Goal: Task Accomplishment & Management: Use online tool/utility

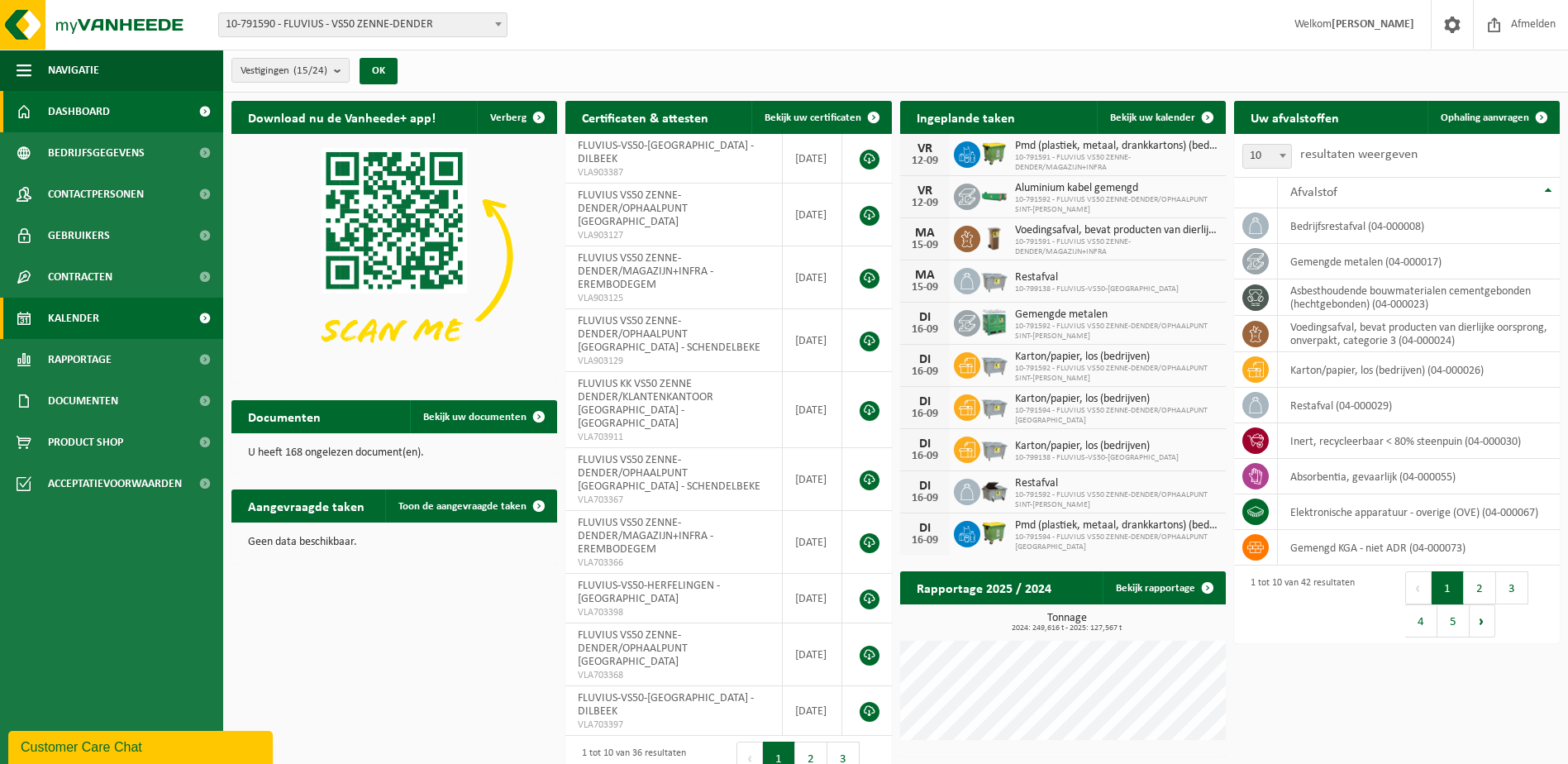
click at [100, 324] on link "Kalender" at bounding box center [111, 318] width 223 height 41
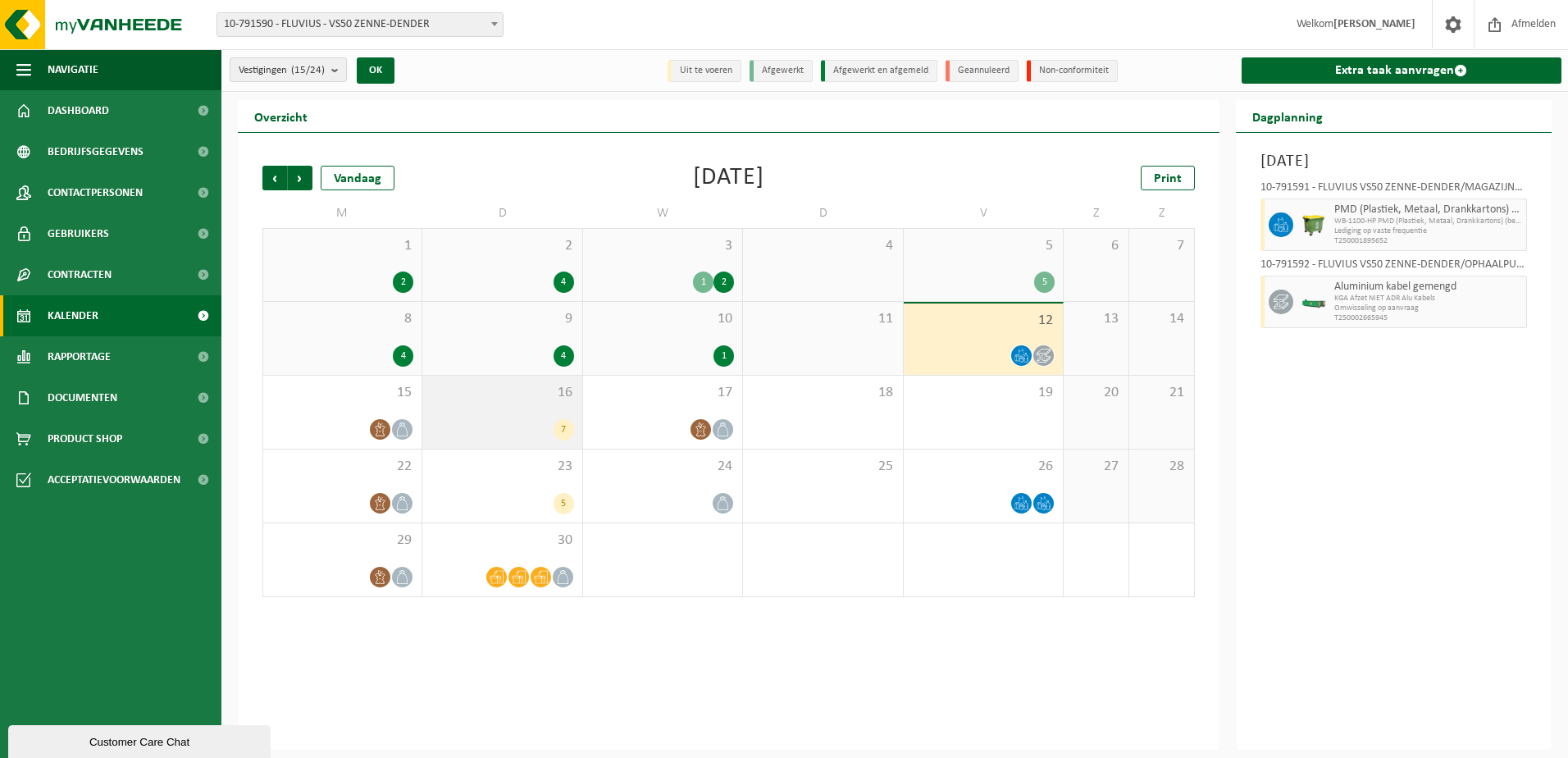
click at [501, 398] on span "16" at bounding box center [501, 393] width 142 height 18
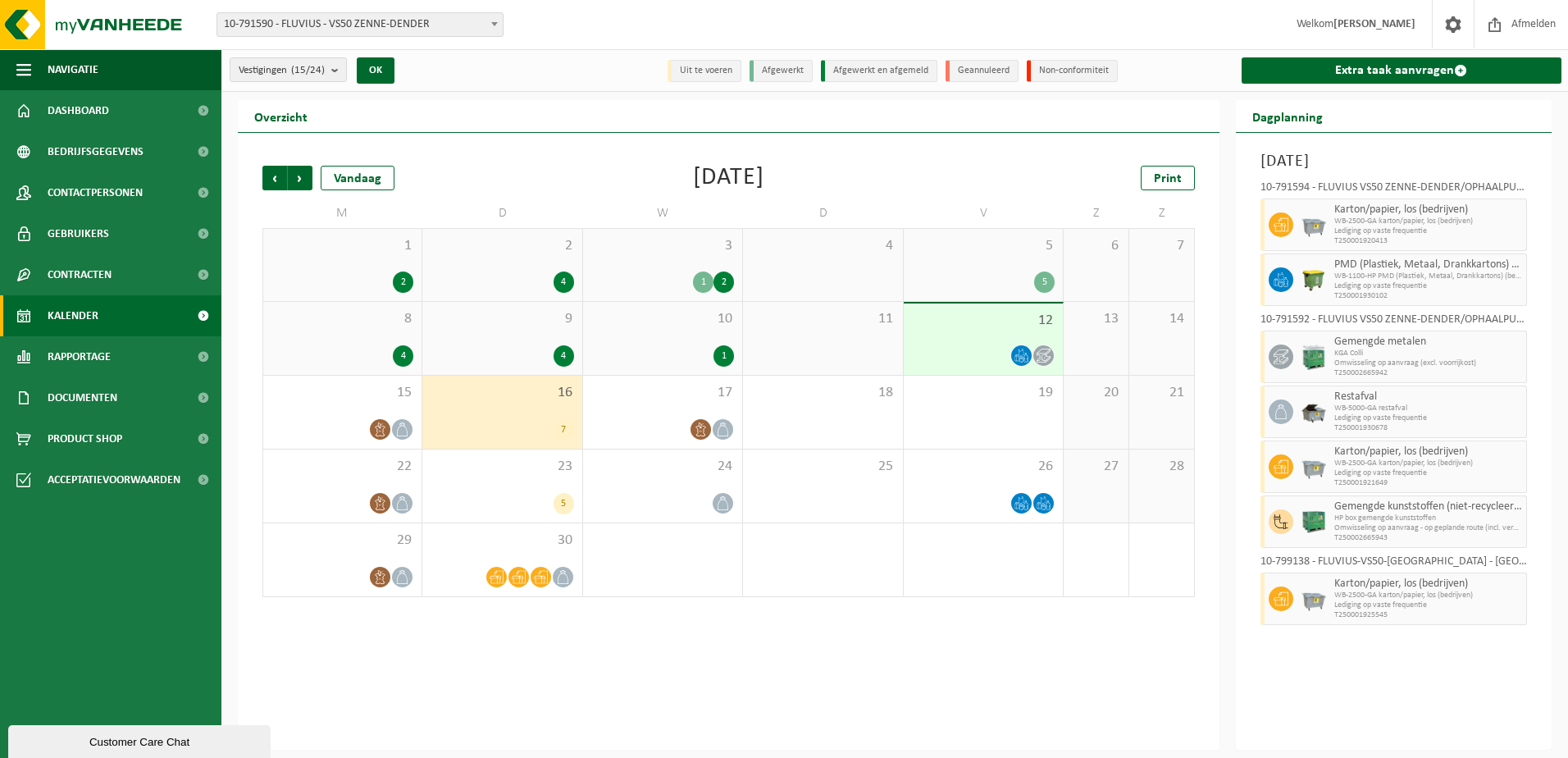
click at [975, 353] on div at bounding box center [983, 355] width 142 height 22
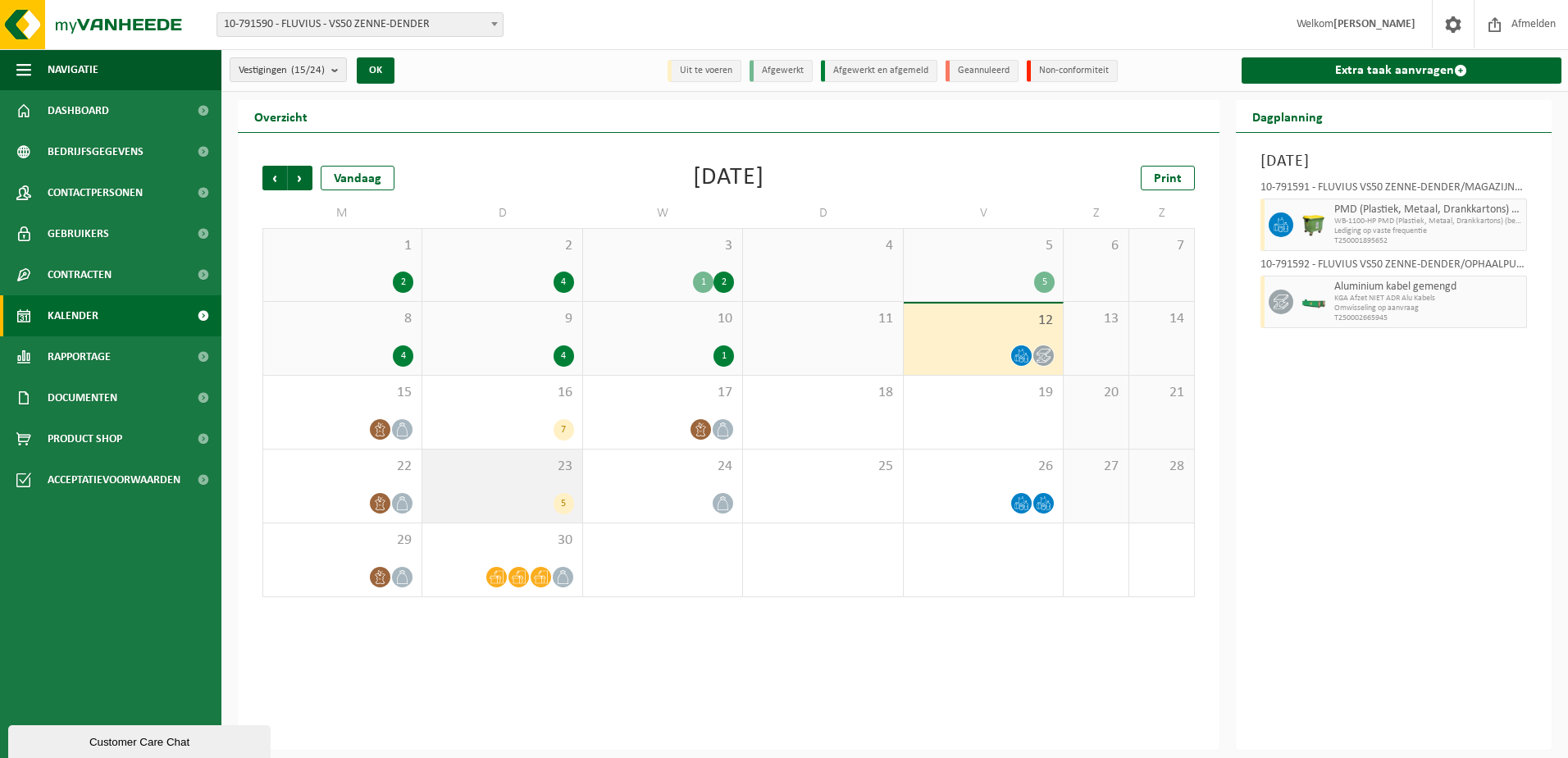
click at [494, 500] on div "5" at bounding box center [501, 503] width 142 height 21
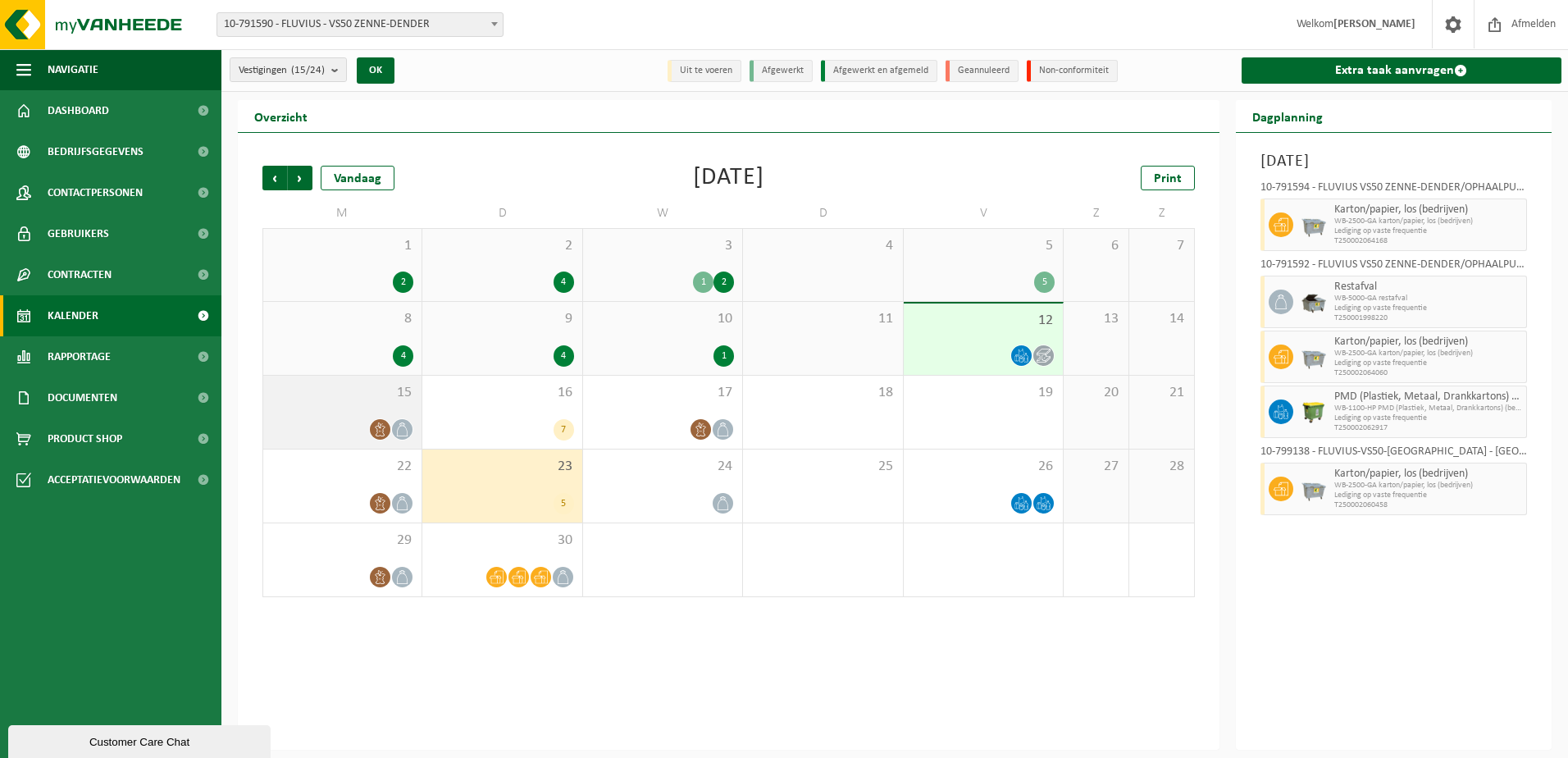
click at [288, 420] on div at bounding box center [342, 429] width 142 height 22
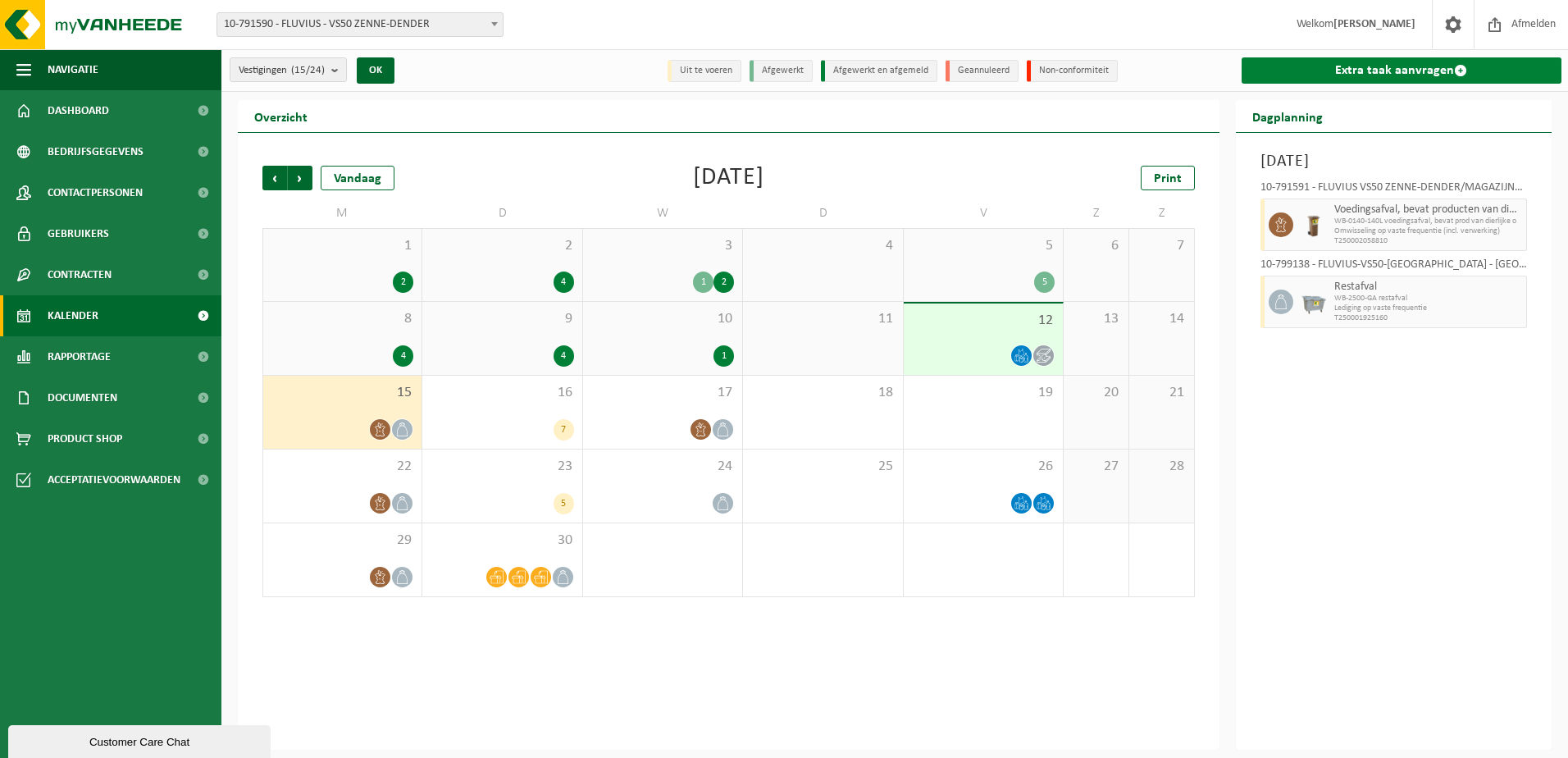
click at [1369, 71] on link "Extra taak aanvragen" at bounding box center [1402, 71] width 321 height 27
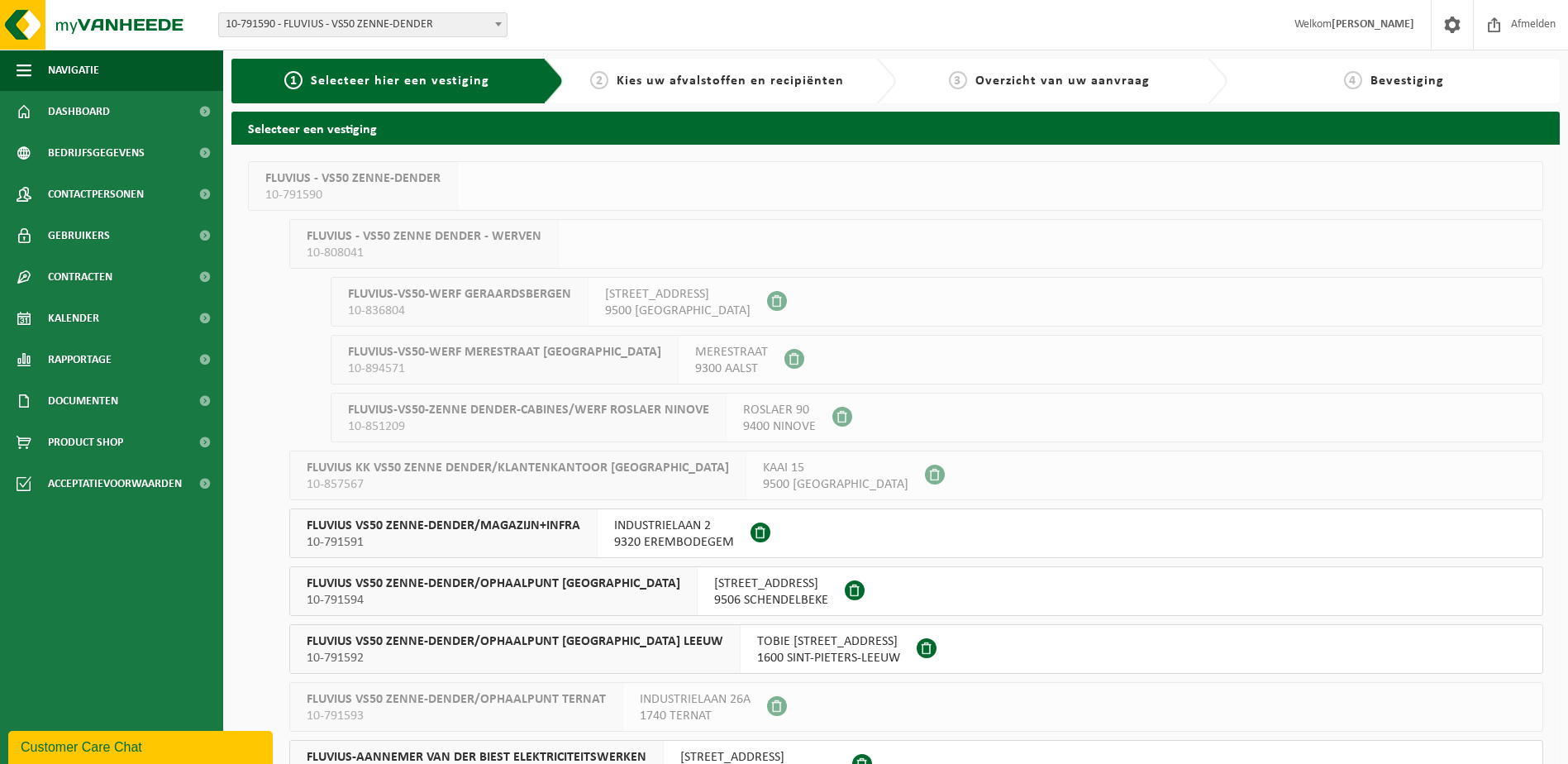
click at [421, 522] on span "FLUVIUS VS50 ZENNE-DENDER/MAGAZIJN+INFRA" at bounding box center [443, 525] width 274 height 17
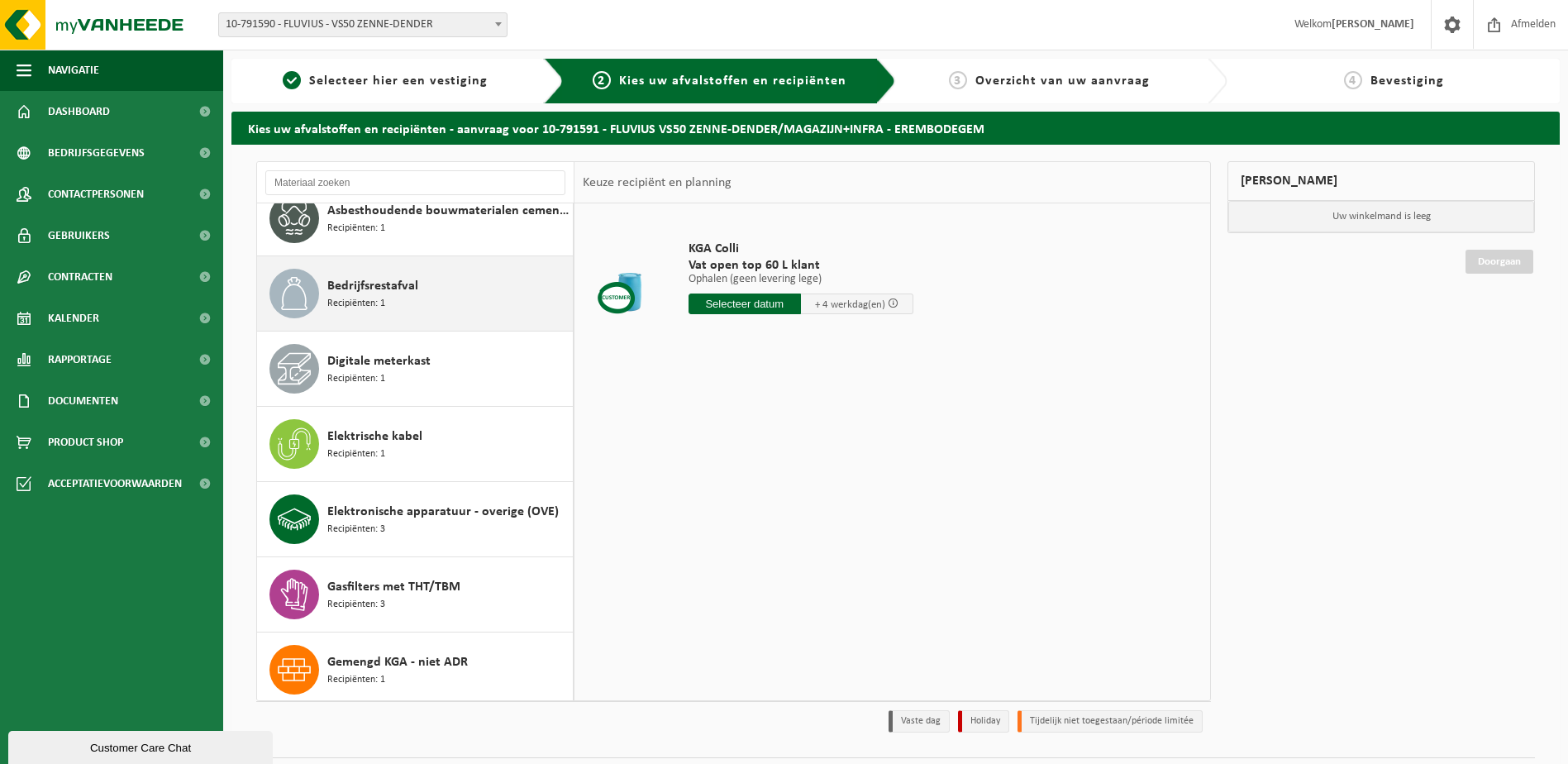
click at [382, 293] on span "Bedrijfsrestafval" at bounding box center [373, 286] width 91 height 20
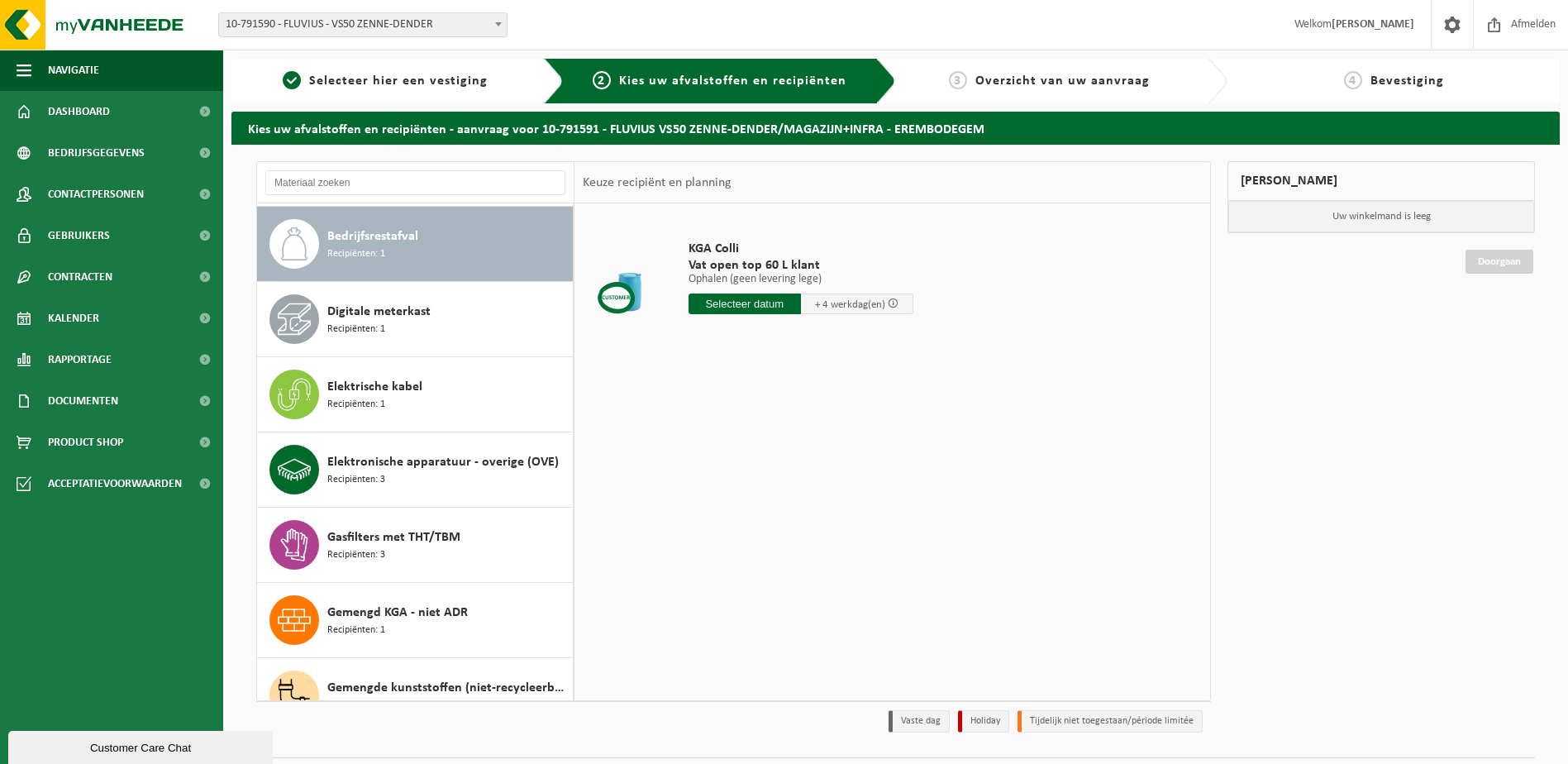
scroll to position [301, 0]
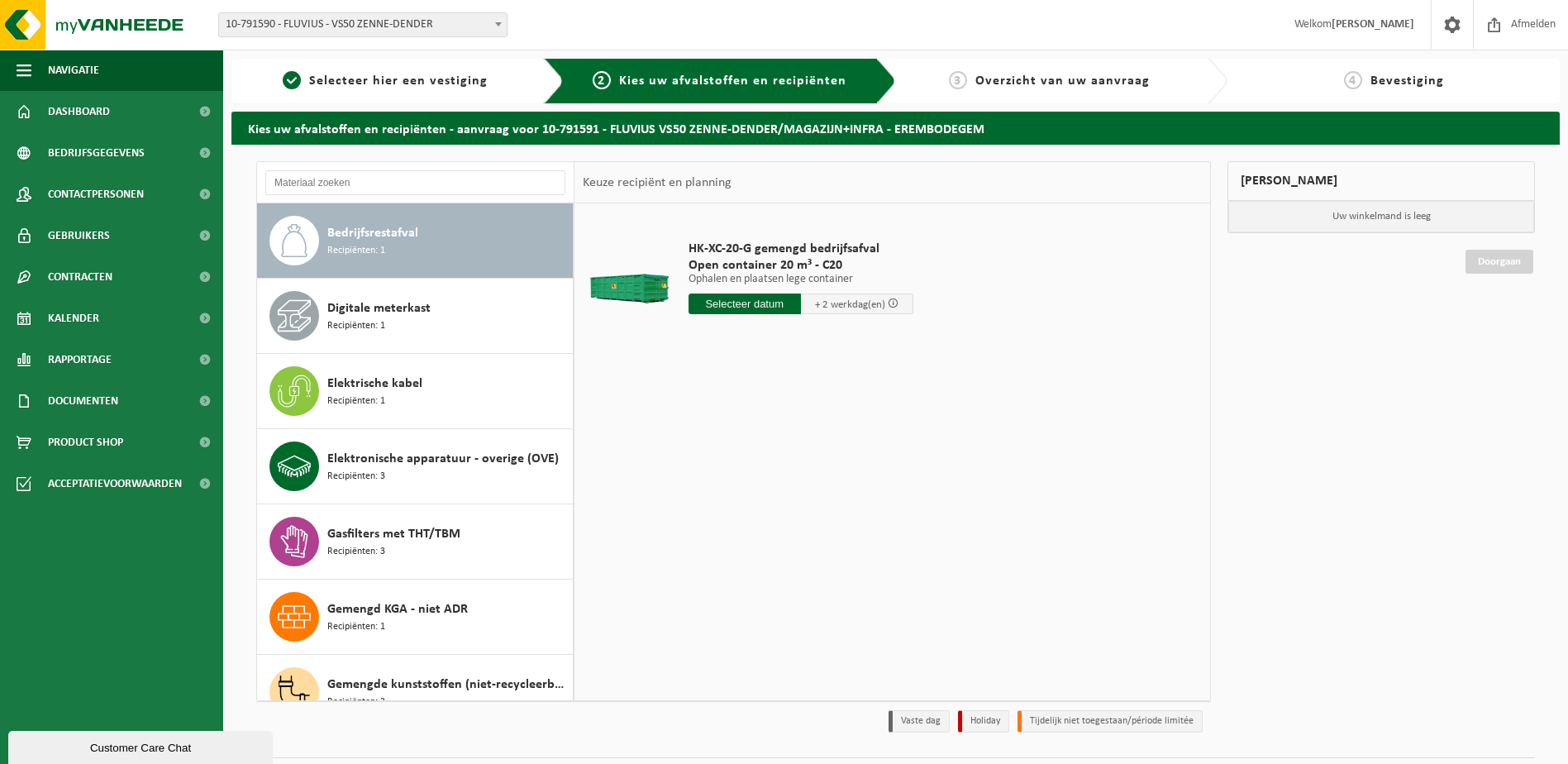
click at [749, 298] on input "text" at bounding box center [744, 303] width 112 height 21
click at [727, 447] on div "16" at bounding box center [733, 451] width 29 height 27
type input "Van 2025-09-16"
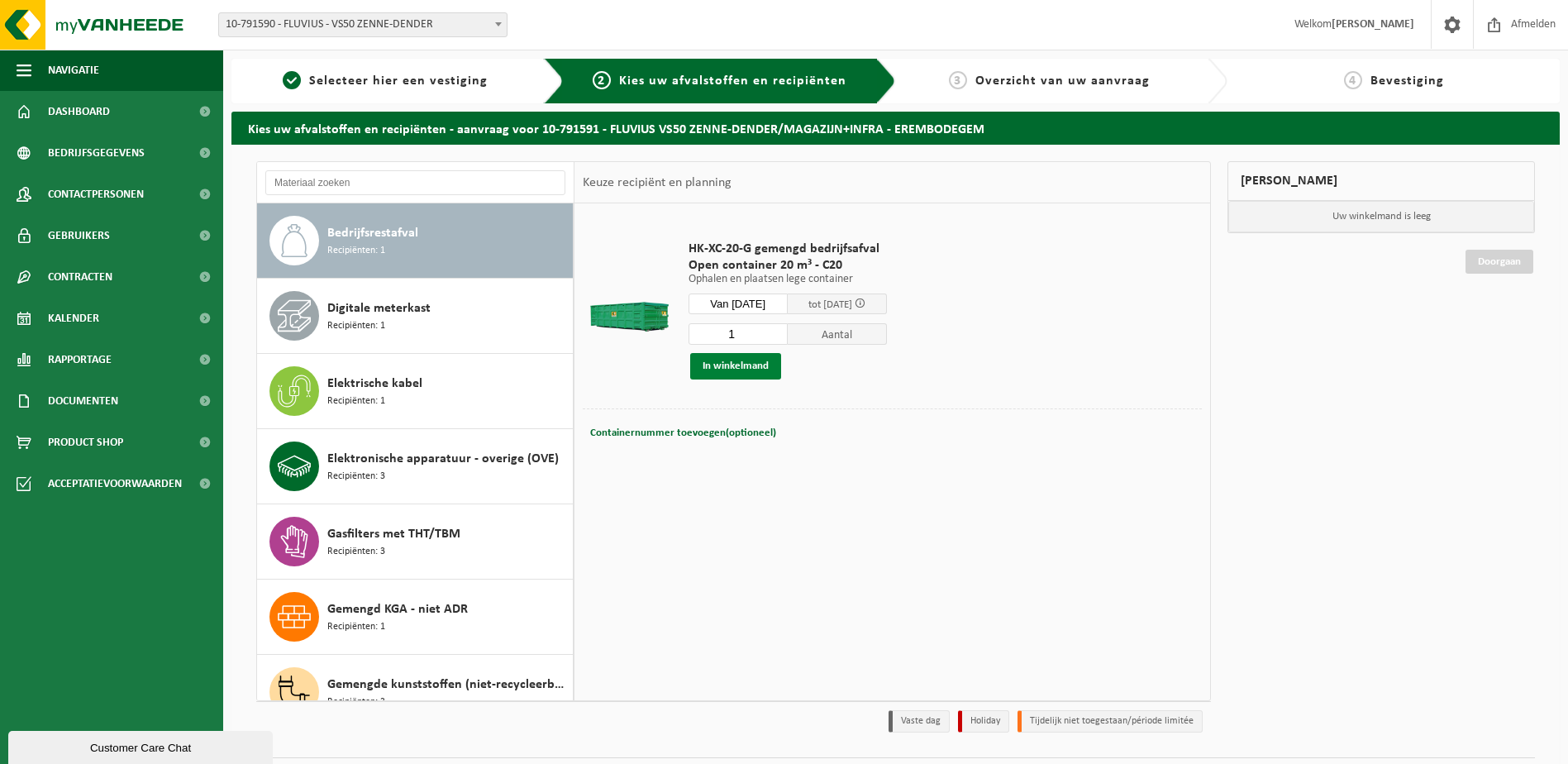
click at [718, 363] on button "In winkelmand" at bounding box center [735, 366] width 91 height 27
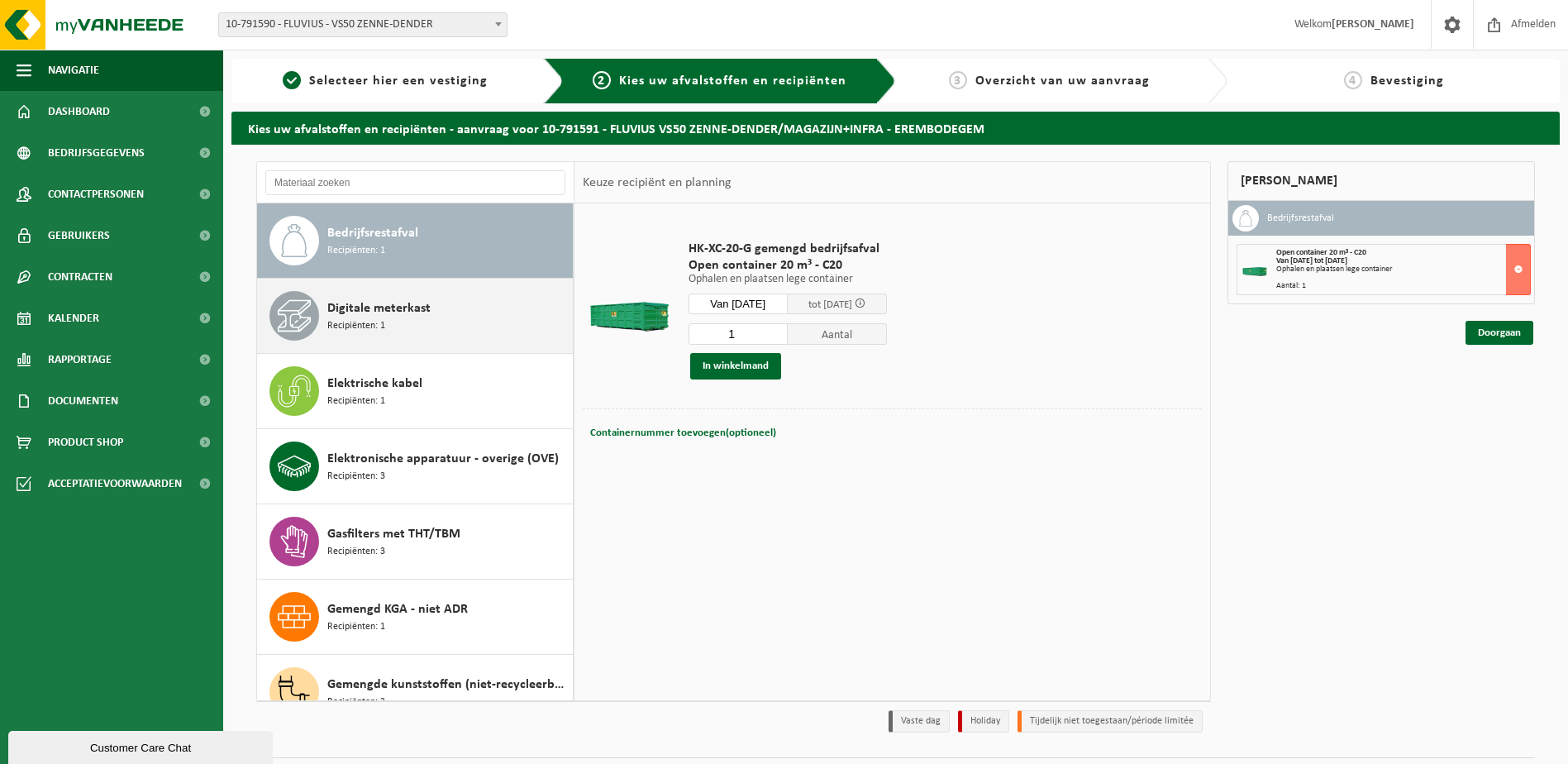
click at [366, 309] on span "Digitale meterkast" at bounding box center [379, 308] width 103 height 20
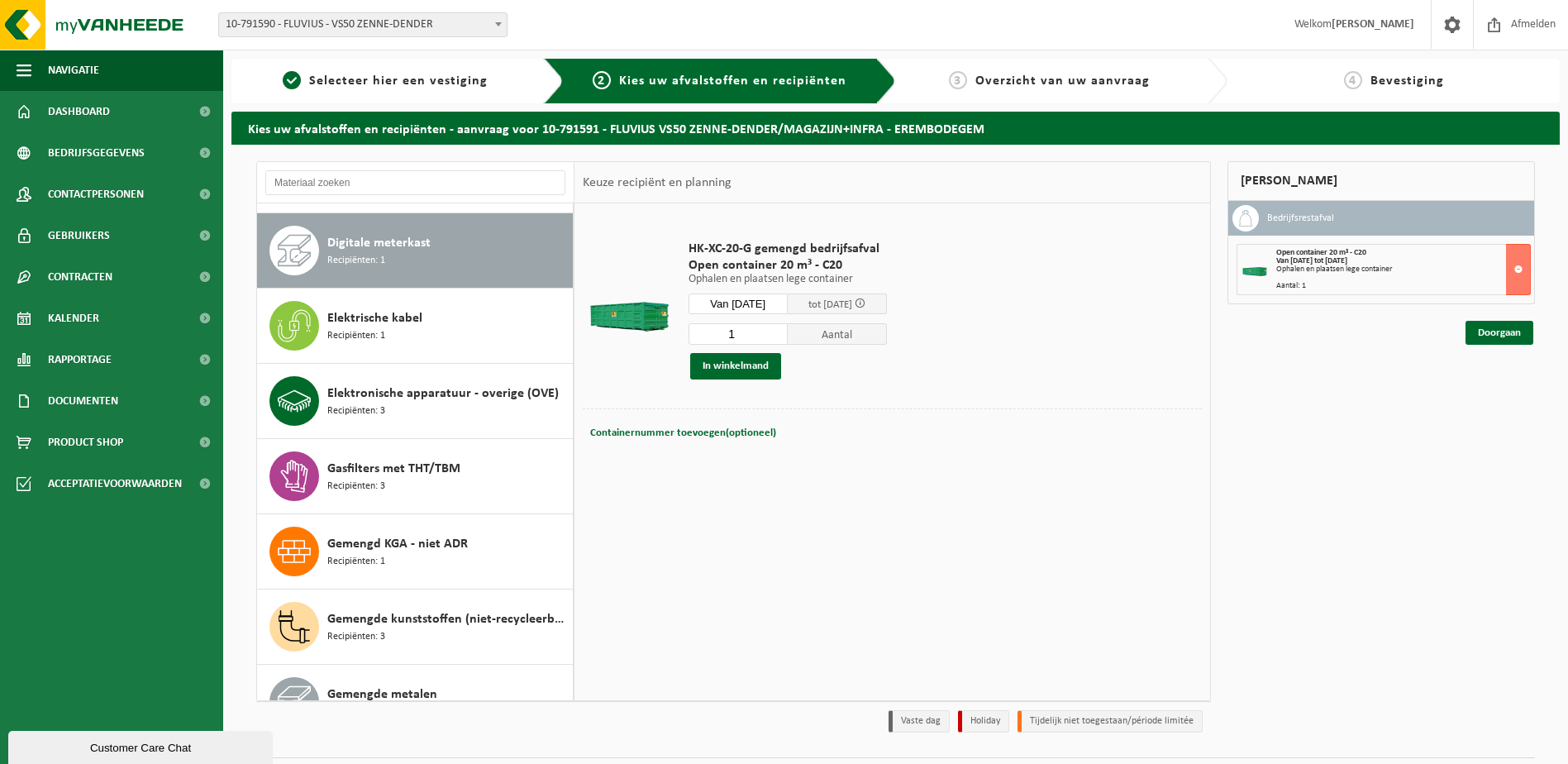
scroll to position [376, 0]
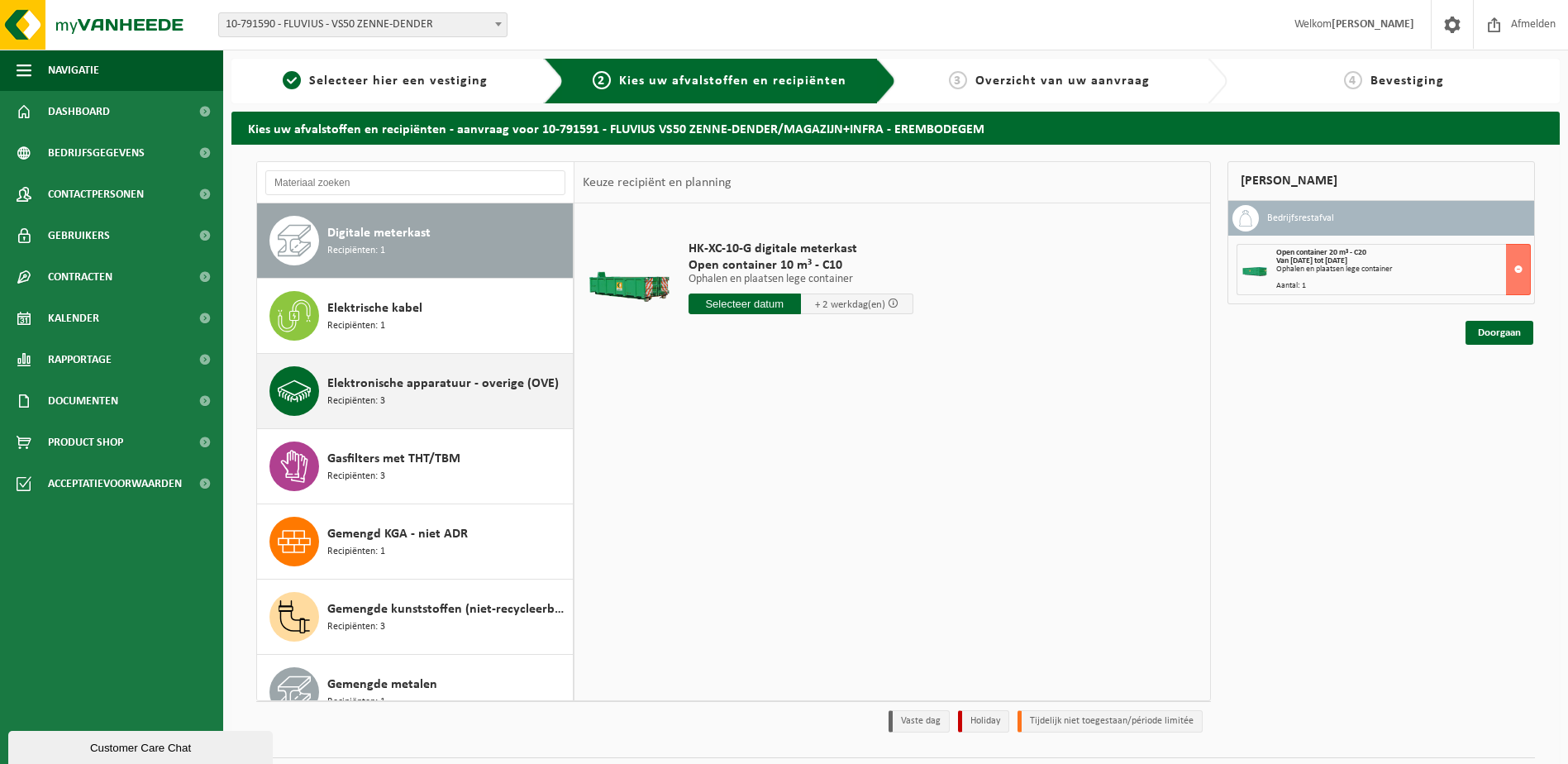
click at [370, 390] on span "Elektronische apparatuur - overige (OVE)" at bounding box center [443, 383] width 232 height 20
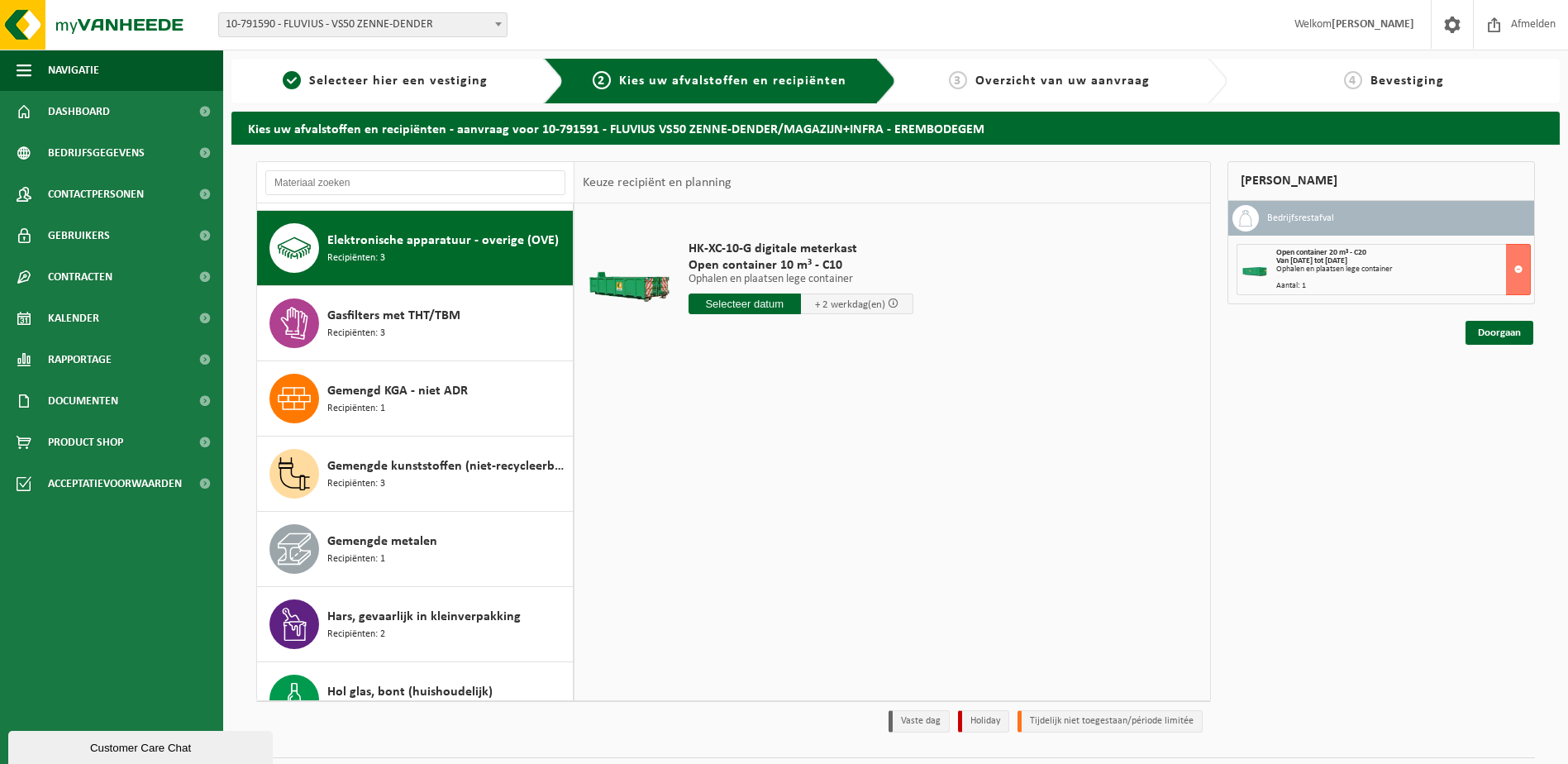
scroll to position [527, 0]
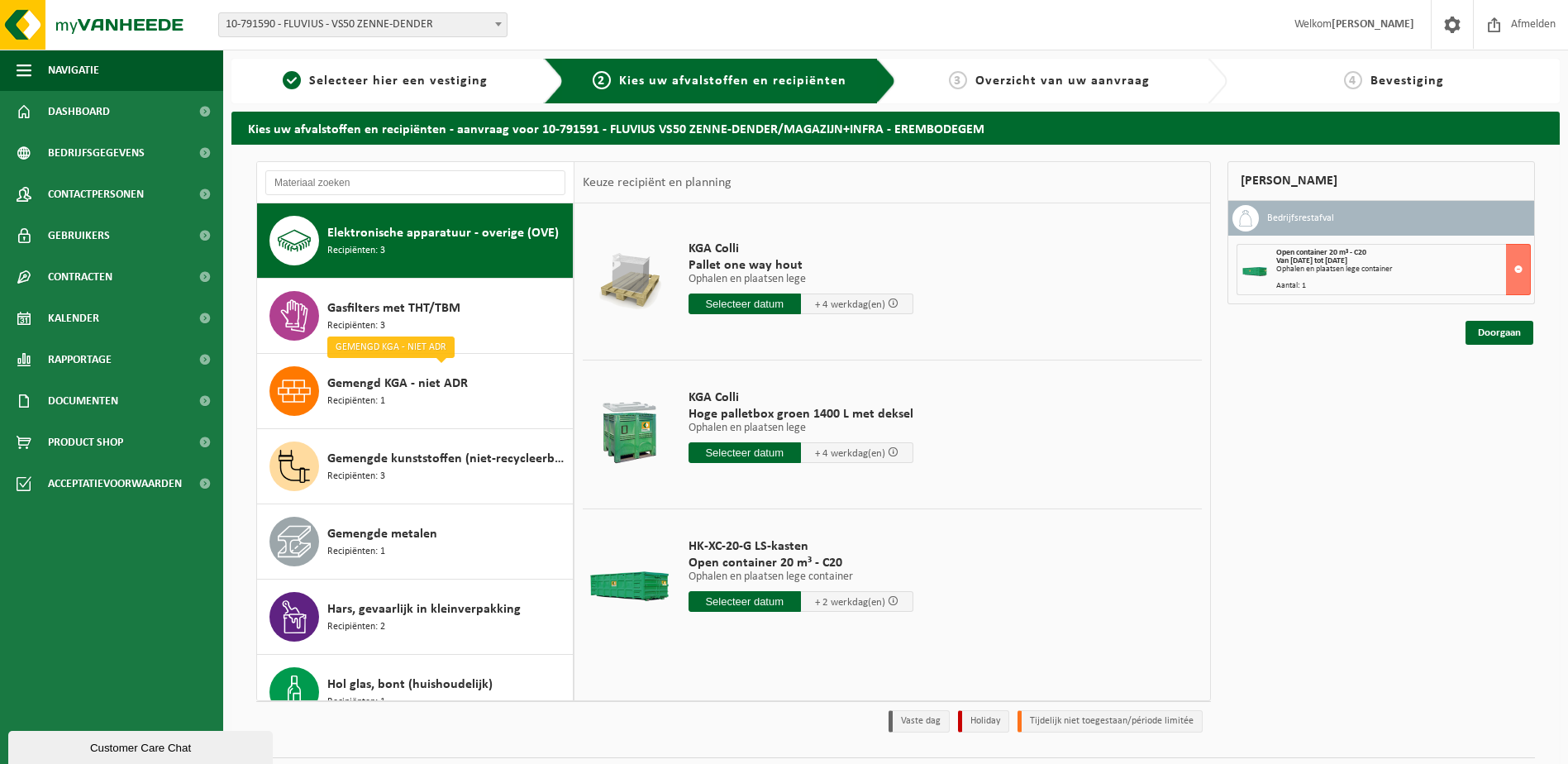
click at [751, 600] on input "text" at bounding box center [744, 601] width 112 height 21
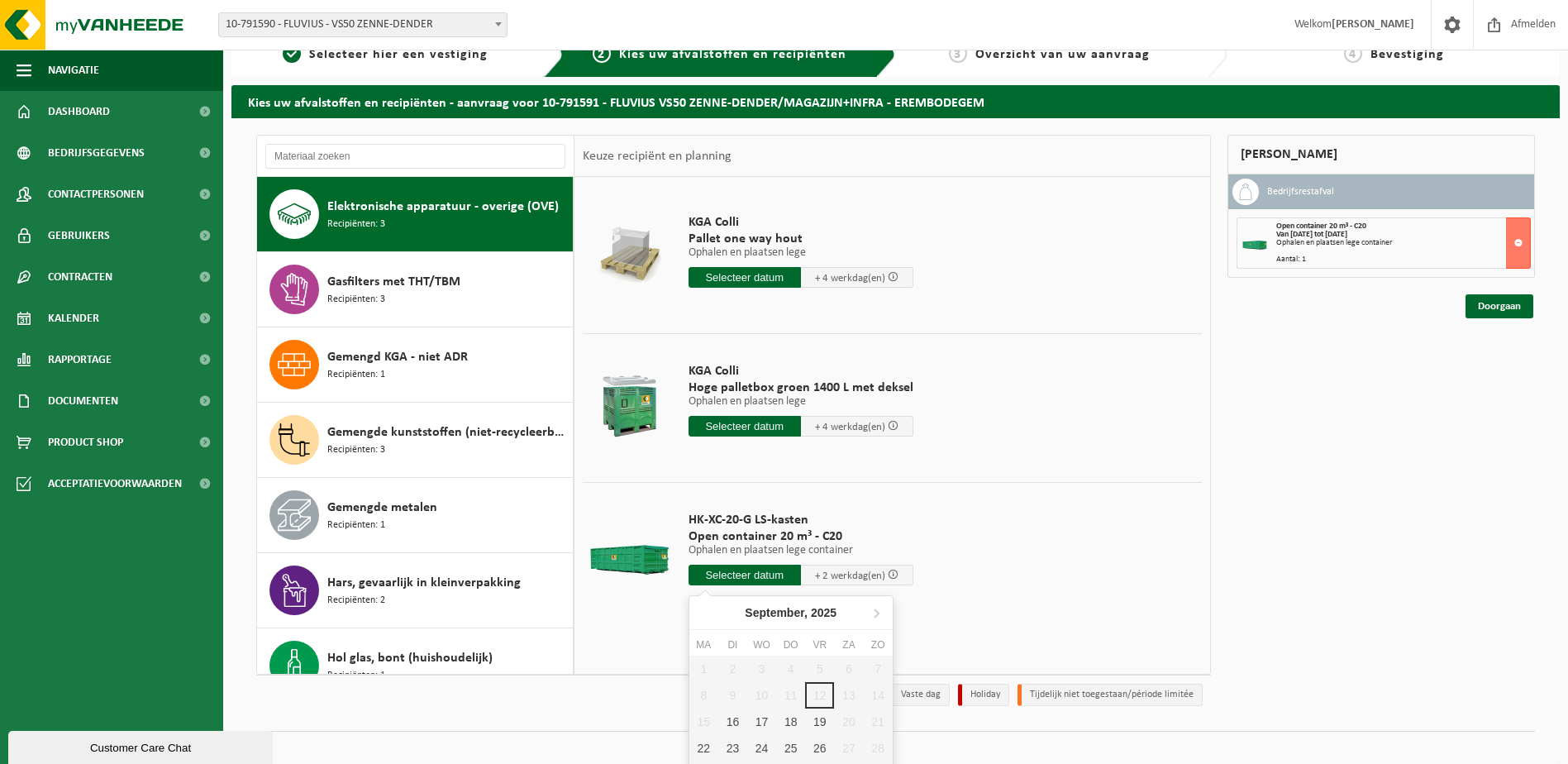
scroll to position [51, 0]
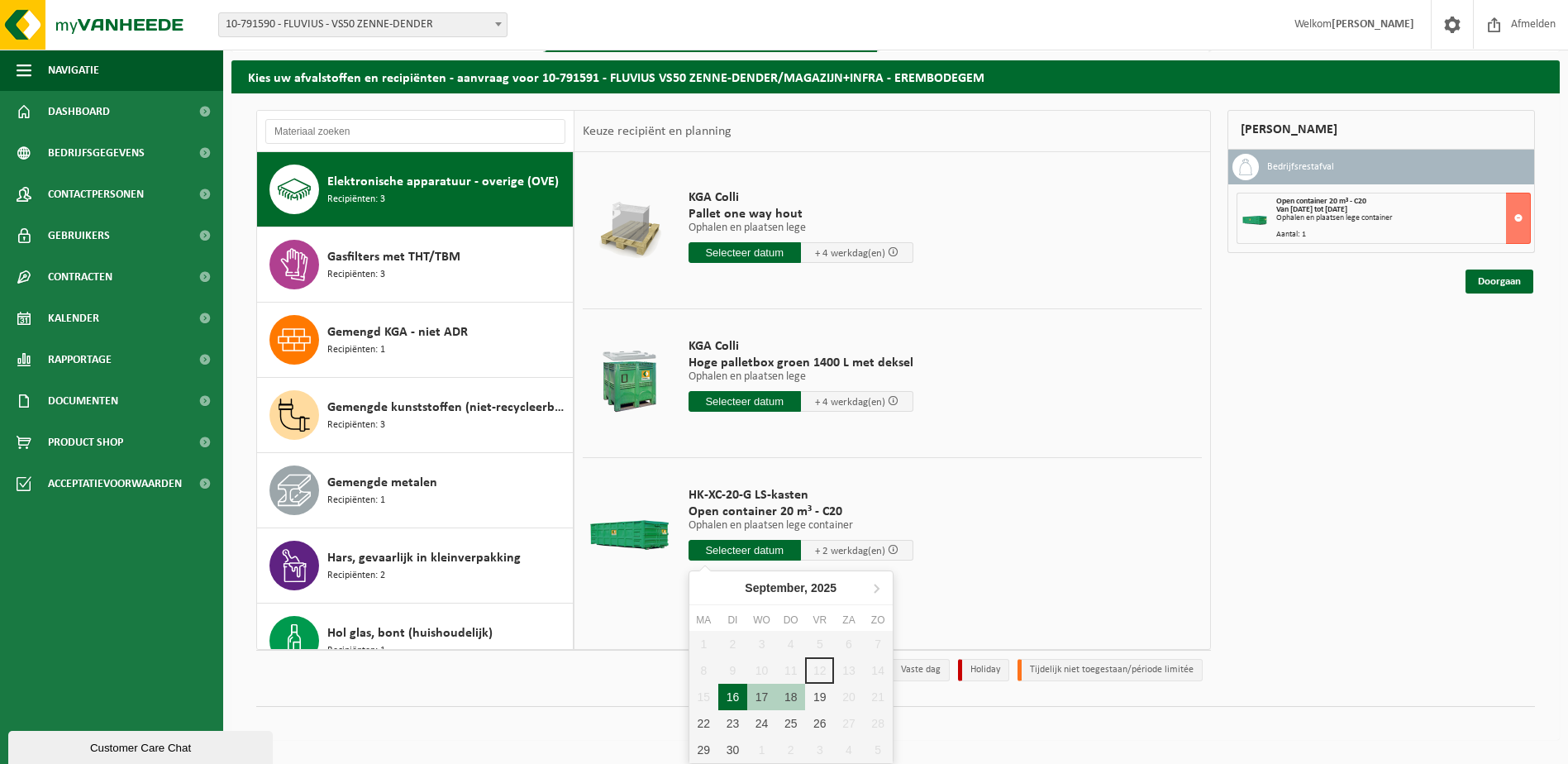
click at [733, 702] on div "16" at bounding box center [733, 697] width 29 height 27
type input "Van 2025-09-16"
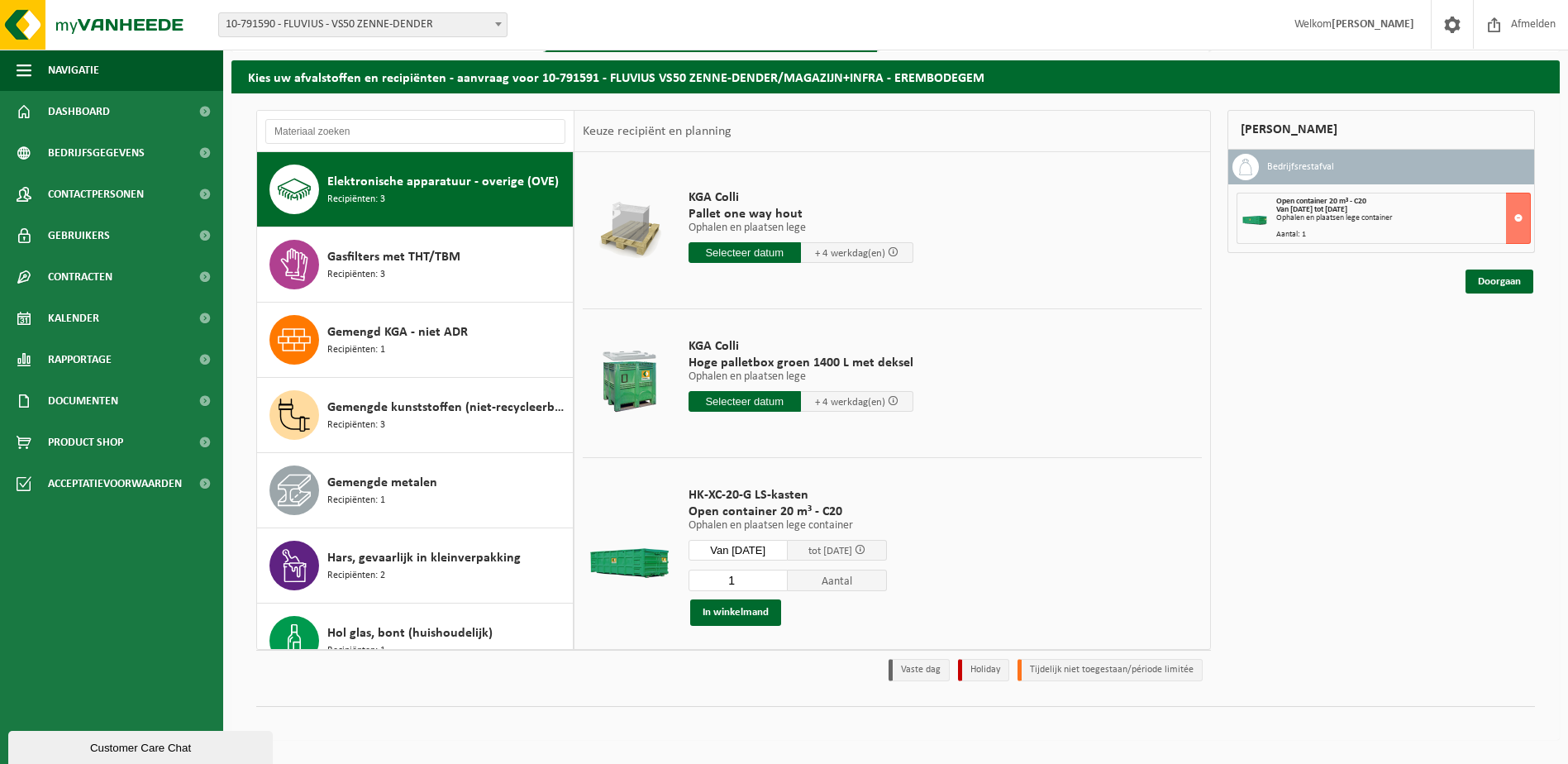
scroll to position [44, 0]
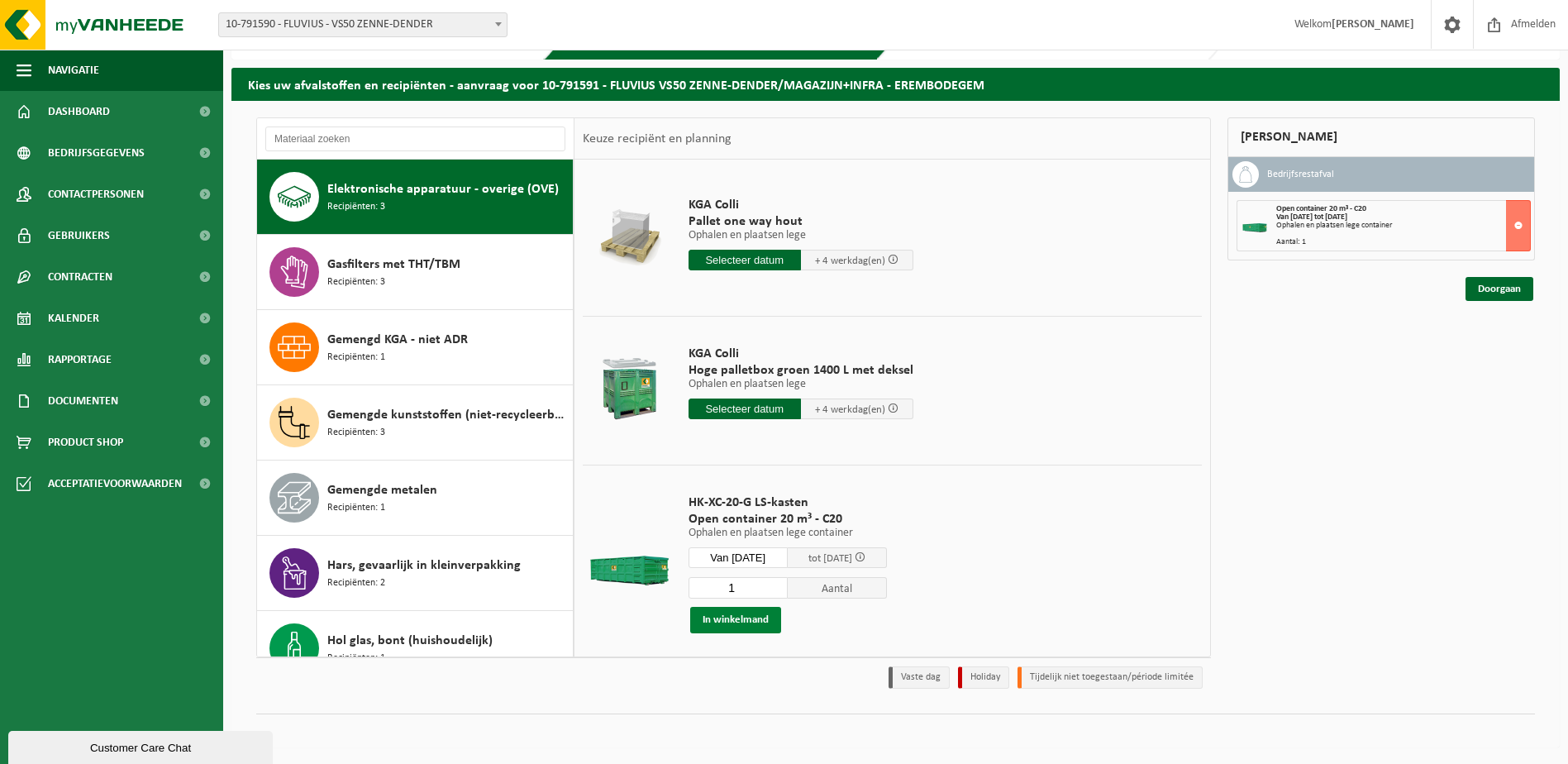
click at [759, 619] on button "In winkelmand" at bounding box center [735, 620] width 91 height 27
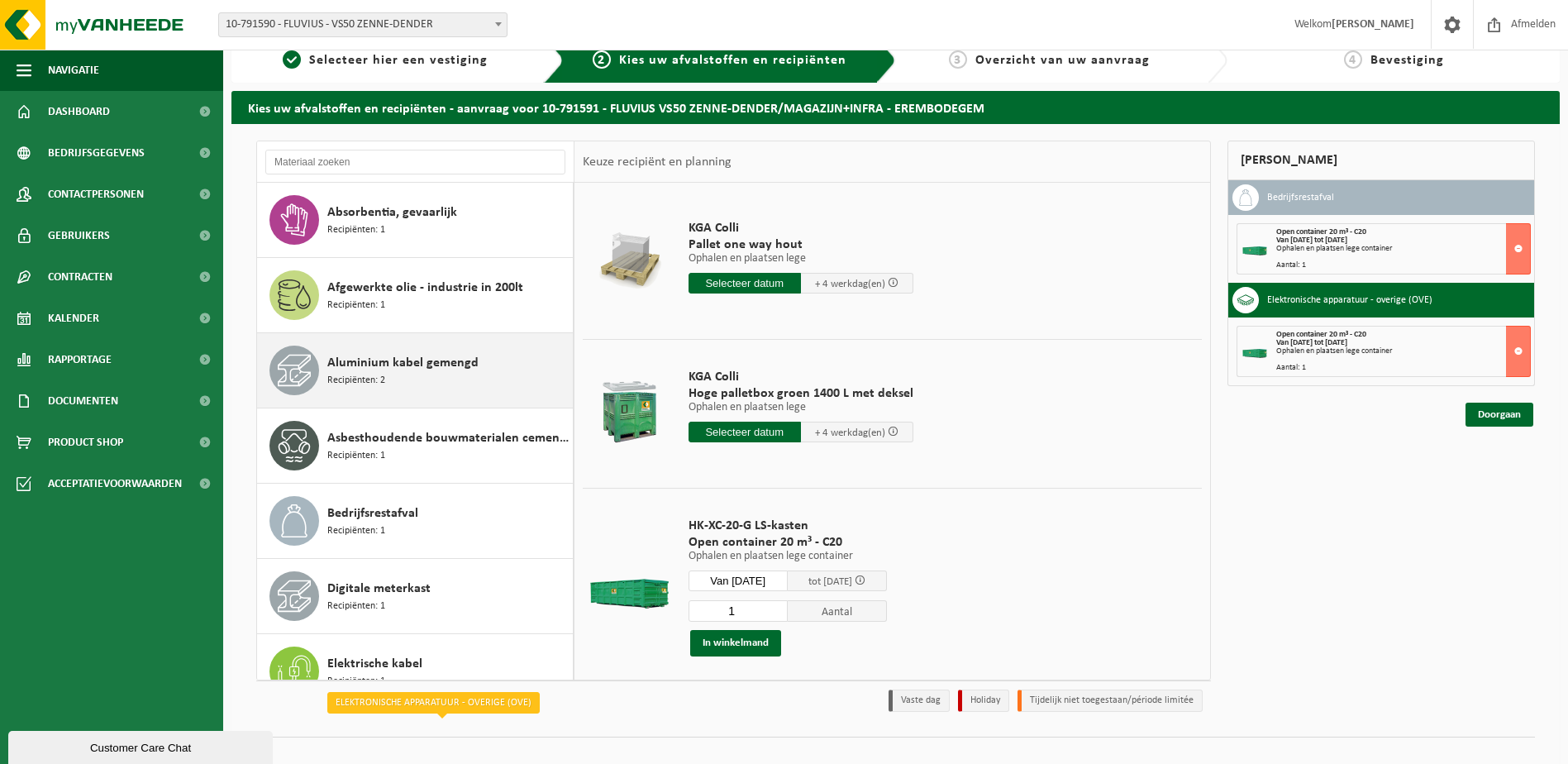
scroll to position [0, 0]
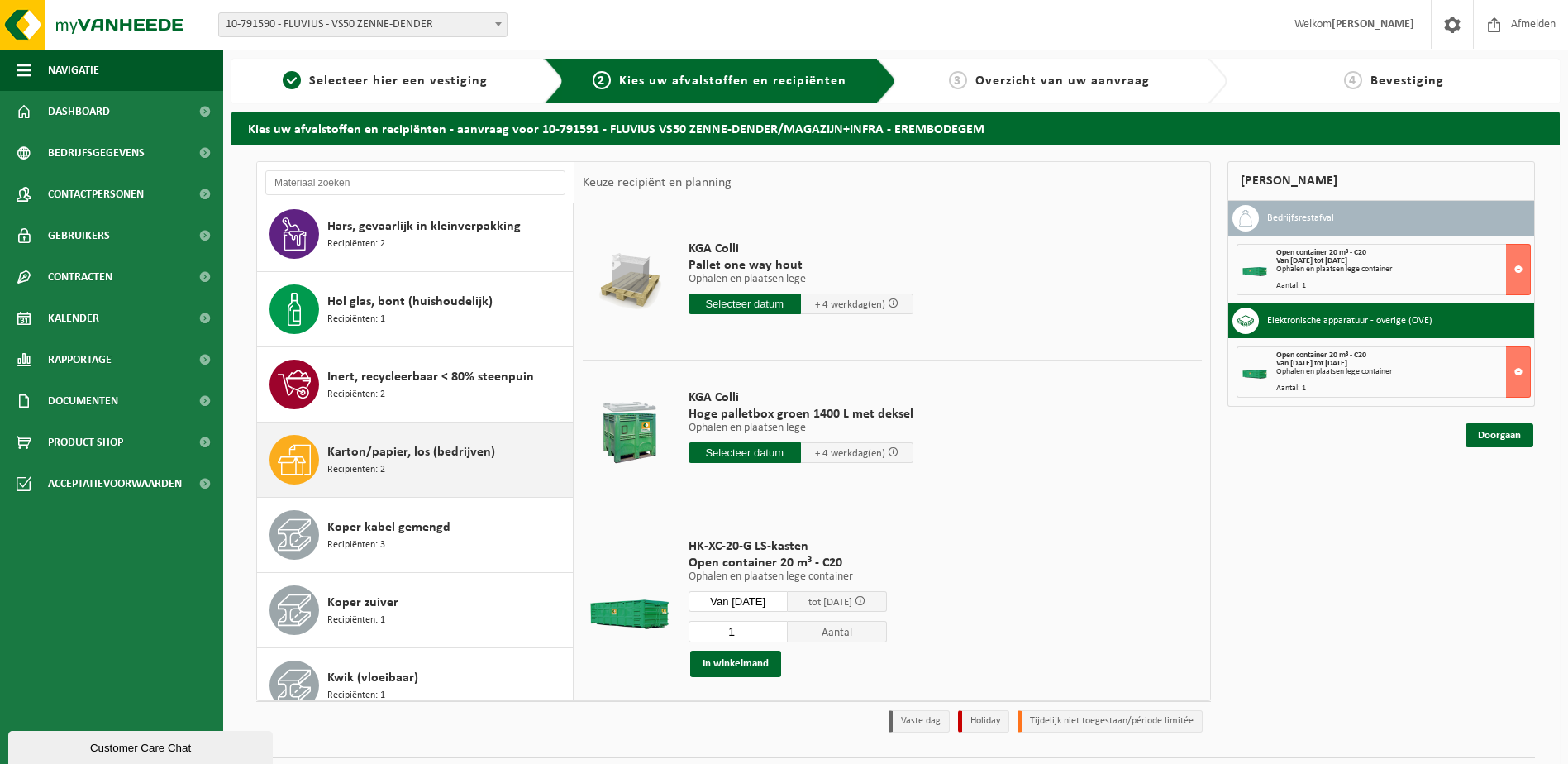
click at [374, 444] on span "Karton/papier, los (bedrijven)" at bounding box center [411, 452] width 168 height 20
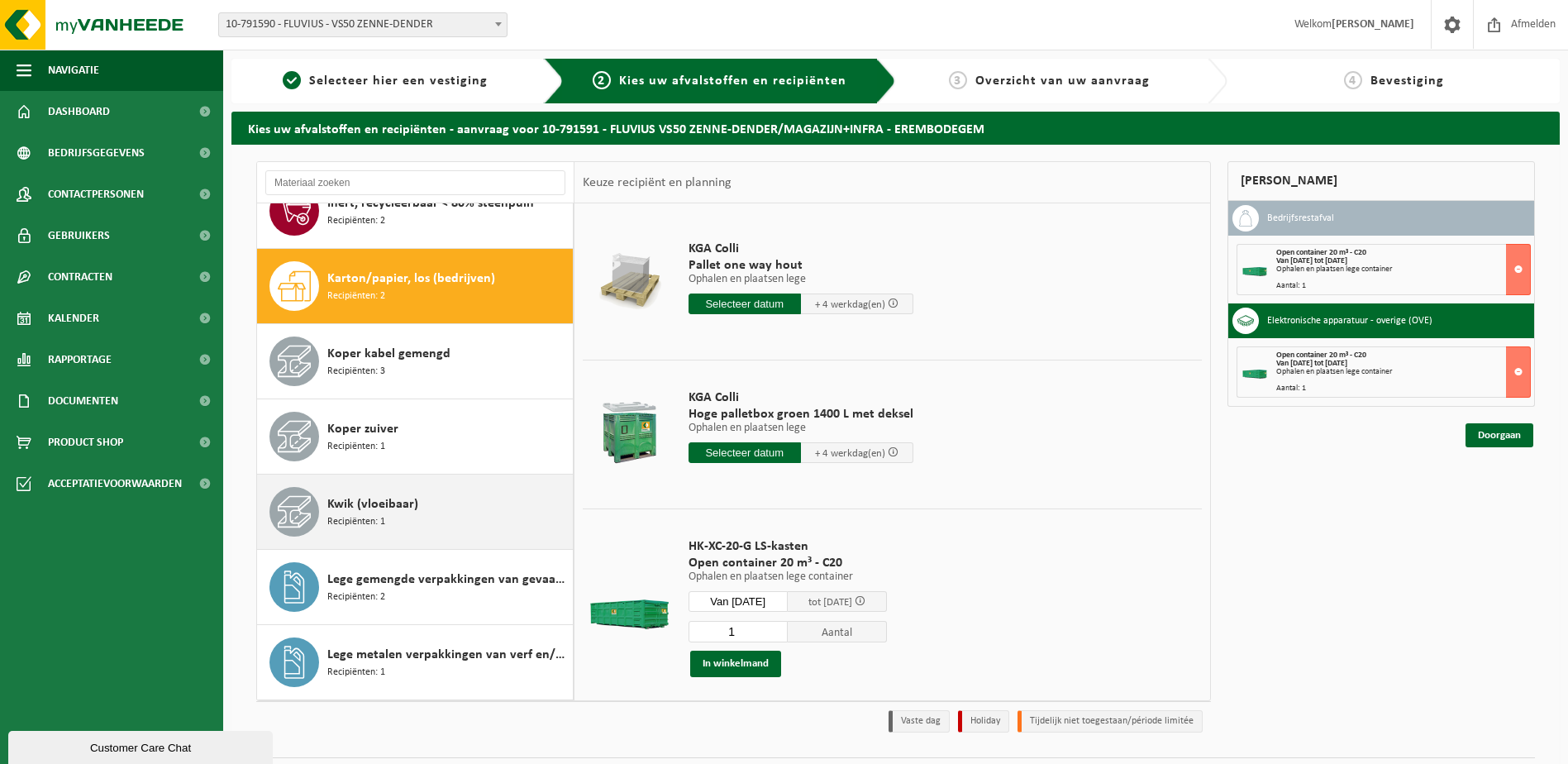
scroll to position [1129, 0]
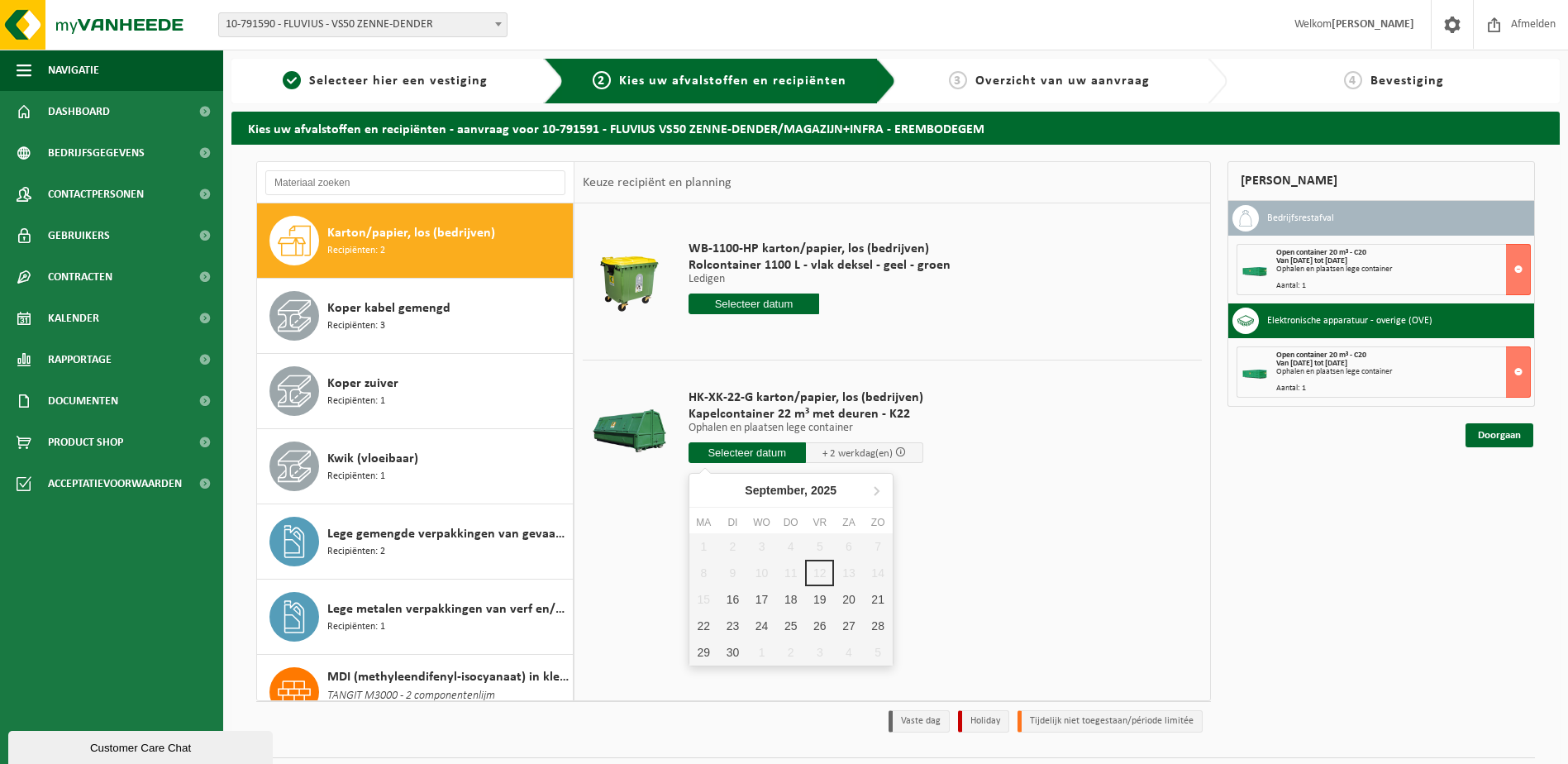
click at [751, 450] on input "text" at bounding box center [747, 452] width 118 height 21
click at [743, 594] on div "16" at bounding box center [733, 599] width 29 height 27
type input "Van 2025-09-16"
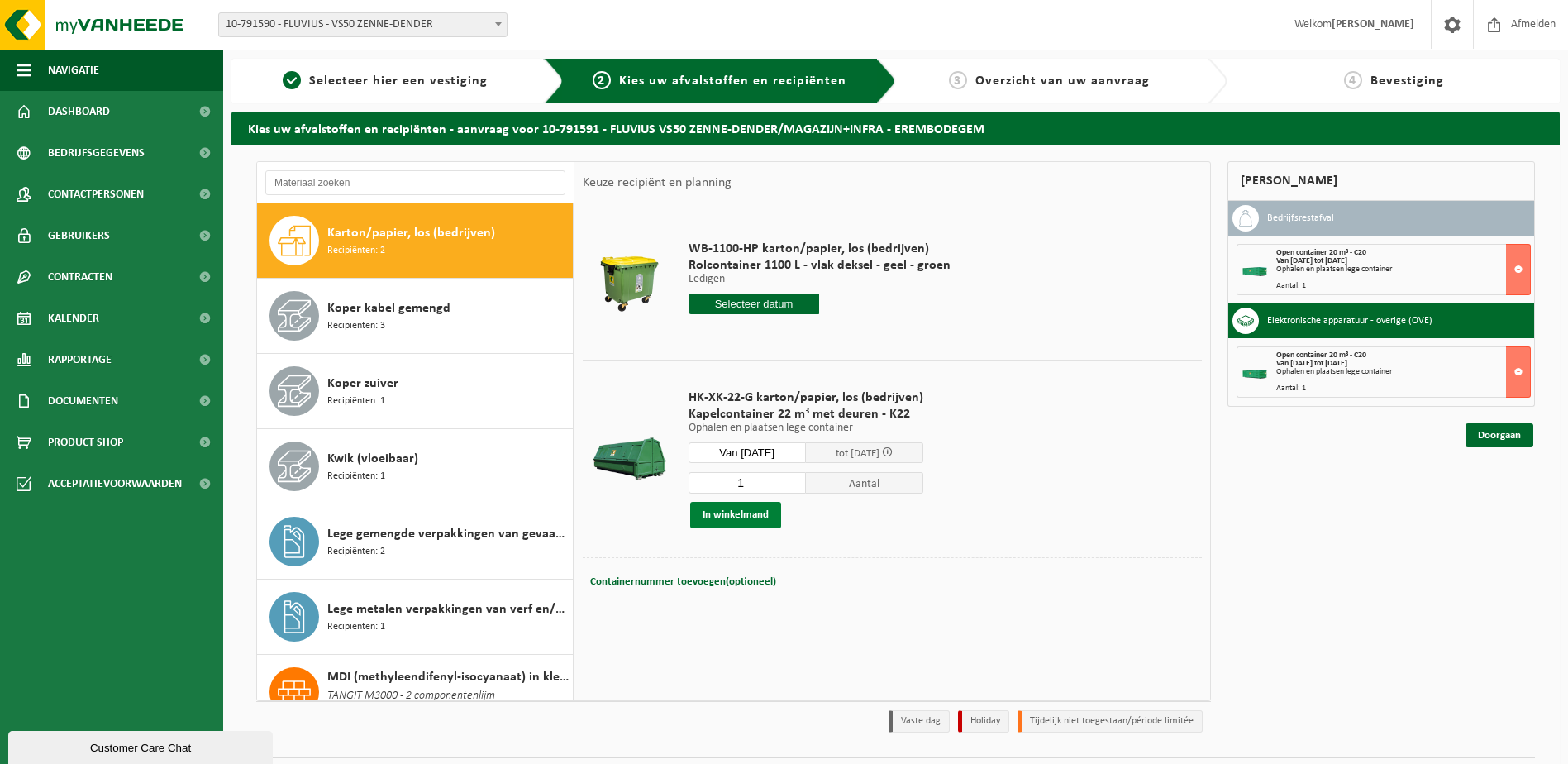
click at [743, 514] on button "In winkelmand" at bounding box center [735, 515] width 91 height 27
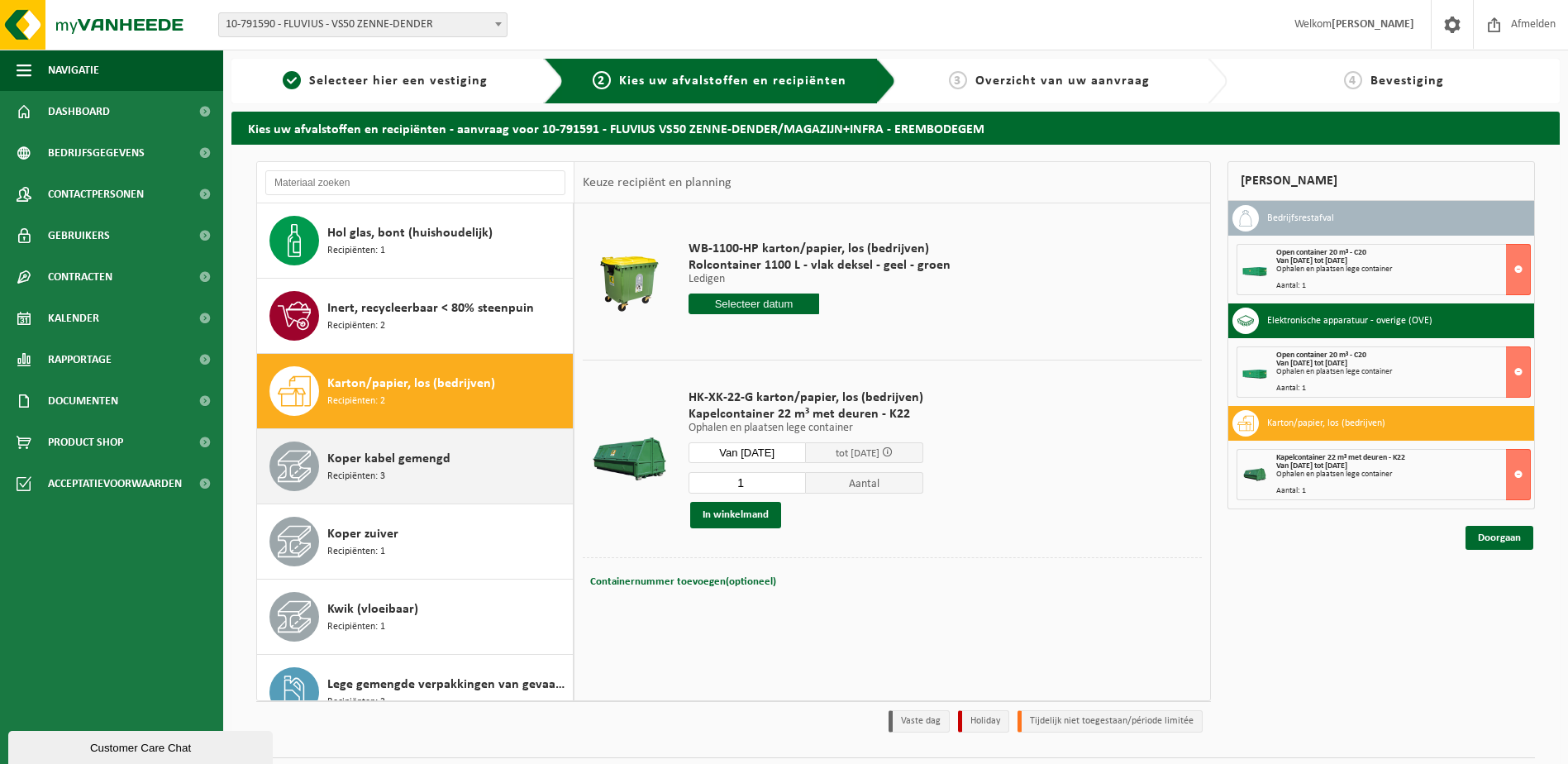
scroll to position [891, 0]
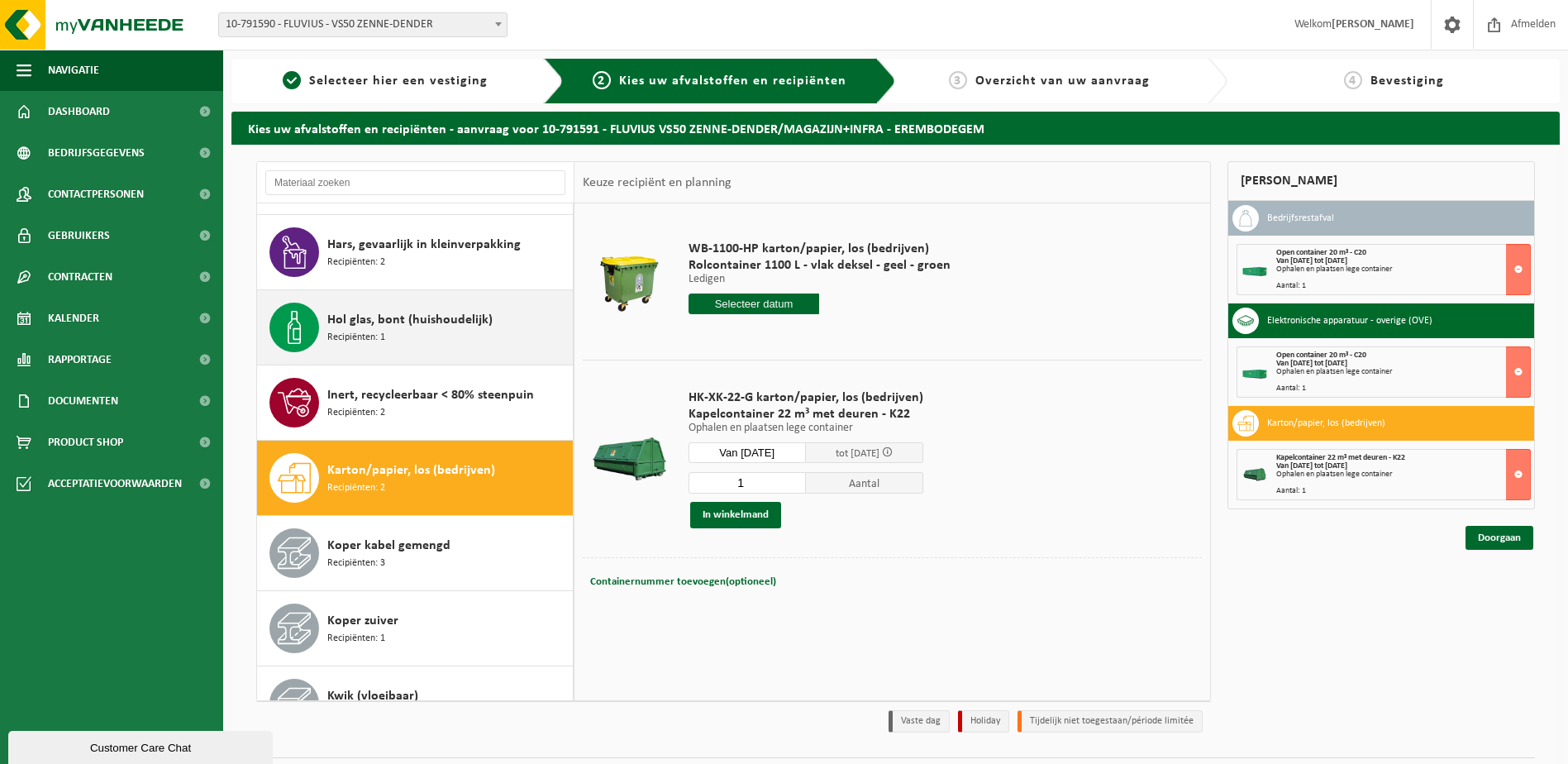
click at [393, 341] on div "Hol glas, bont (huishoudelijk) Recipiënten: 1" at bounding box center [447, 327] width 242 height 50
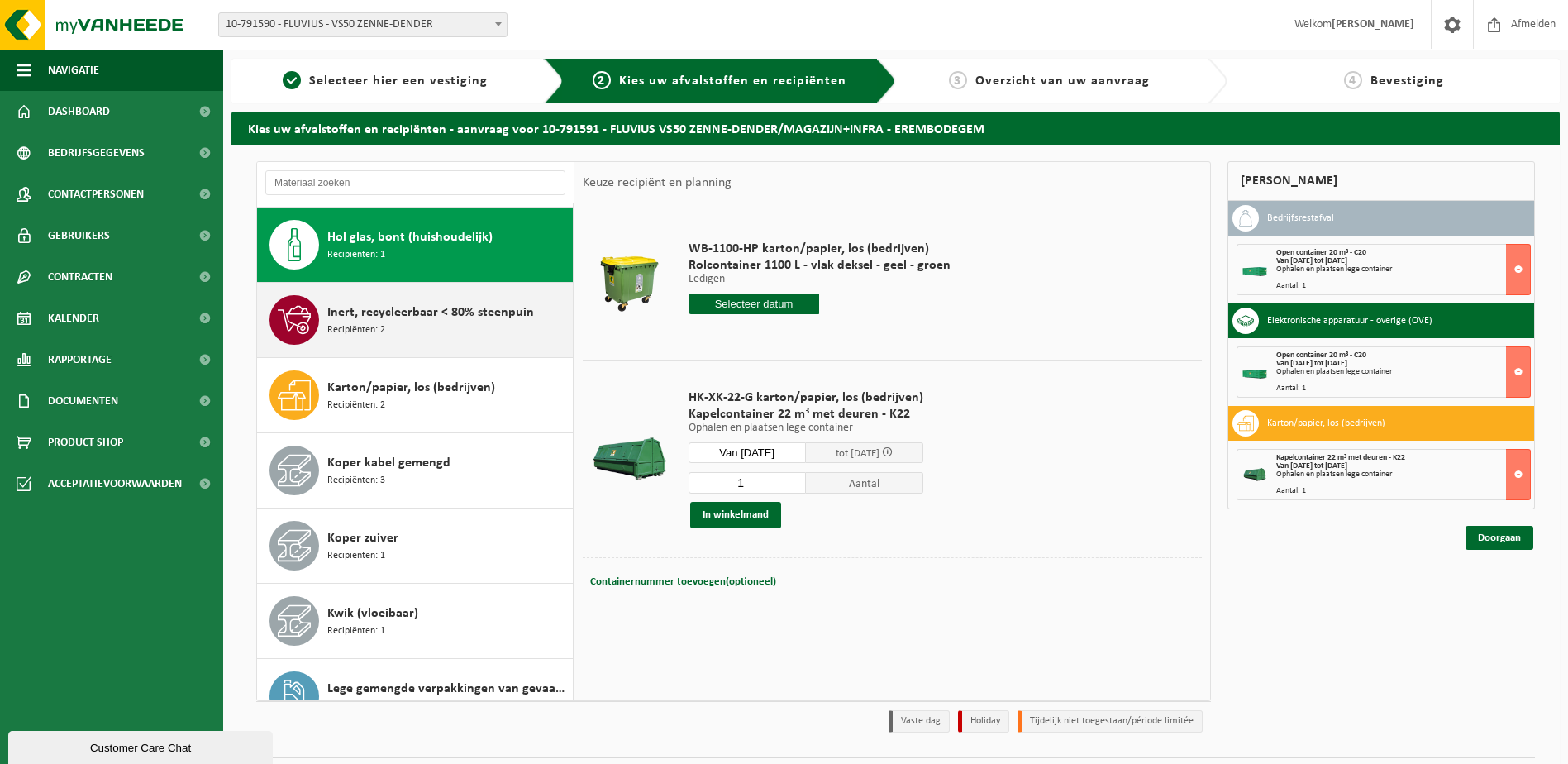
scroll to position [978, 0]
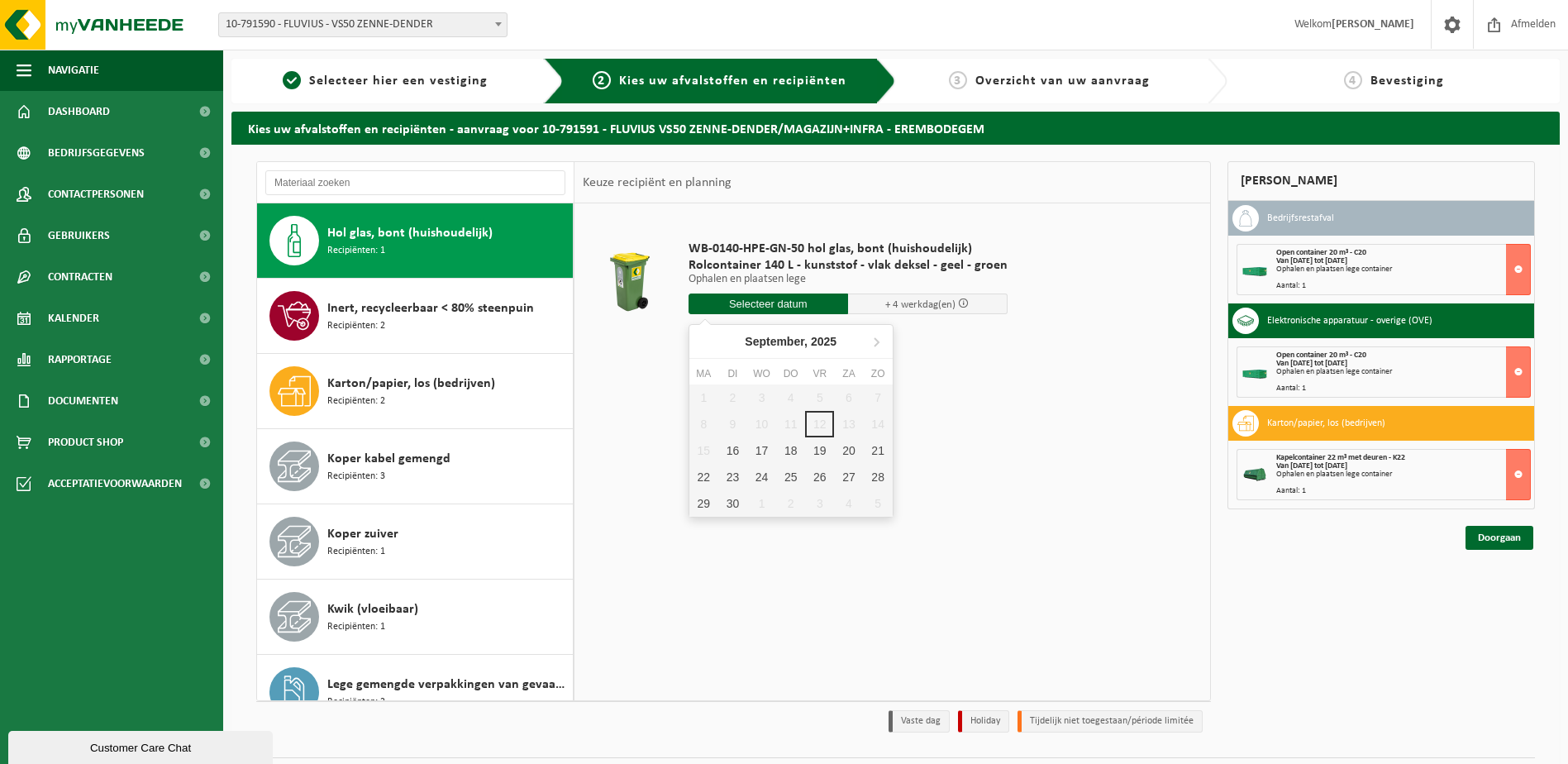
click at [765, 304] on input "text" at bounding box center [768, 303] width 160 height 21
click at [737, 452] on div "16" at bounding box center [733, 451] width 29 height 27
type input "Van 2025-09-16"
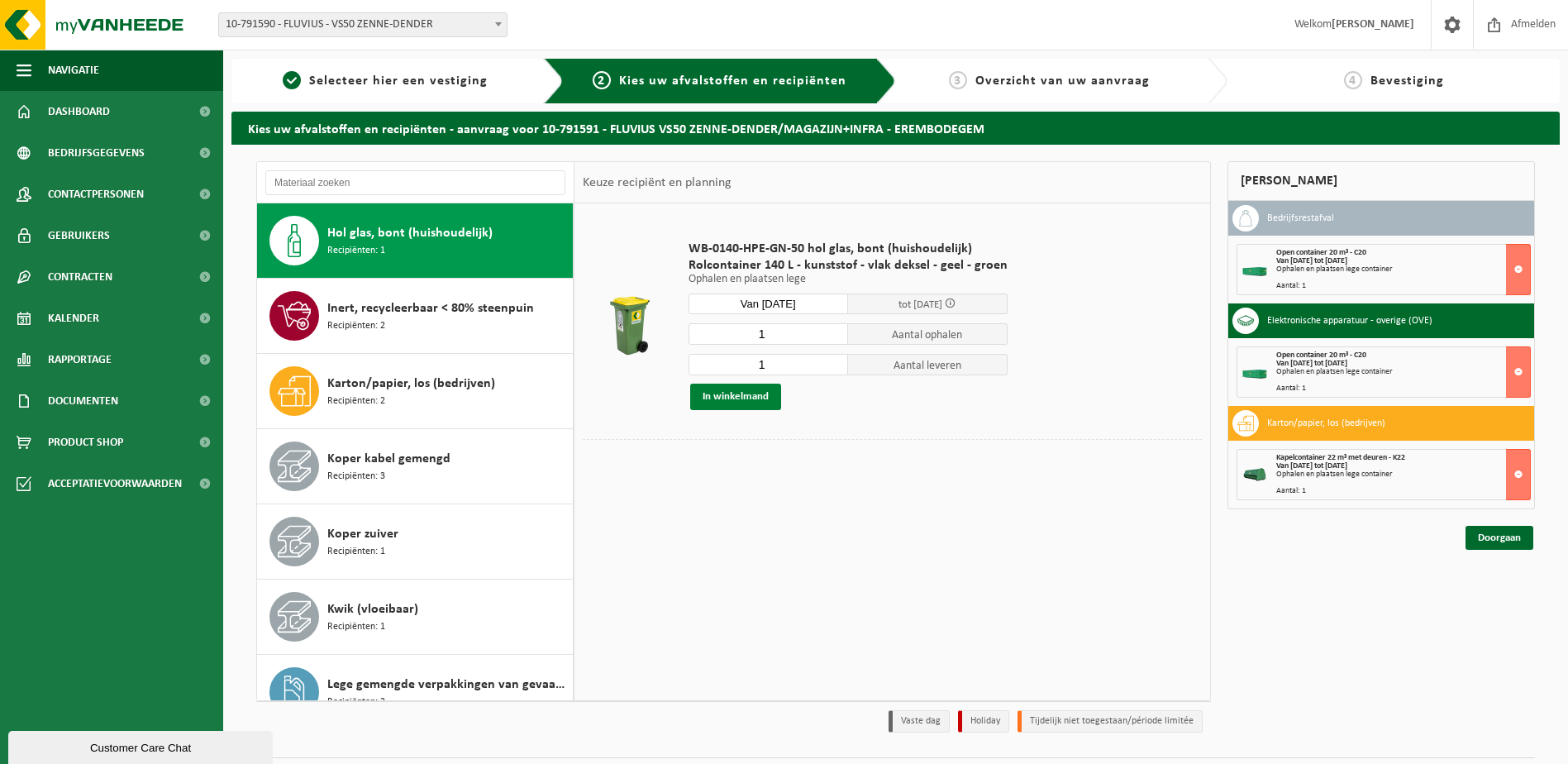
click at [733, 393] on button "In winkelmand" at bounding box center [735, 397] width 91 height 27
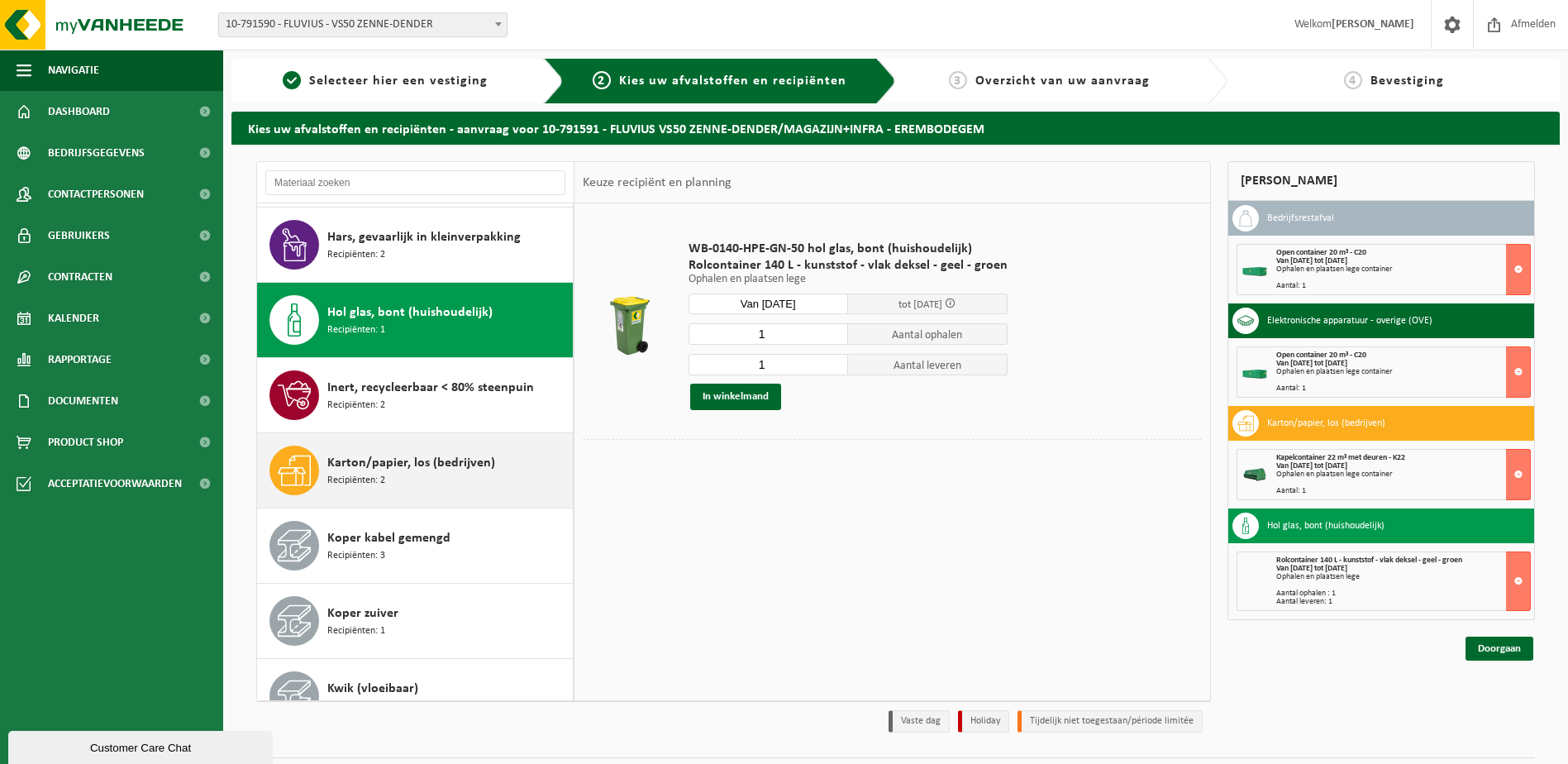
scroll to position [812, 0]
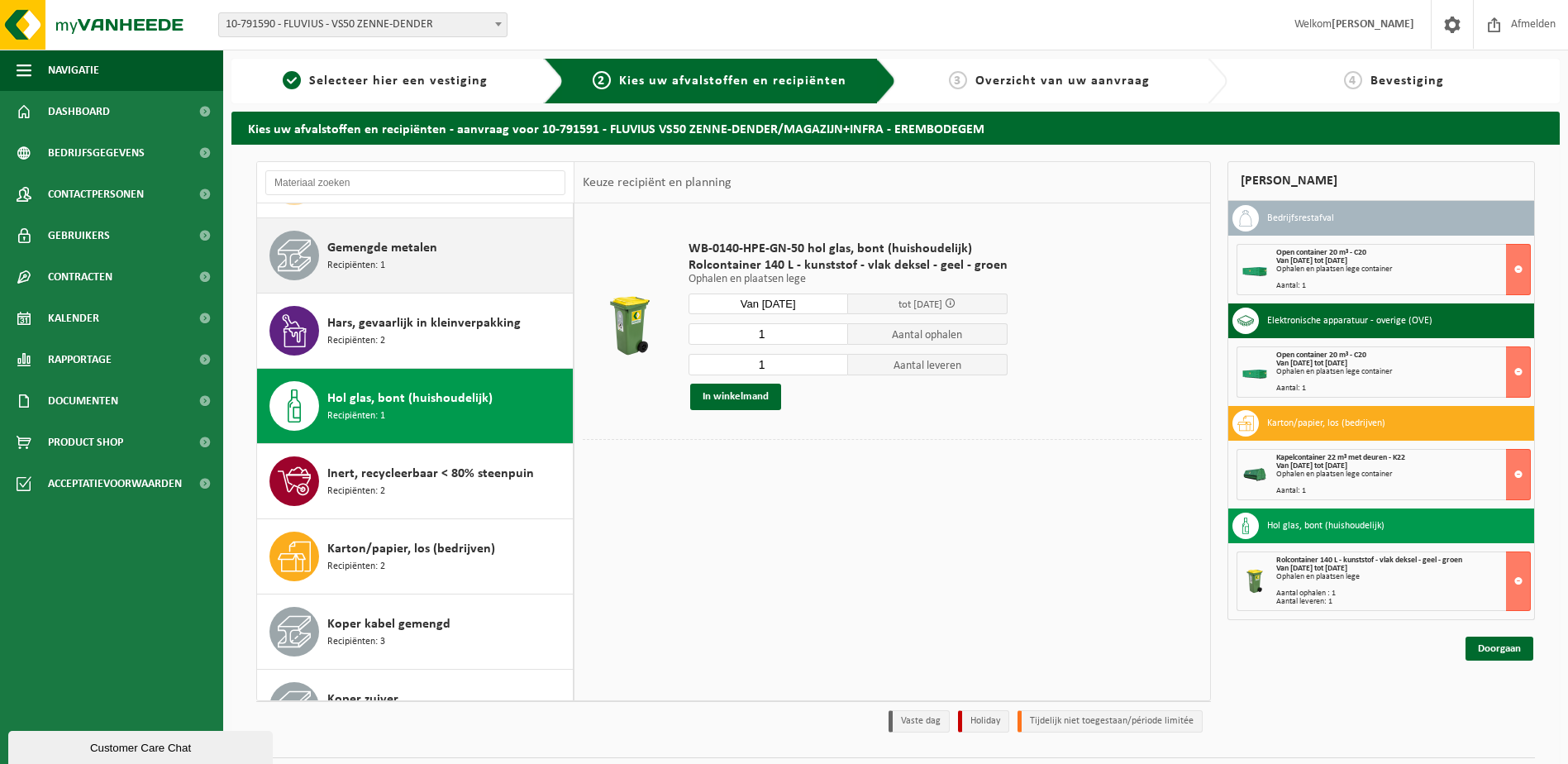
click at [390, 263] on div "Gemengde metalen Recipiënten: 1" at bounding box center [447, 256] width 242 height 50
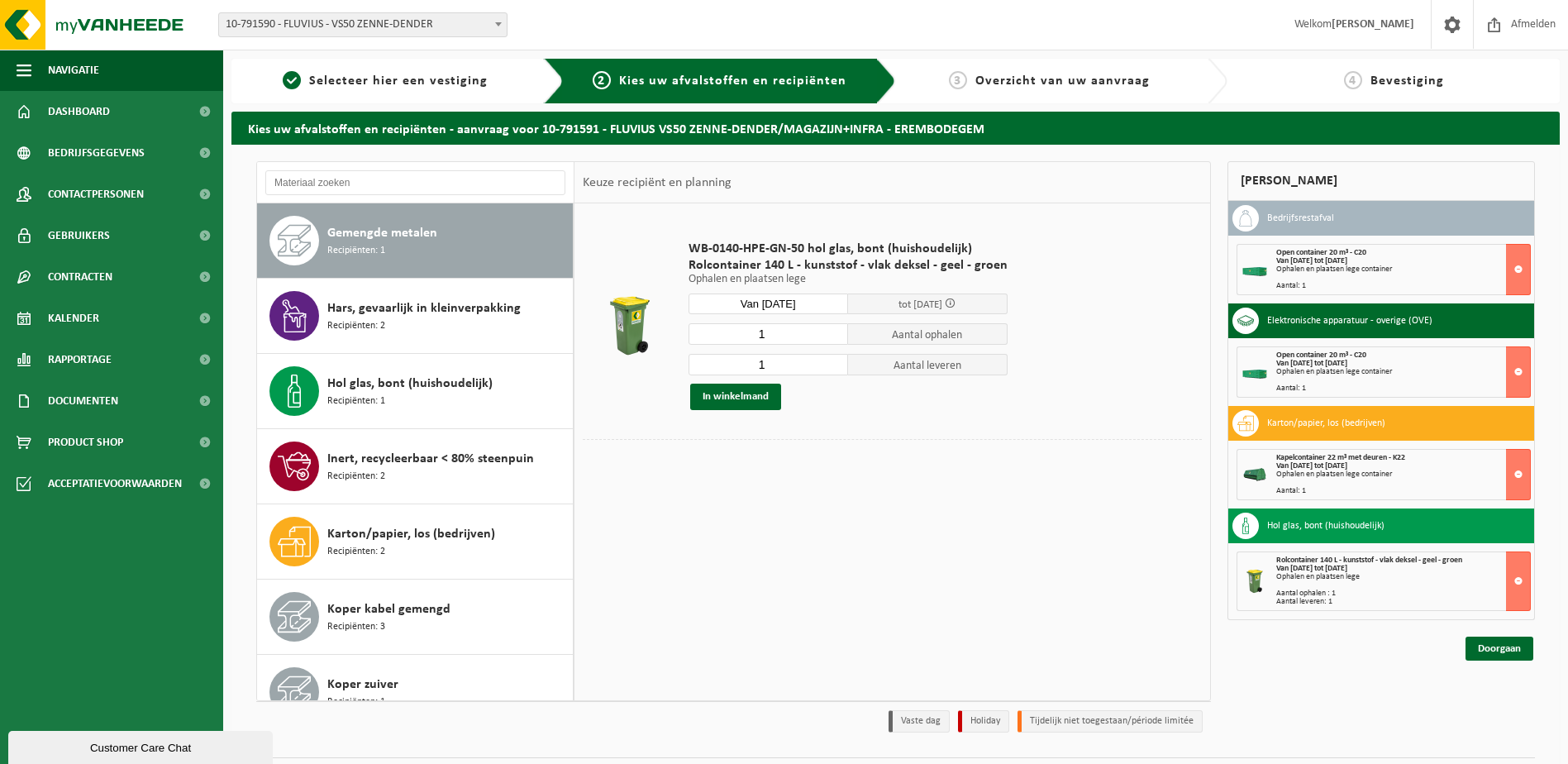
scroll to position [827, 0]
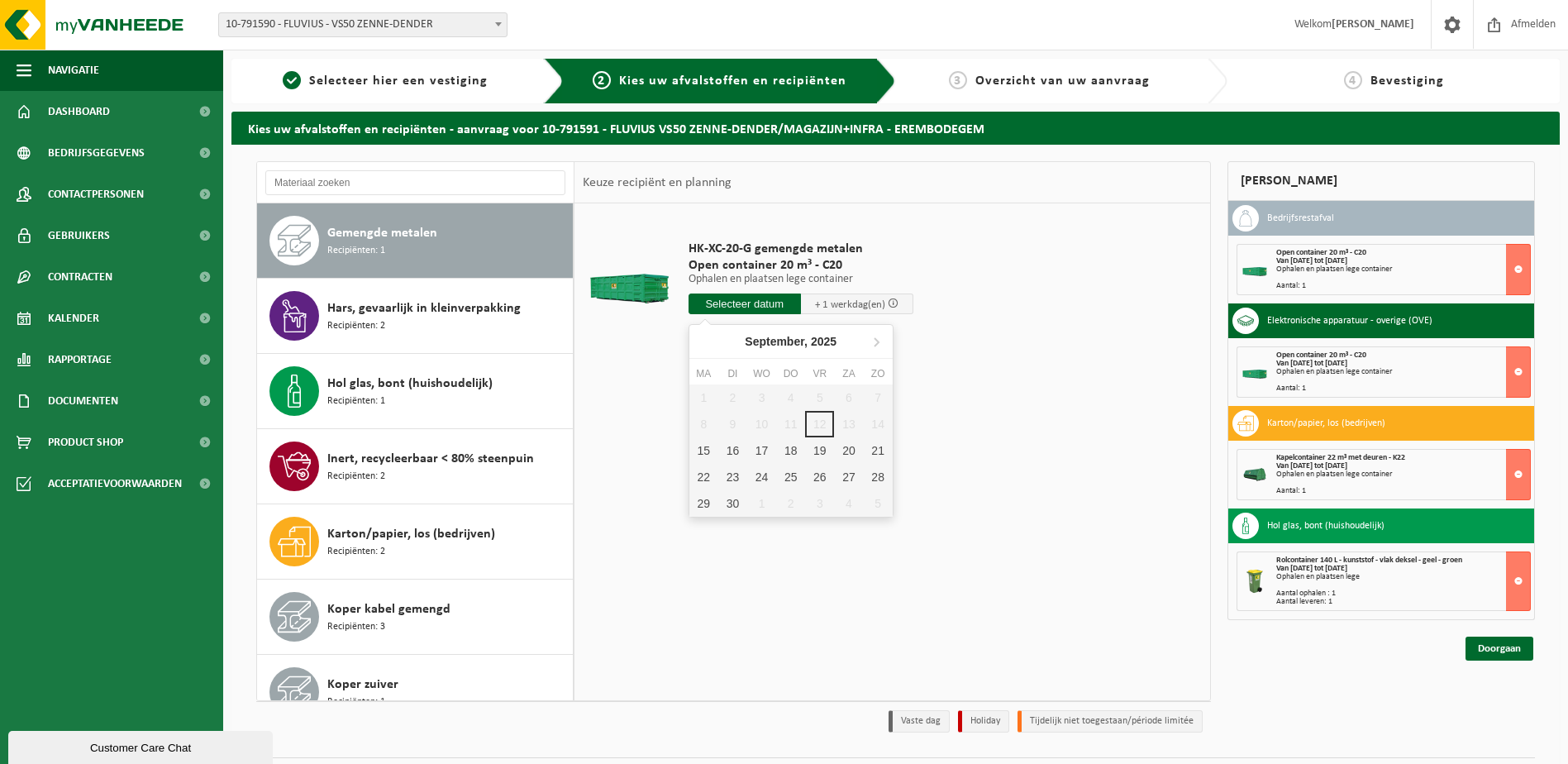
click at [718, 307] on input "text" at bounding box center [744, 303] width 112 height 21
click at [706, 450] on div "15" at bounding box center [703, 451] width 29 height 27
type input "Van 2025-09-15"
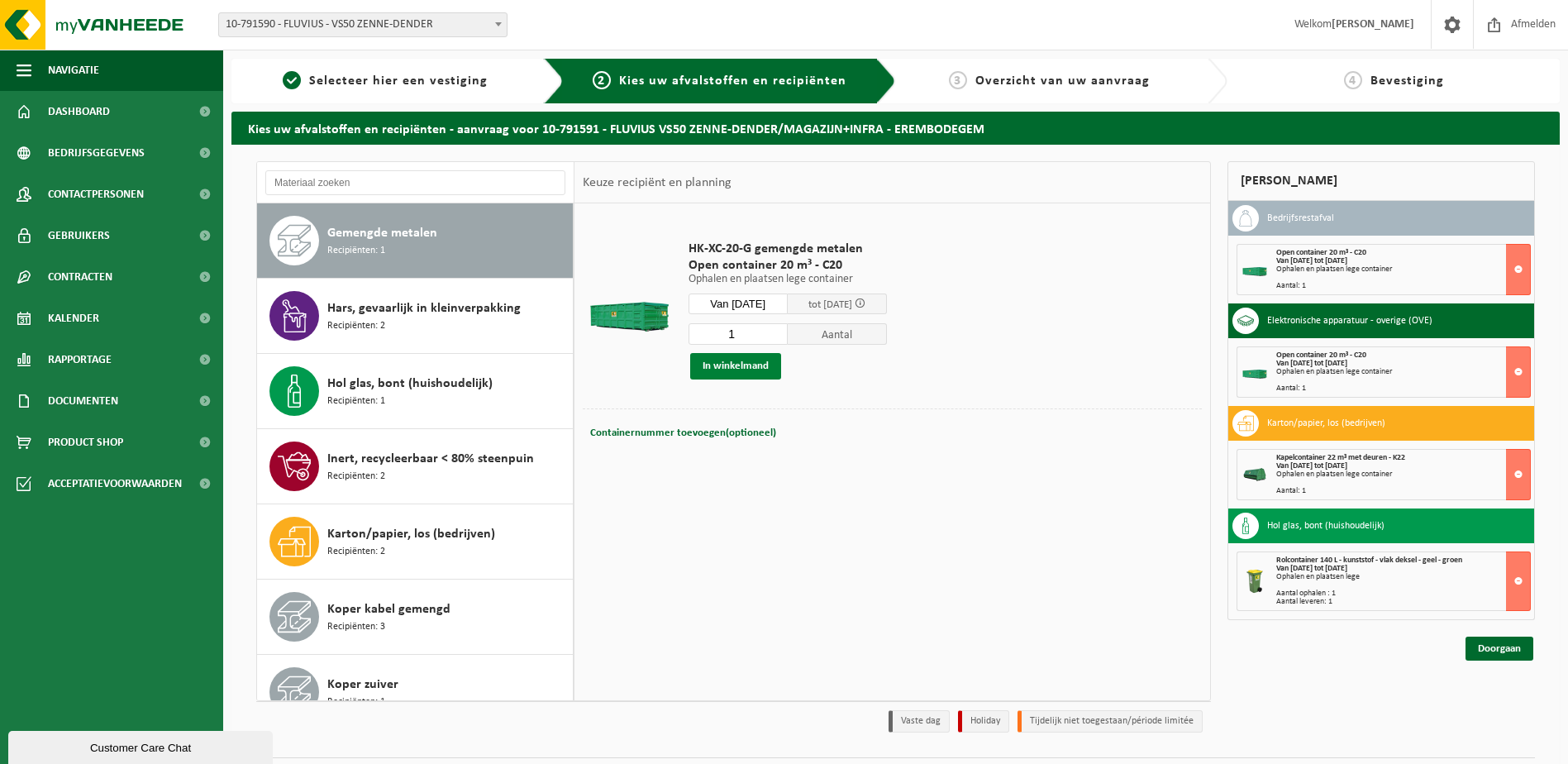
click at [744, 369] on button "In winkelmand" at bounding box center [735, 366] width 91 height 27
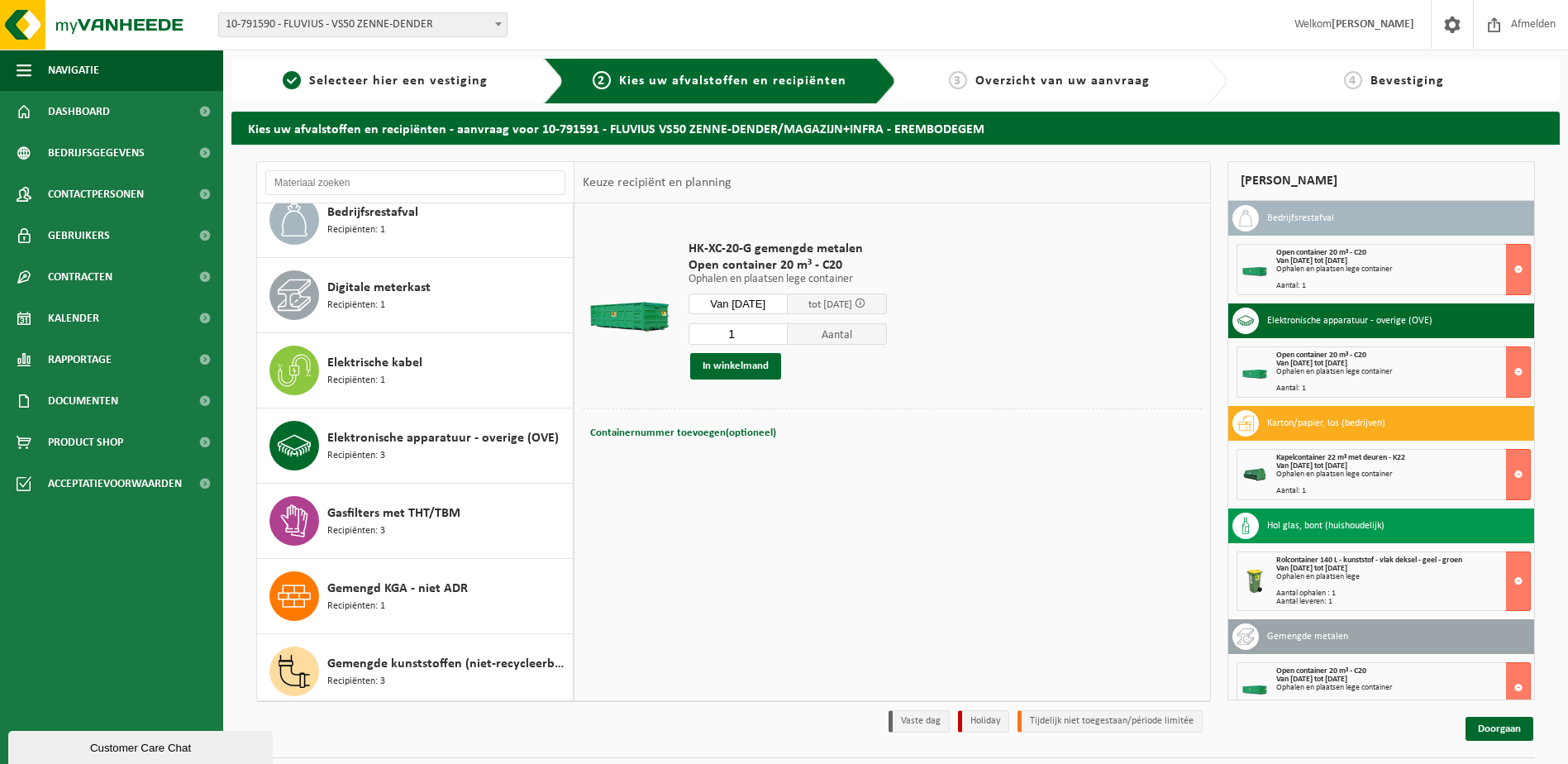
scroll to position [331, 0]
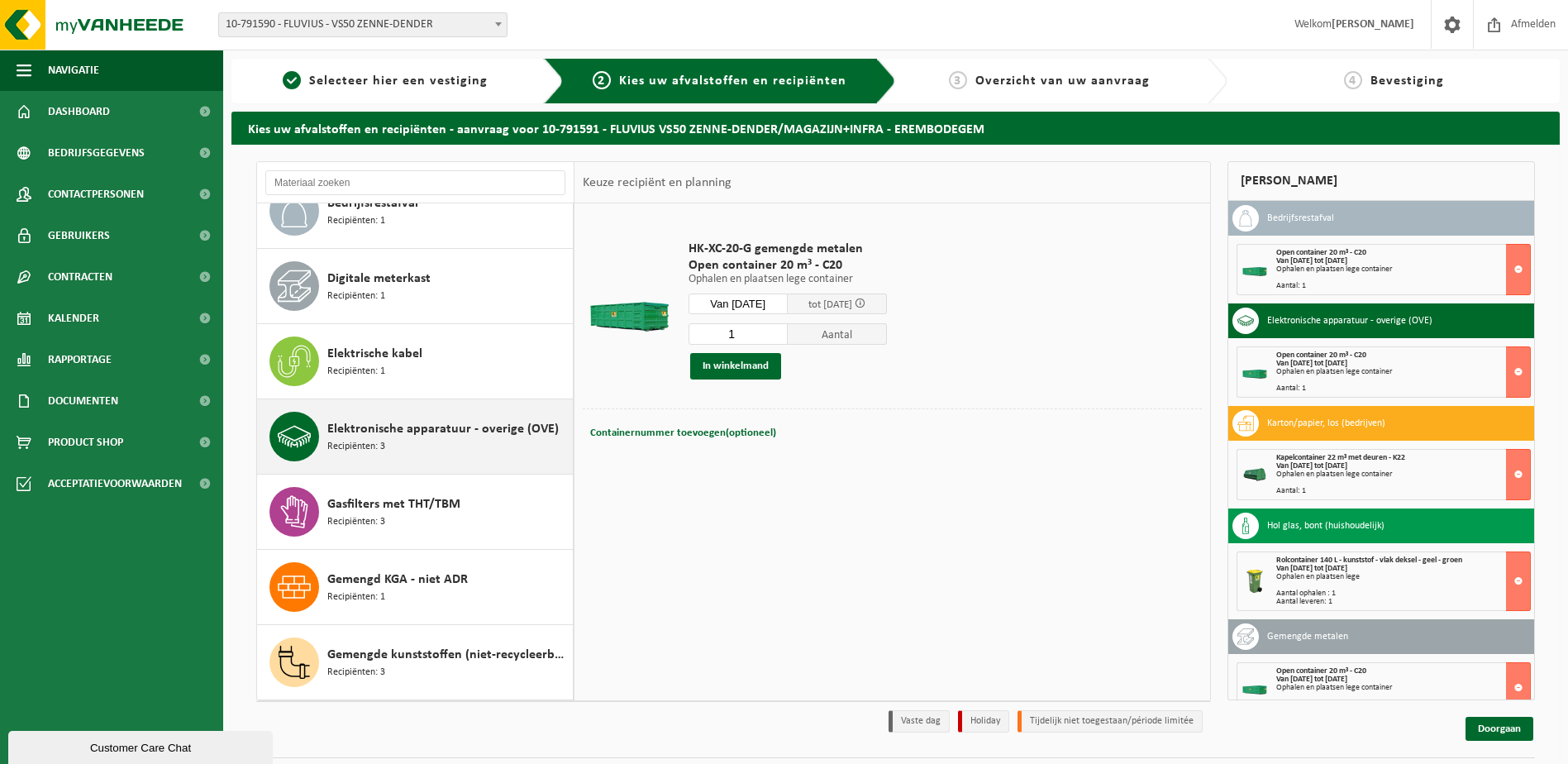
click at [401, 432] on span "Elektronische apparatuur - overige (OVE)" at bounding box center [443, 429] width 232 height 20
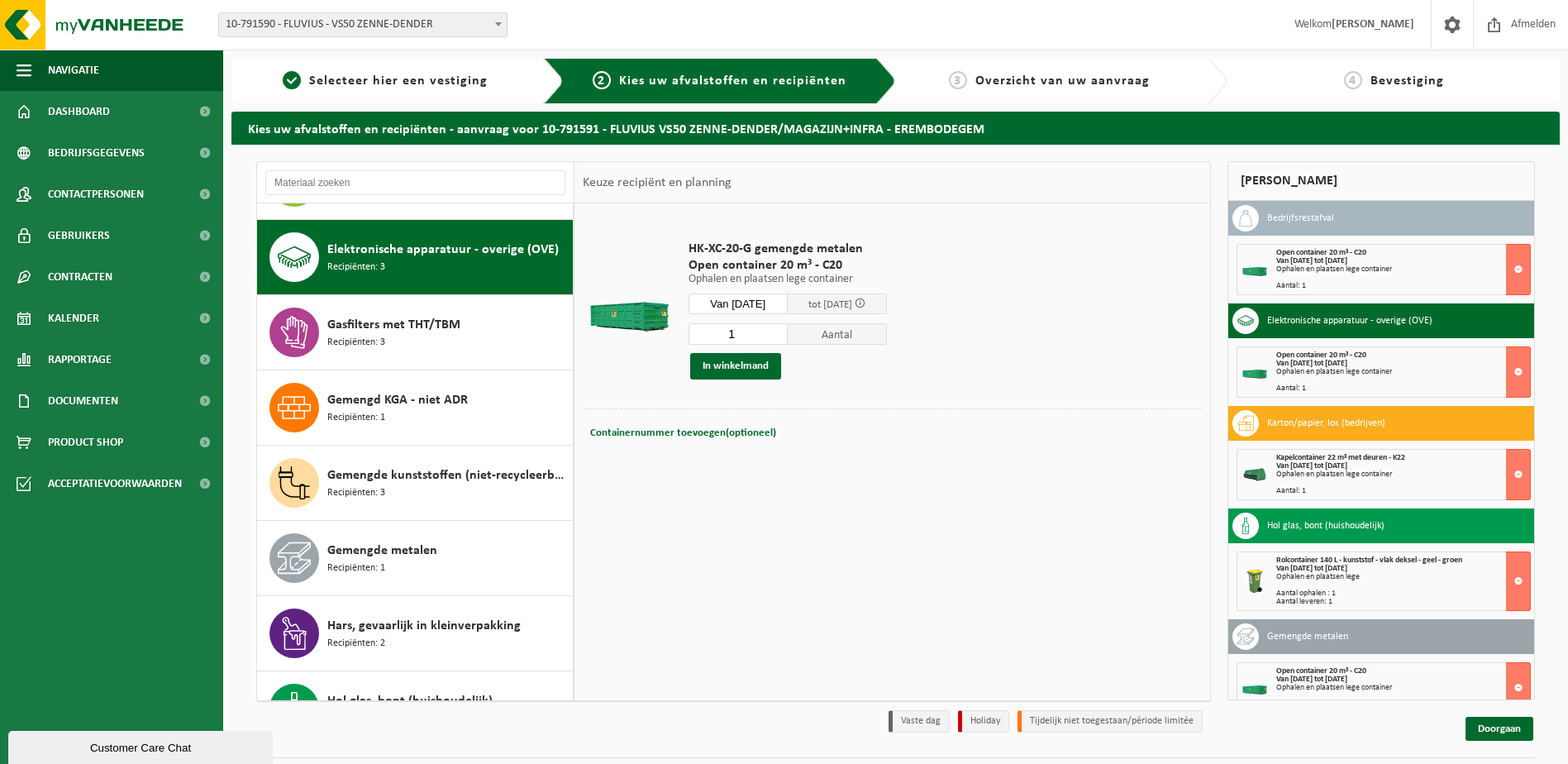
scroll to position [527, 0]
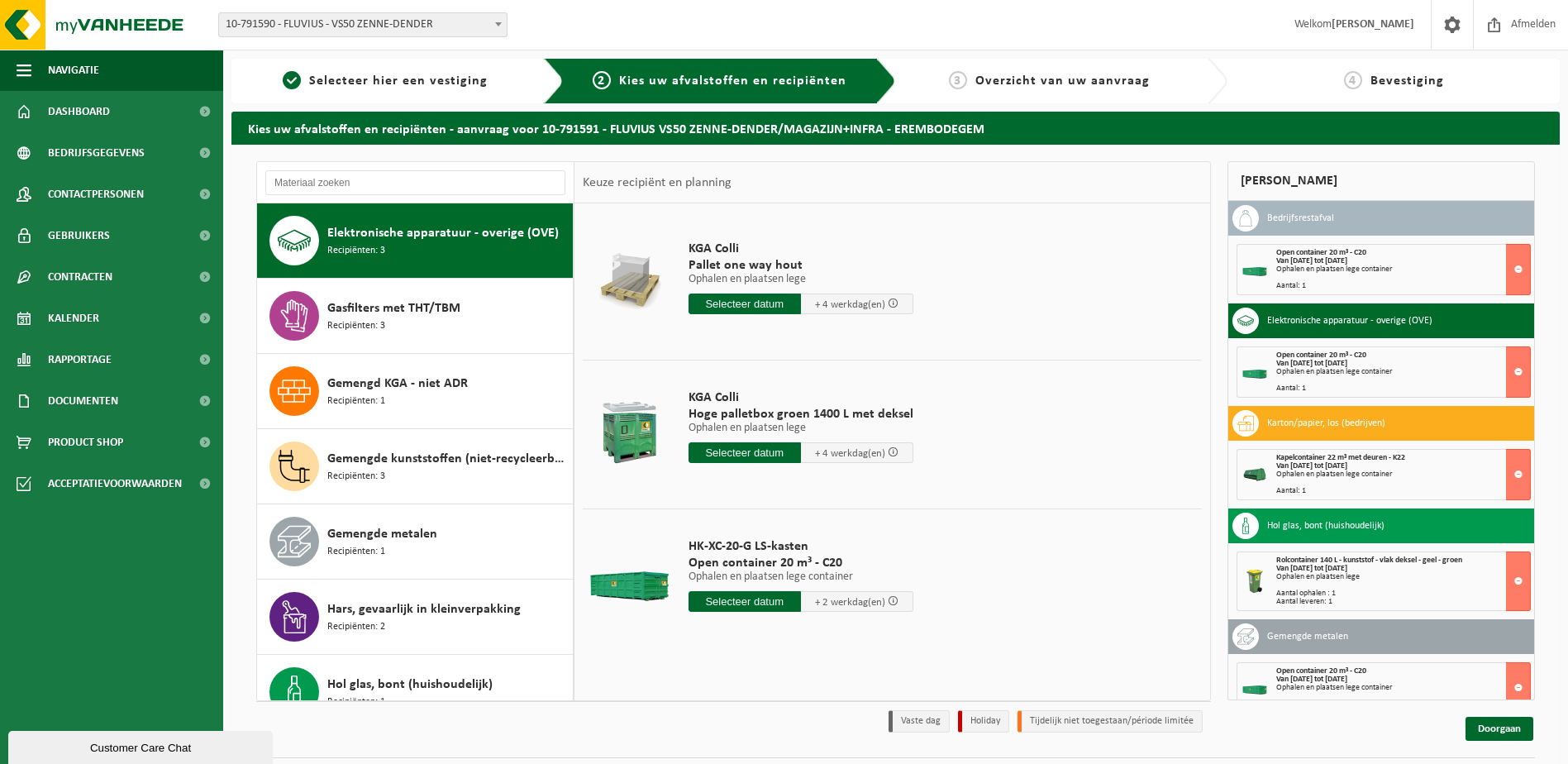
click at [734, 448] on input "text" at bounding box center [744, 452] width 112 height 21
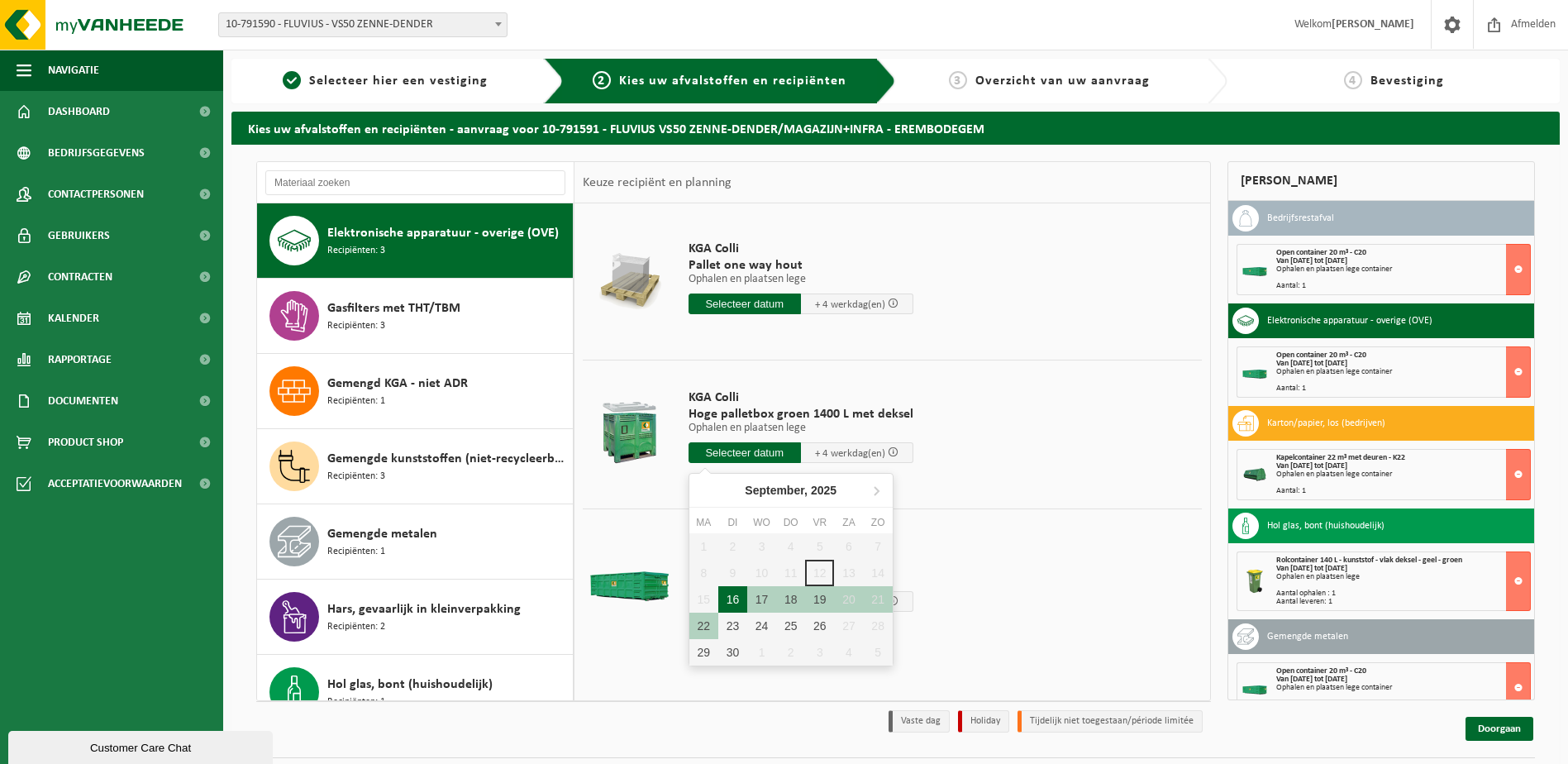
click at [730, 596] on div "16" at bounding box center [733, 599] width 29 height 27
type input "Van 2025-09-16"
type input "2025-09-16"
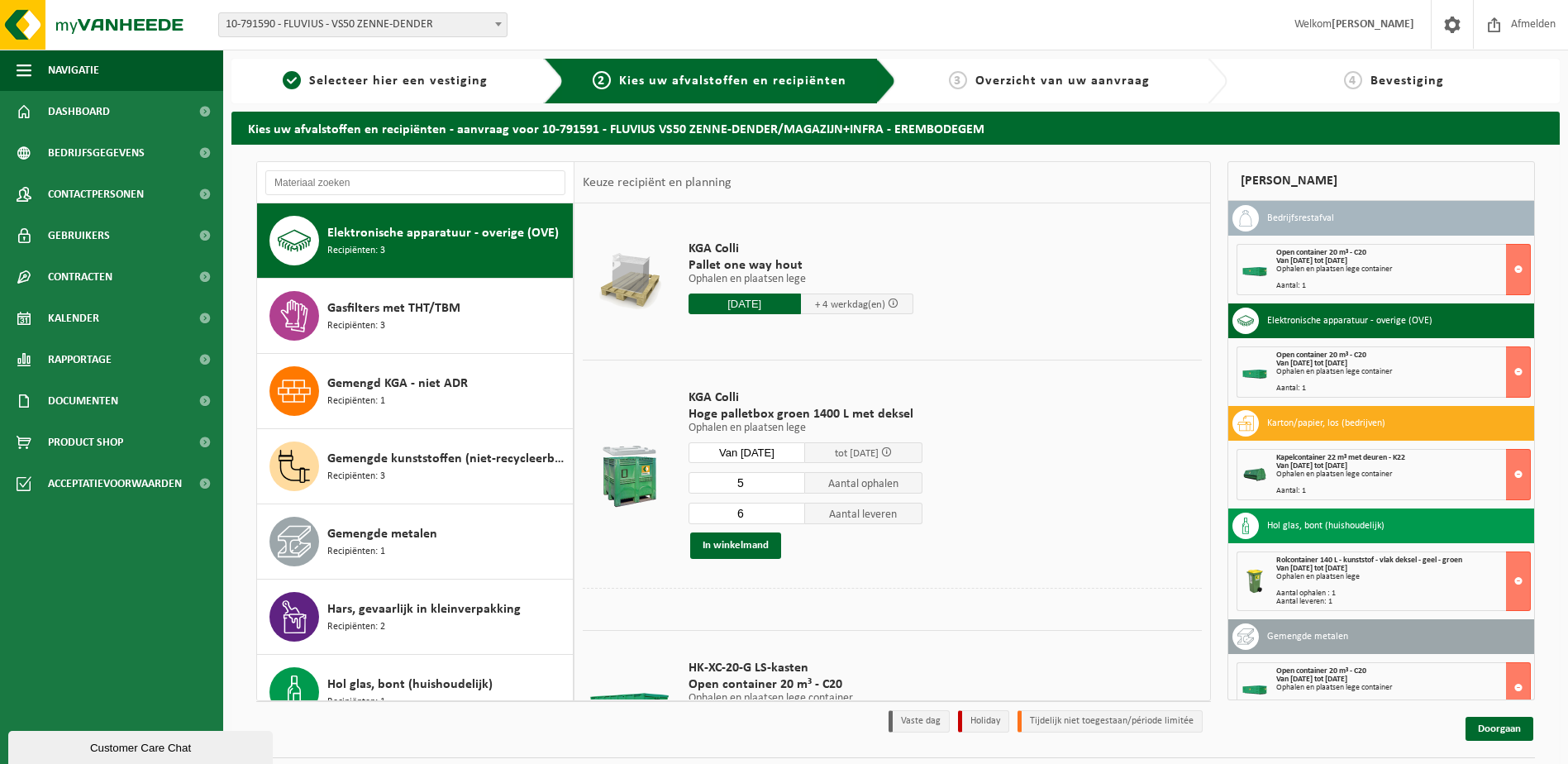
click at [789, 485] on input "5" at bounding box center [747, 482] width 118 height 21
click at [789, 485] on input "4" at bounding box center [747, 482] width 118 height 21
click at [789, 485] on input "3" at bounding box center [747, 482] width 118 height 21
type input "2"
click at [789, 485] on input "2" at bounding box center [747, 482] width 118 height 21
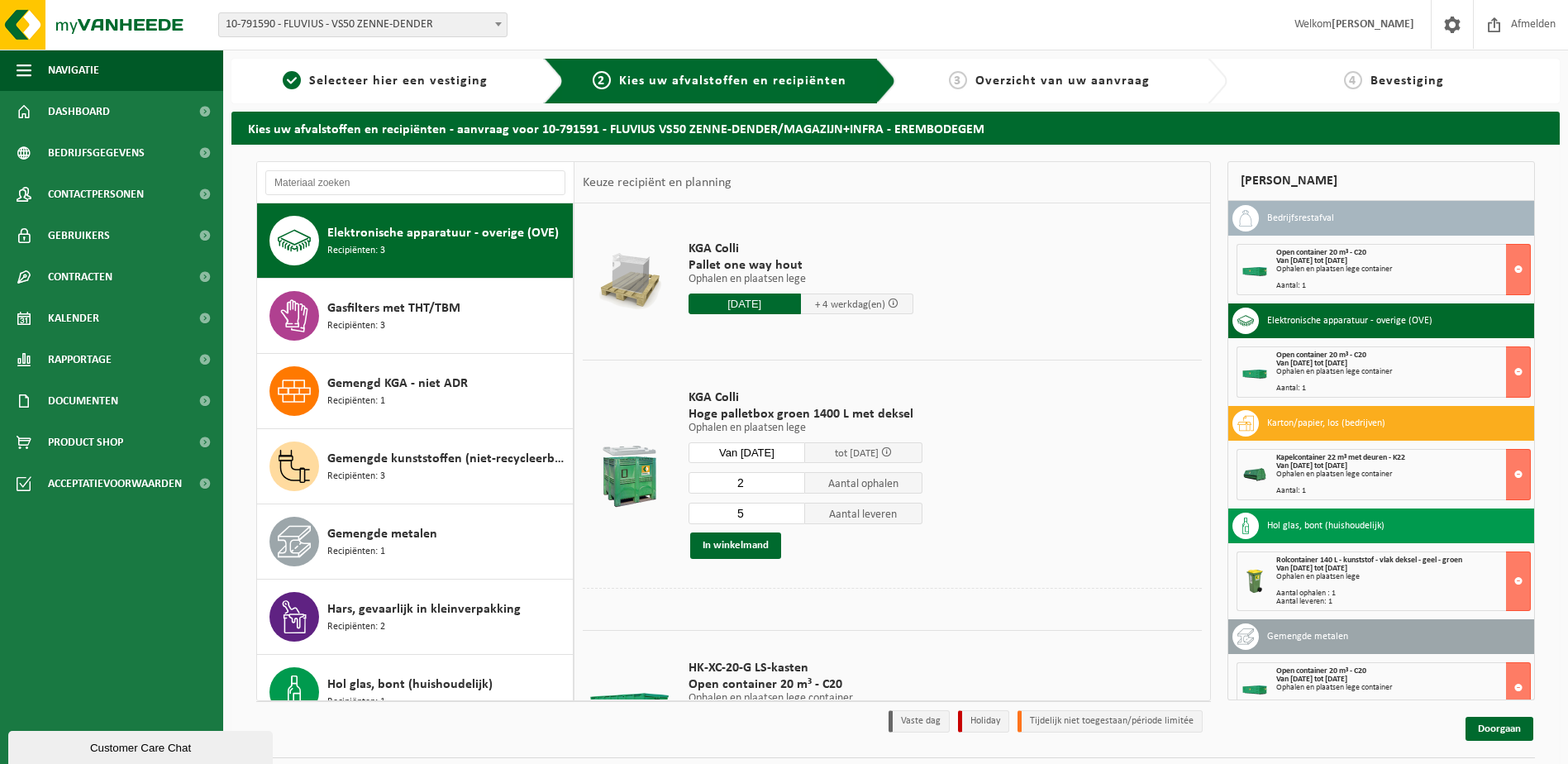
click at [792, 516] on input "5" at bounding box center [747, 513] width 118 height 21
click at [792, 516] on input "4" at bounding box center [747, 513] width 118 height 21
click at [792, 516] on input "3" at bounding box center [747, 513] width 118 height 21
type input "2"
click at [792, 516] on input "2" at bounding box center [747, 513] width 118 height 21
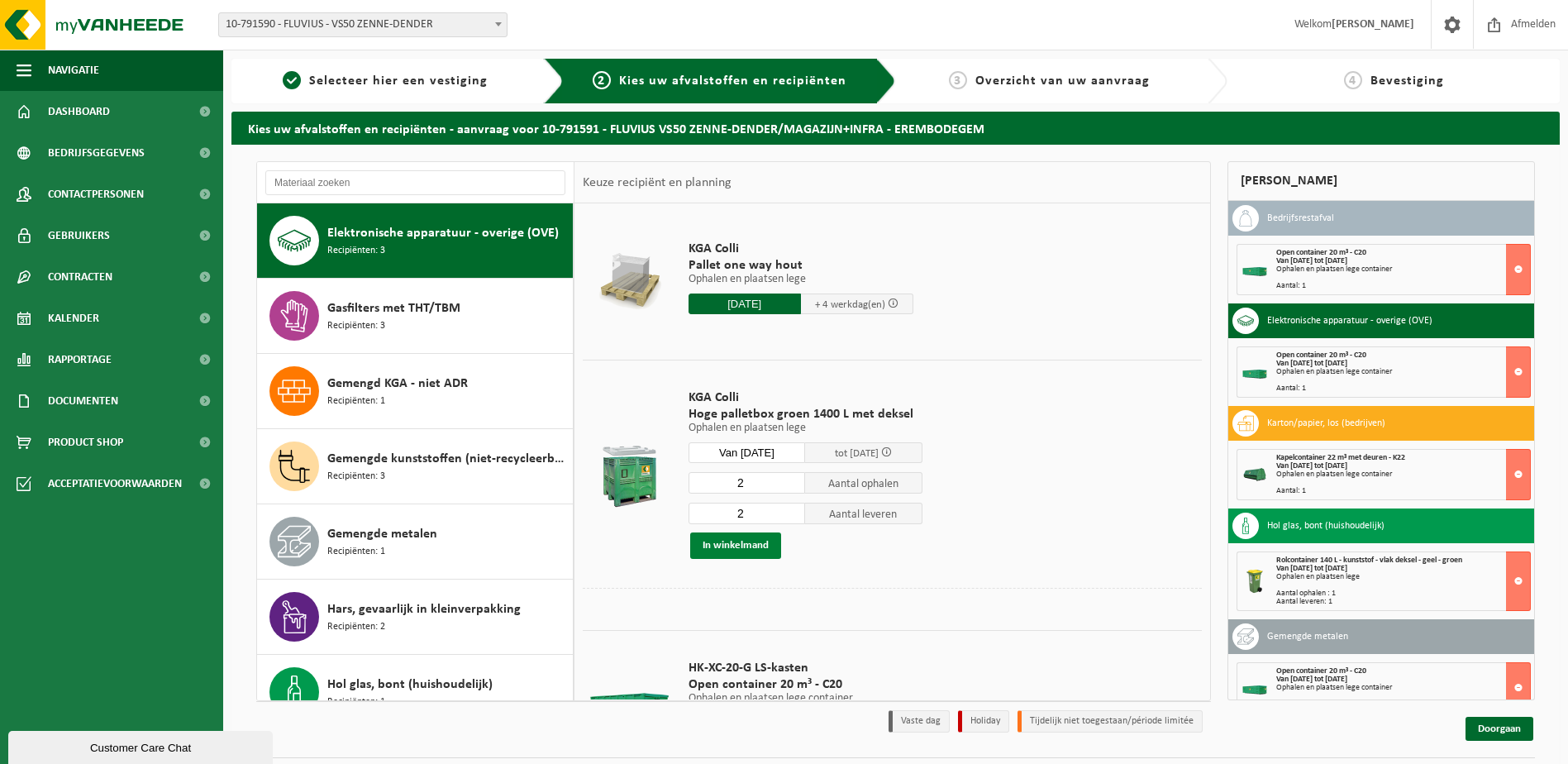
click at [732, 546] on button "In winkelmand" at bounding box center [735, 546] width 91 height 27
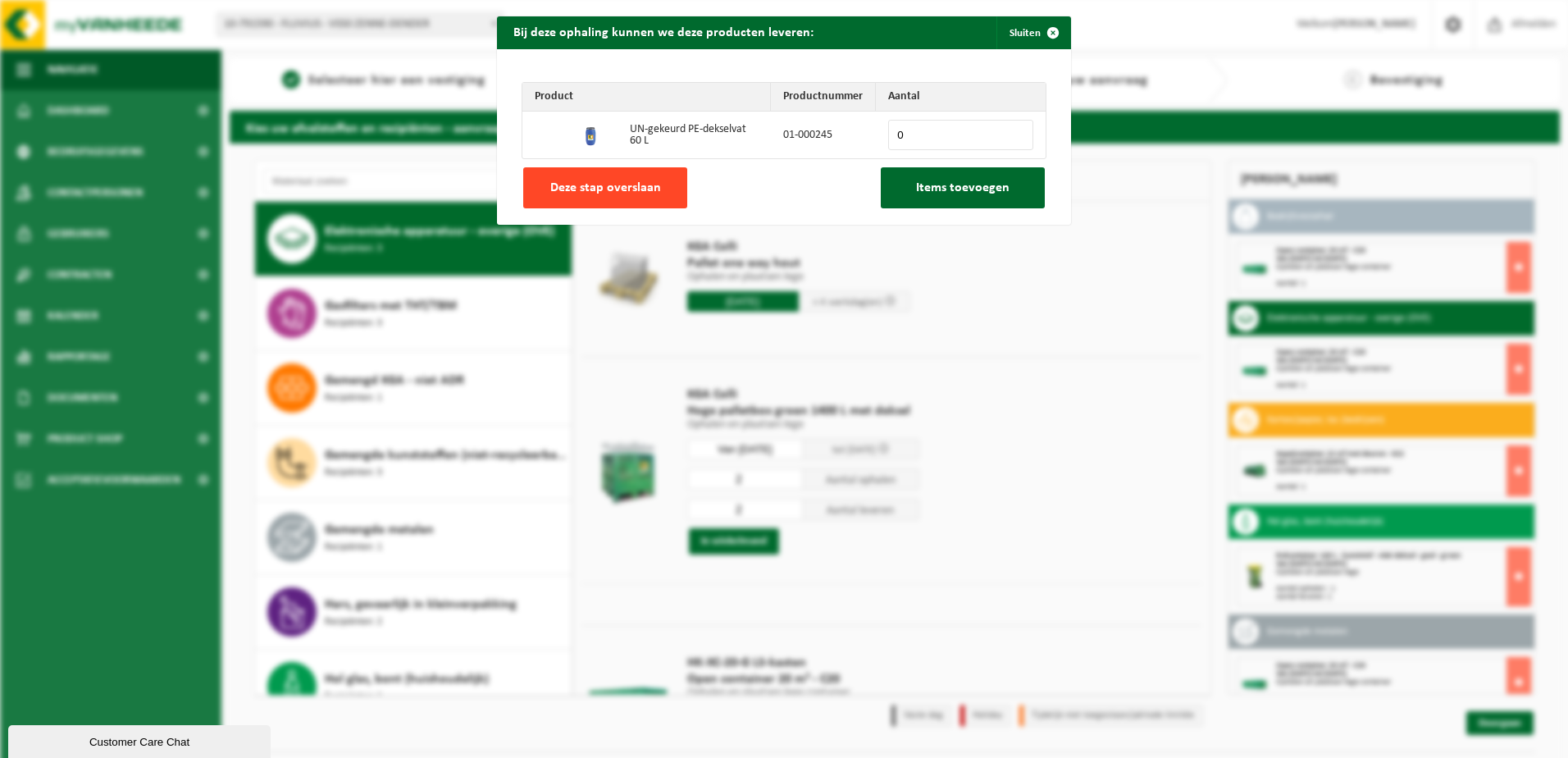
click at [630, 186] on span "Deze stap overslaan" at bounding box center [605, 188] width 111 height 13
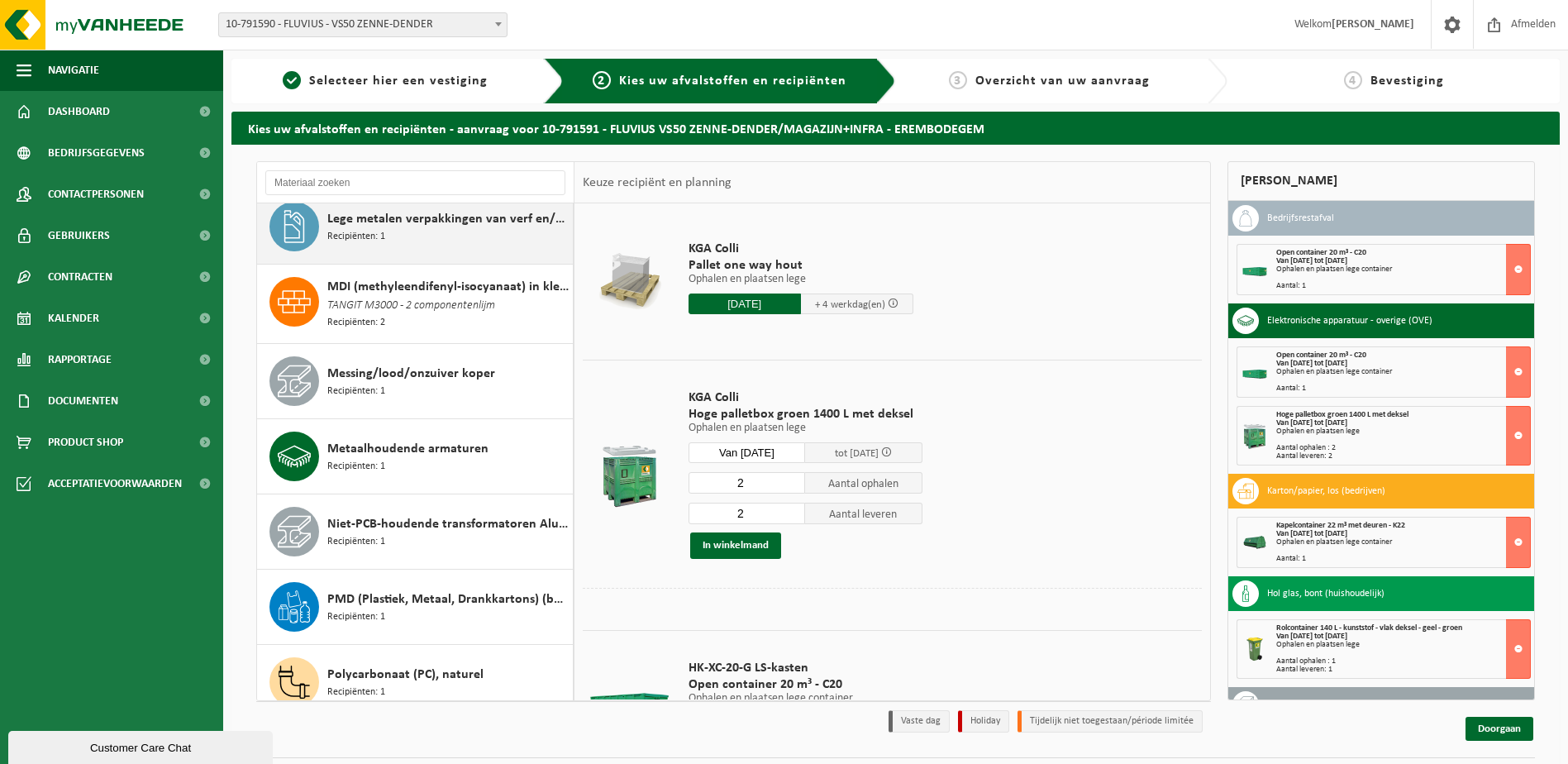
scroll to position [1601, 0]
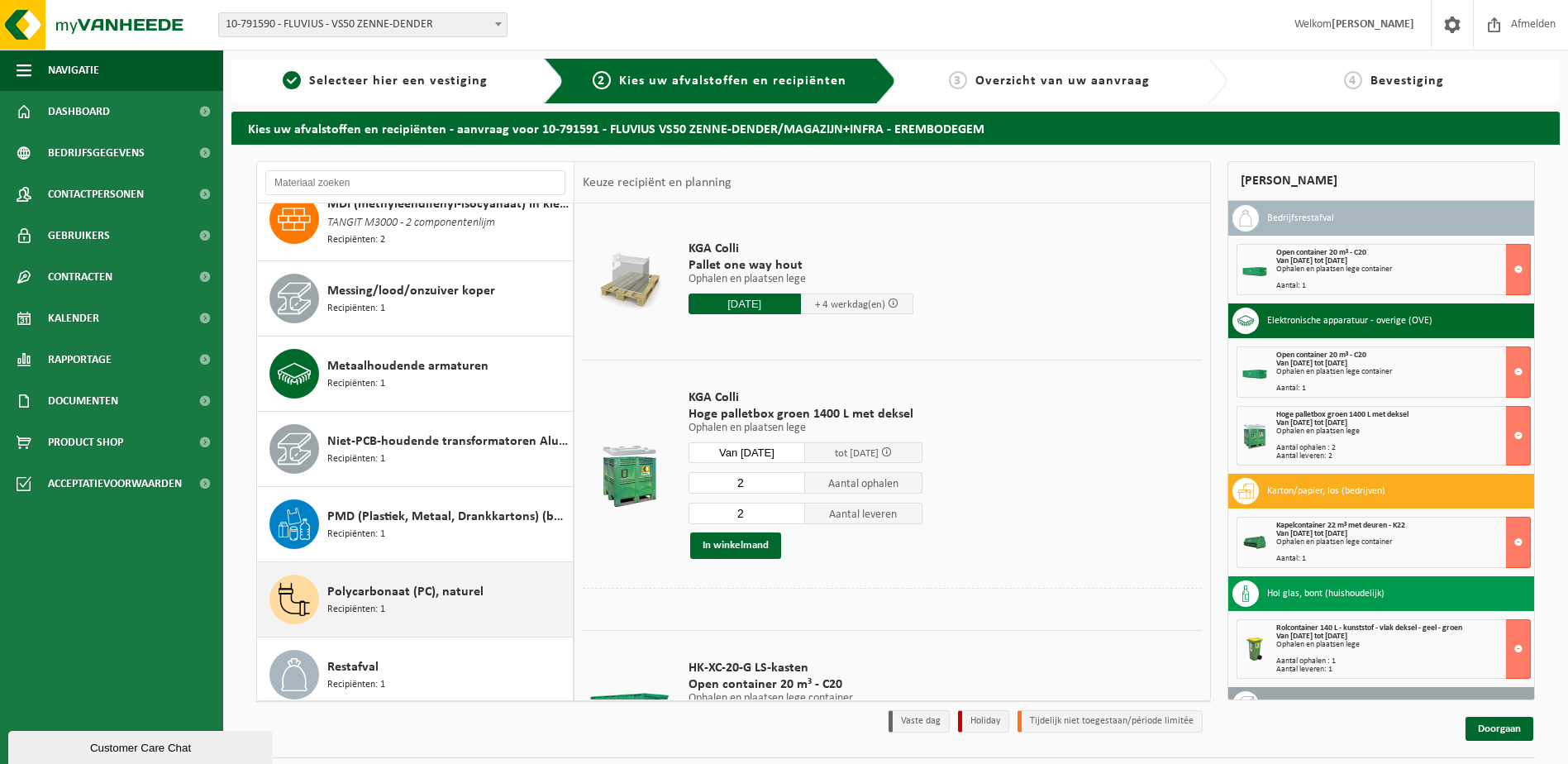
click at [368, 604] on span "Recipiënten: 1" at bounding box center [356, 610] width 58 height 16
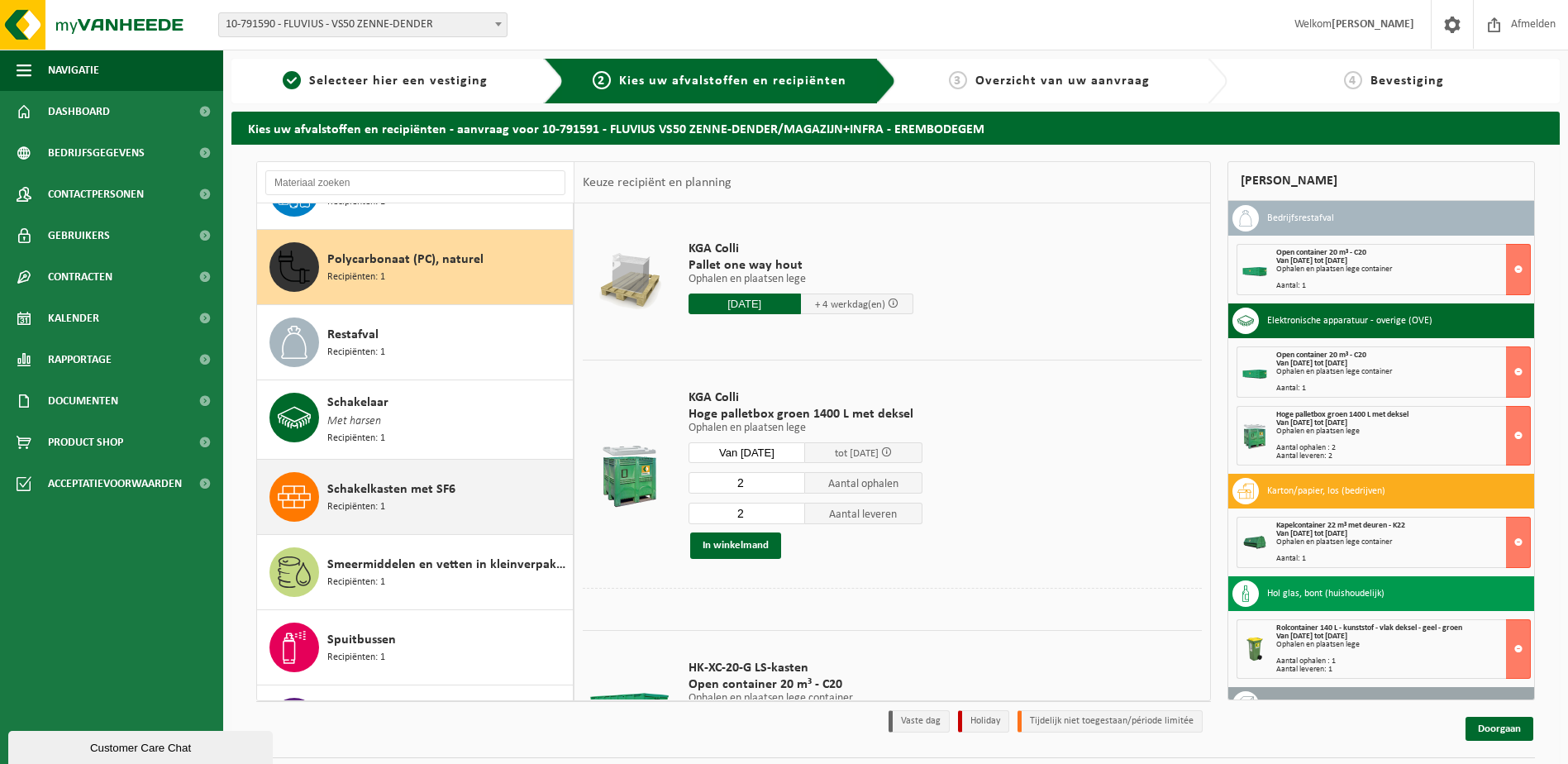
scroll to position [1958, 0]
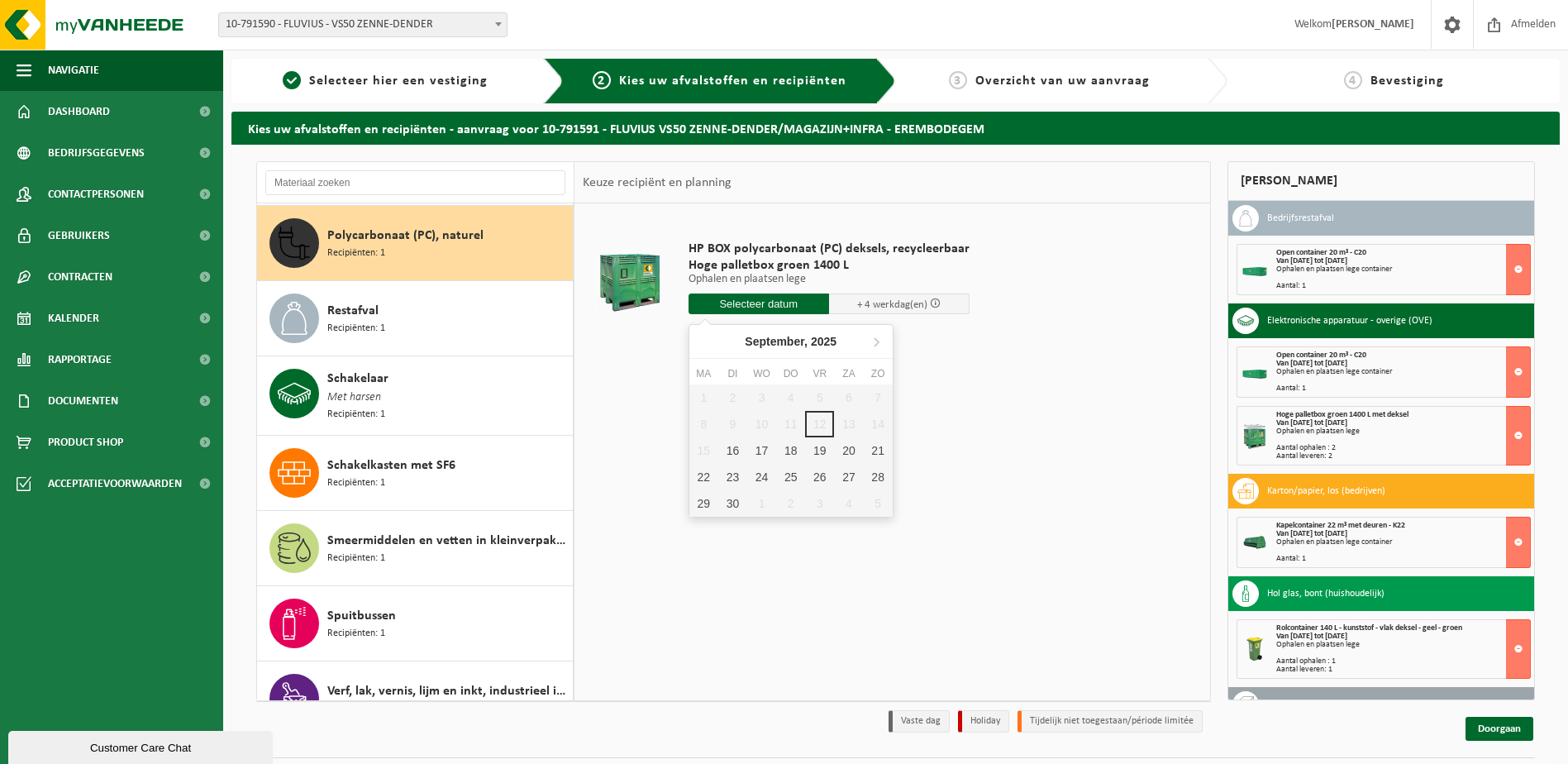
click at [727, 304] on input "text" at bounding box center [759, 303] width 141 height 21
click at [739, 448] on div "16" at bounding box center [733, 451] width 29 height 27
type input "Van 2025-09-16"
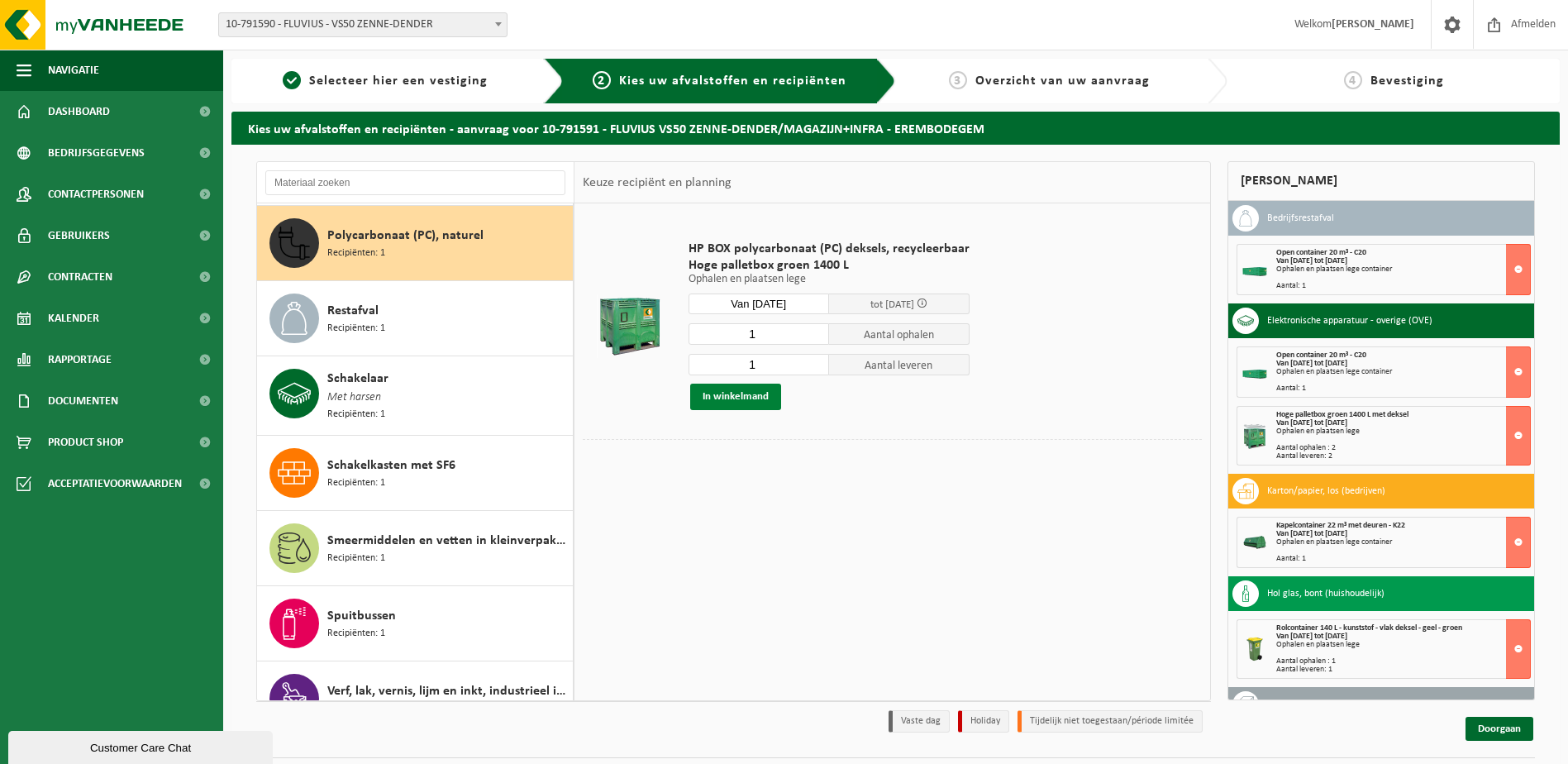
click at [735, 399] on button "In winkelmand" at bounding box center [735, 397] width 91 height 27
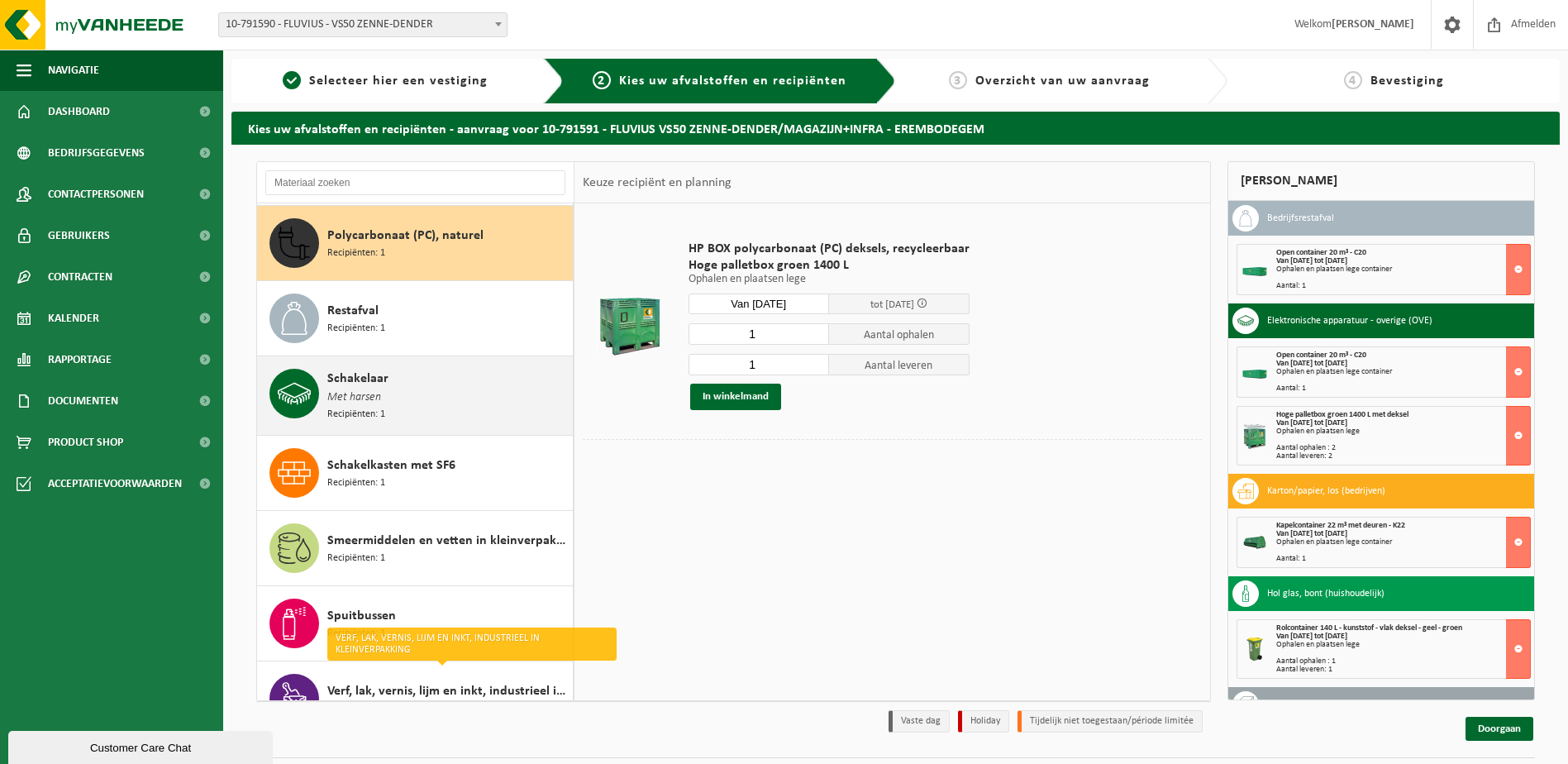
click at [372, 381] on span "Schakelaar" at bounding box center [357, 379] width 62 height 20
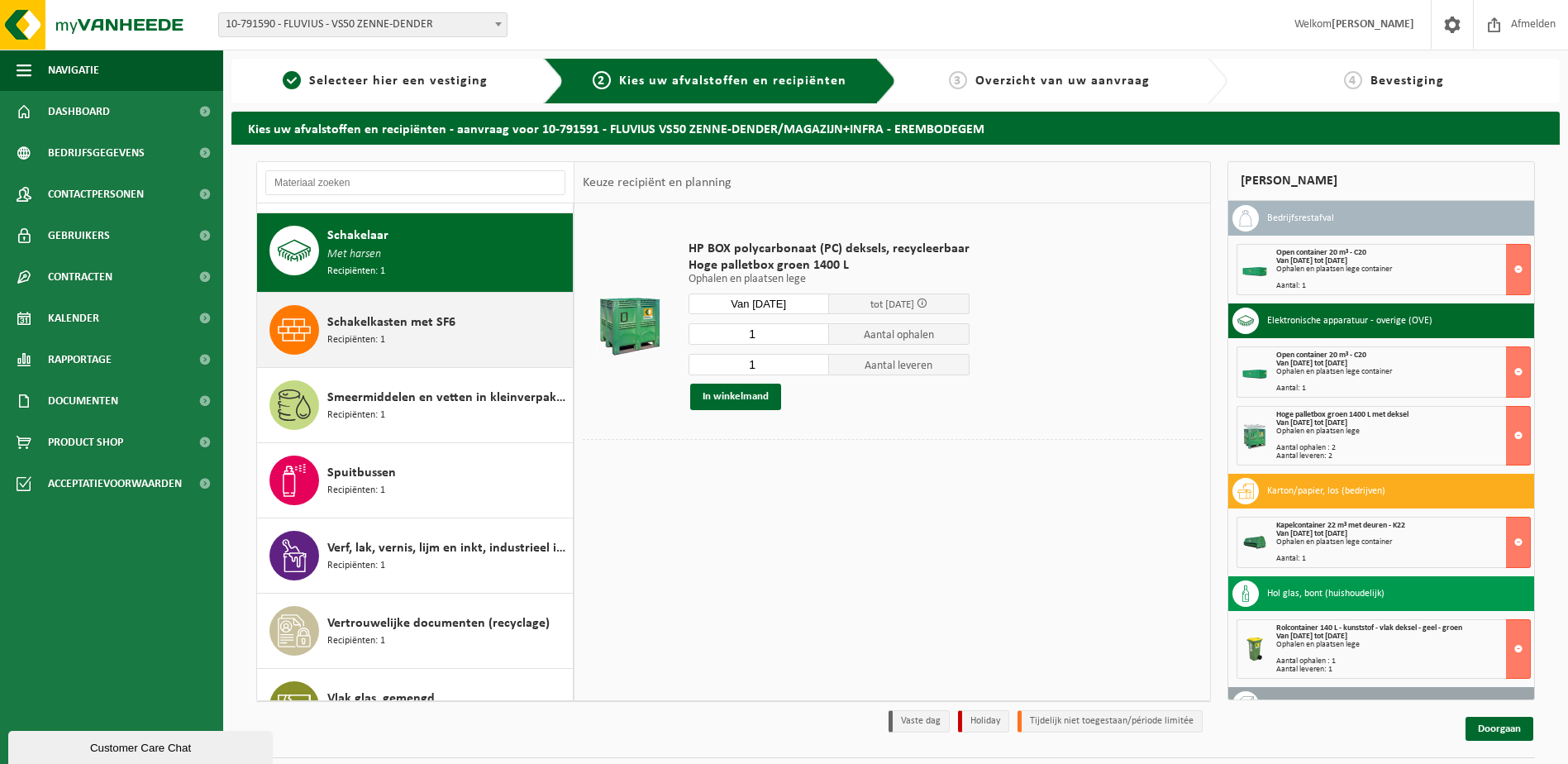
scroll to position [2107, 0]
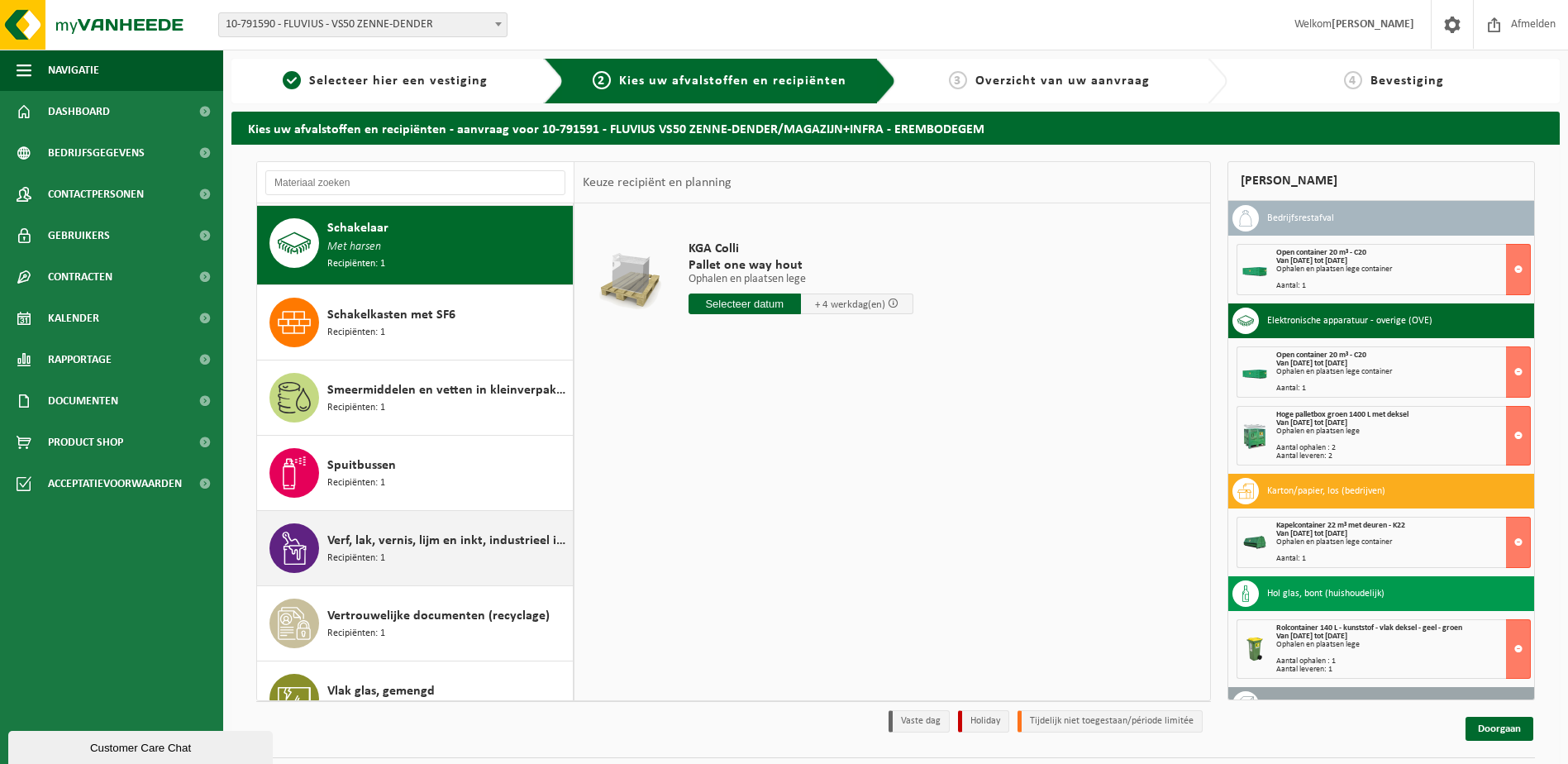
click at [389, 530] on span "Verf, lak, vernis, lijm en inkt, industrieel in kleinverpakking" at bounding box center [447, 540] width 242 height 20
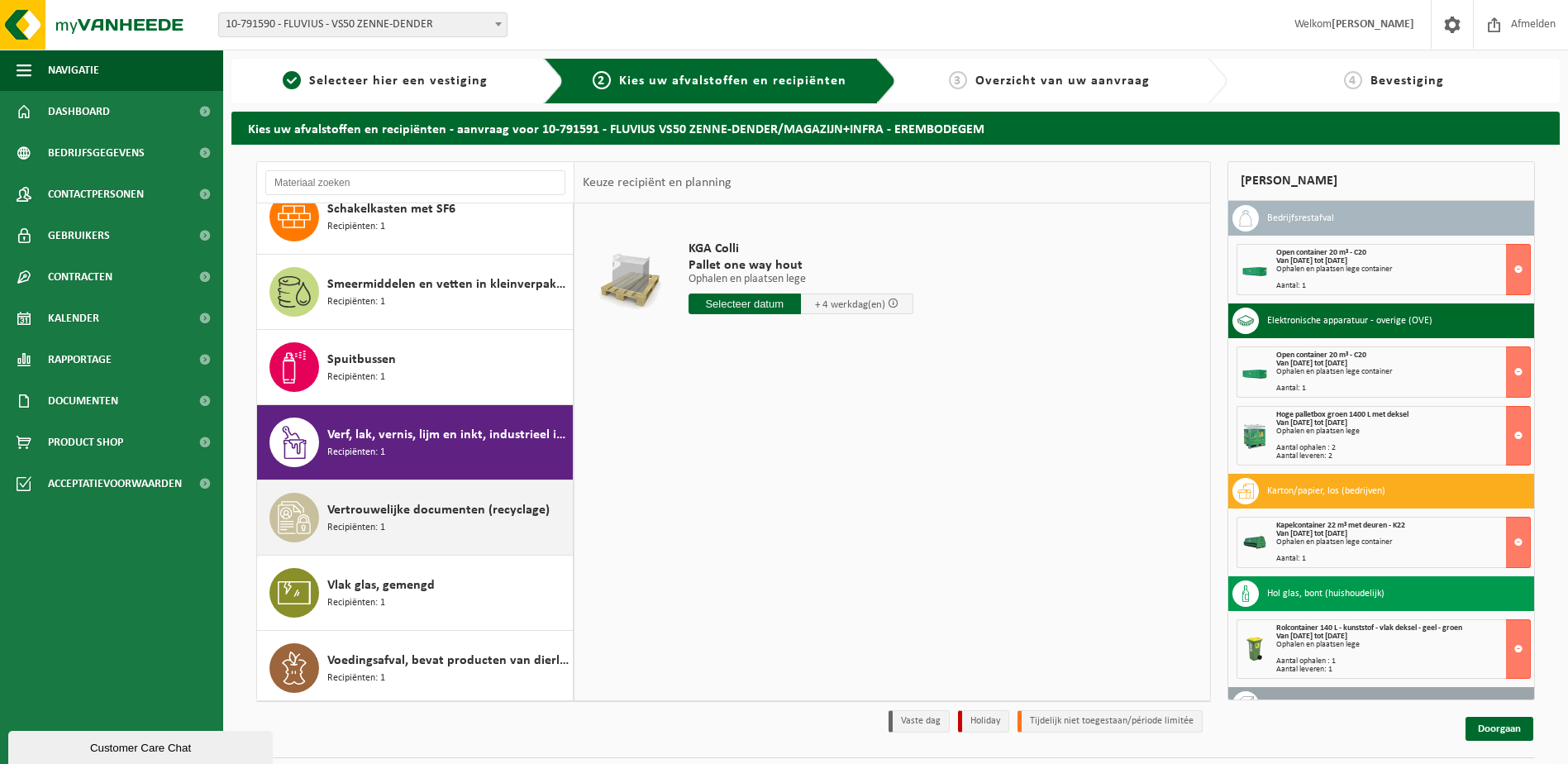
scroll to position [2214, 0]
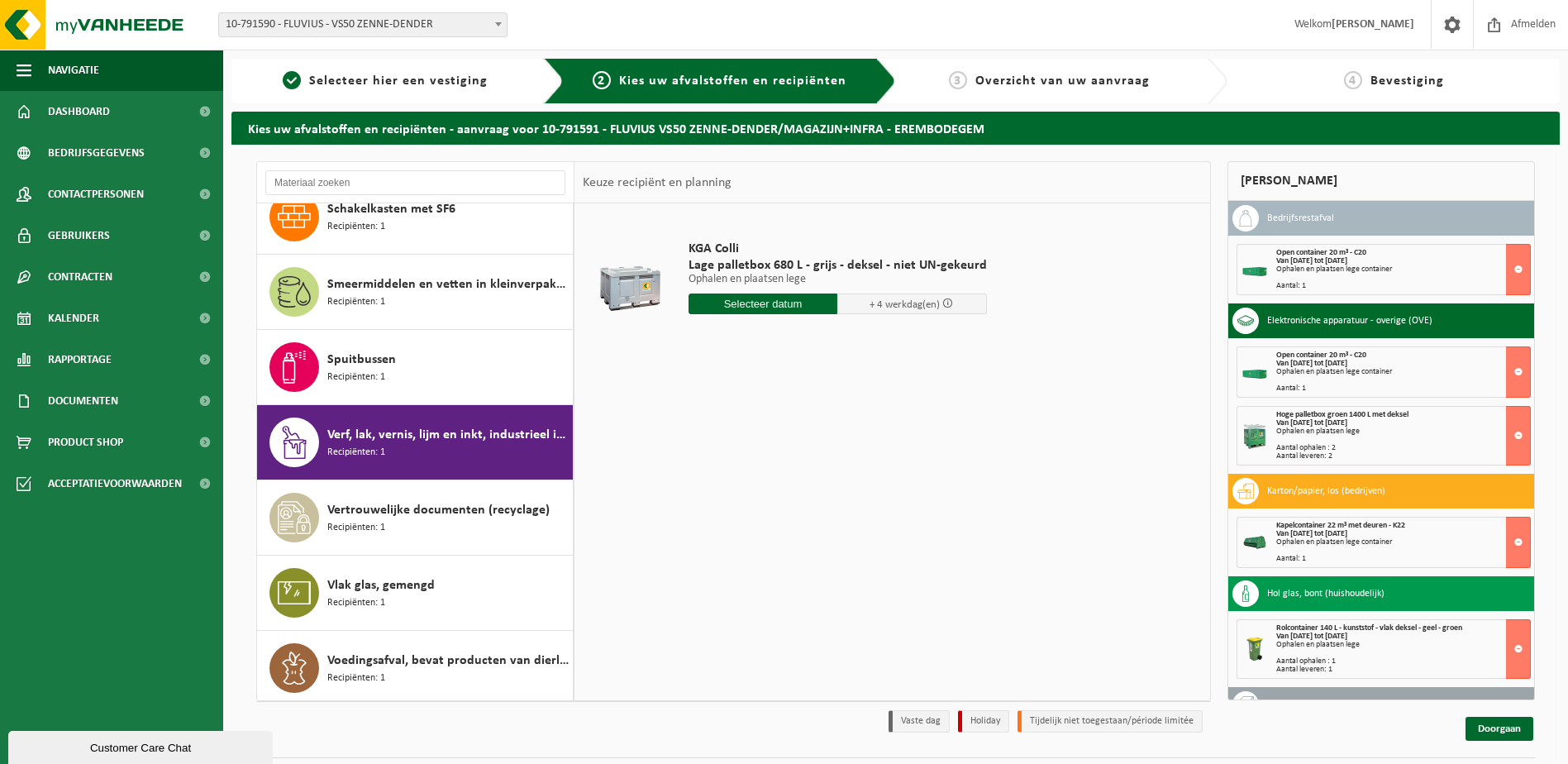
click at [746, 301] on input "text" at bounding box center [763, 303] width 150 height 21
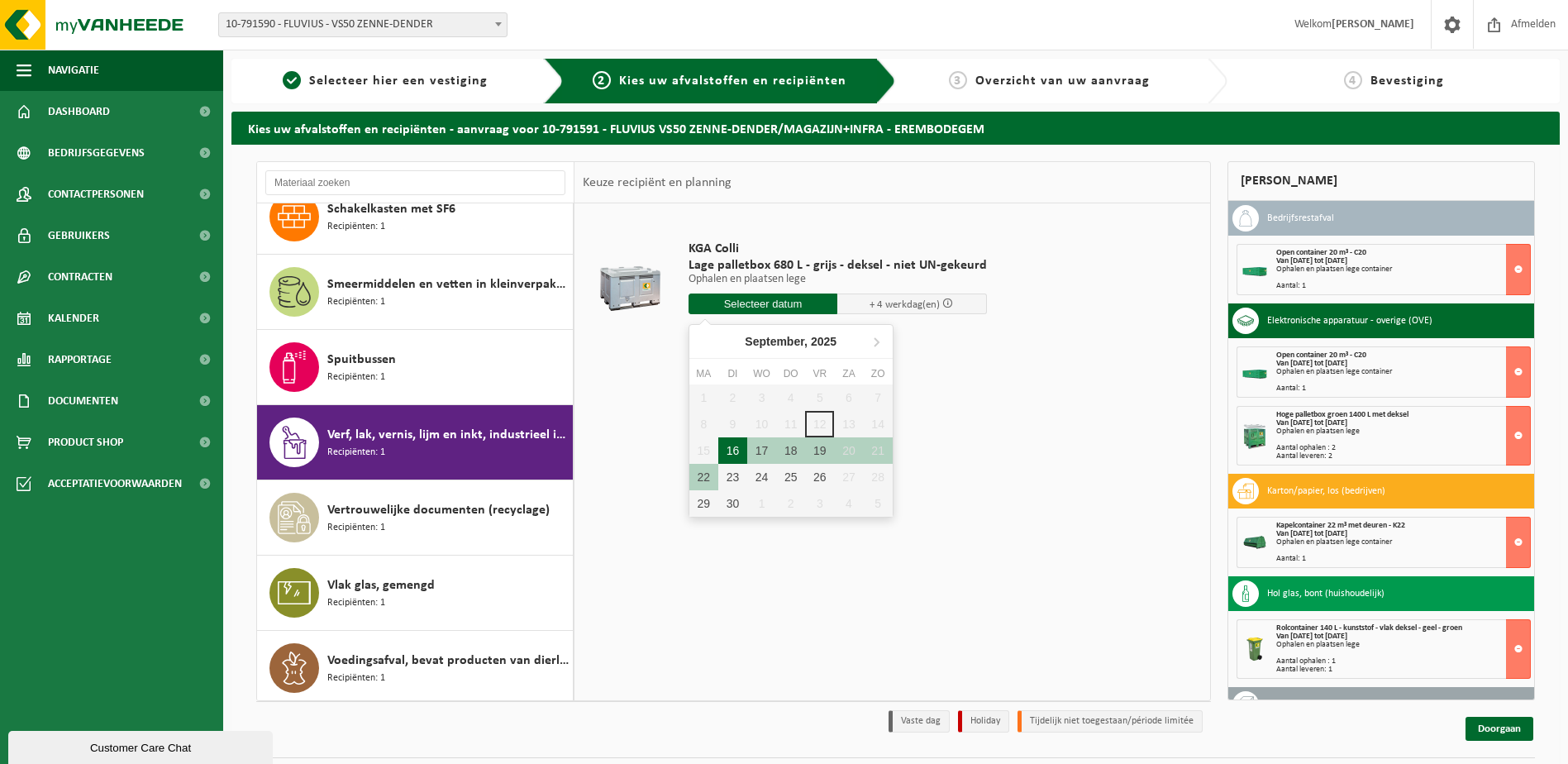
click at [735, 451] on div "16" at bounding box center [733, 451] width 29 height 27
type input "Van 2025-09-16"
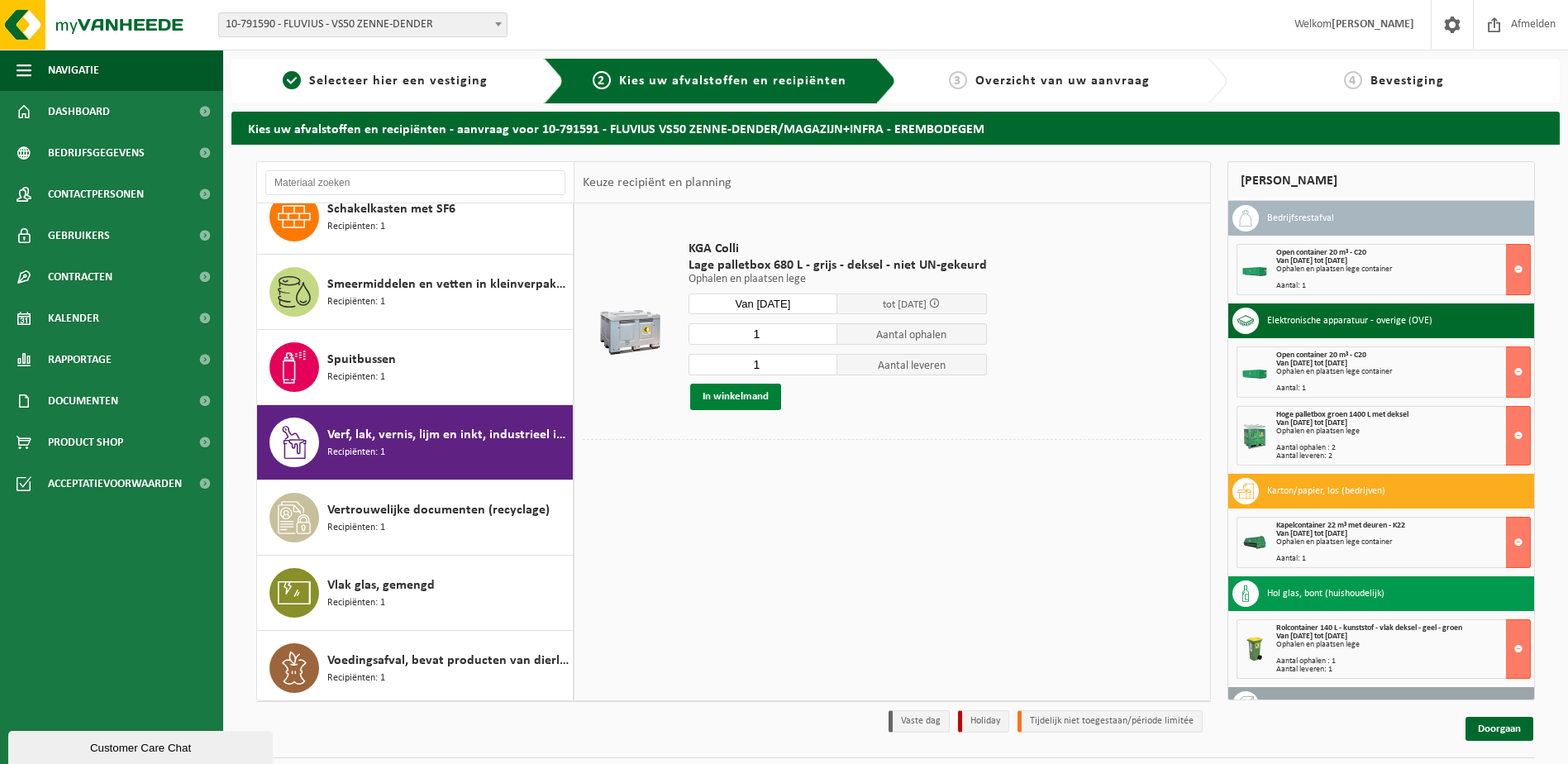
click at [755, 395] on button "In winkelmand" at bounding box center [735, 397] width 91 height 27
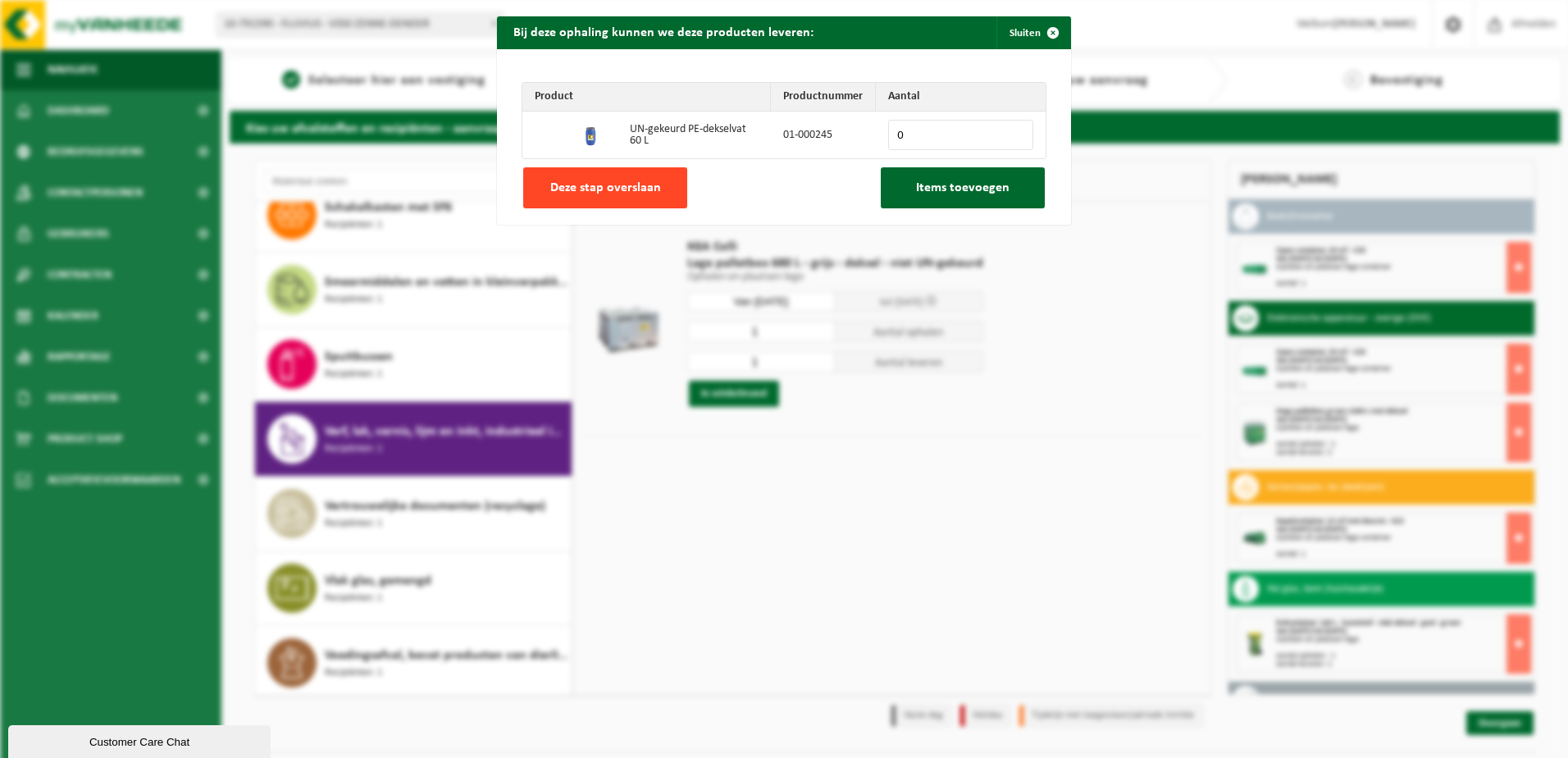
click at [619, 183] on span "Deze stap overslaan" at bounding box center [605, 188] width 111 height 13
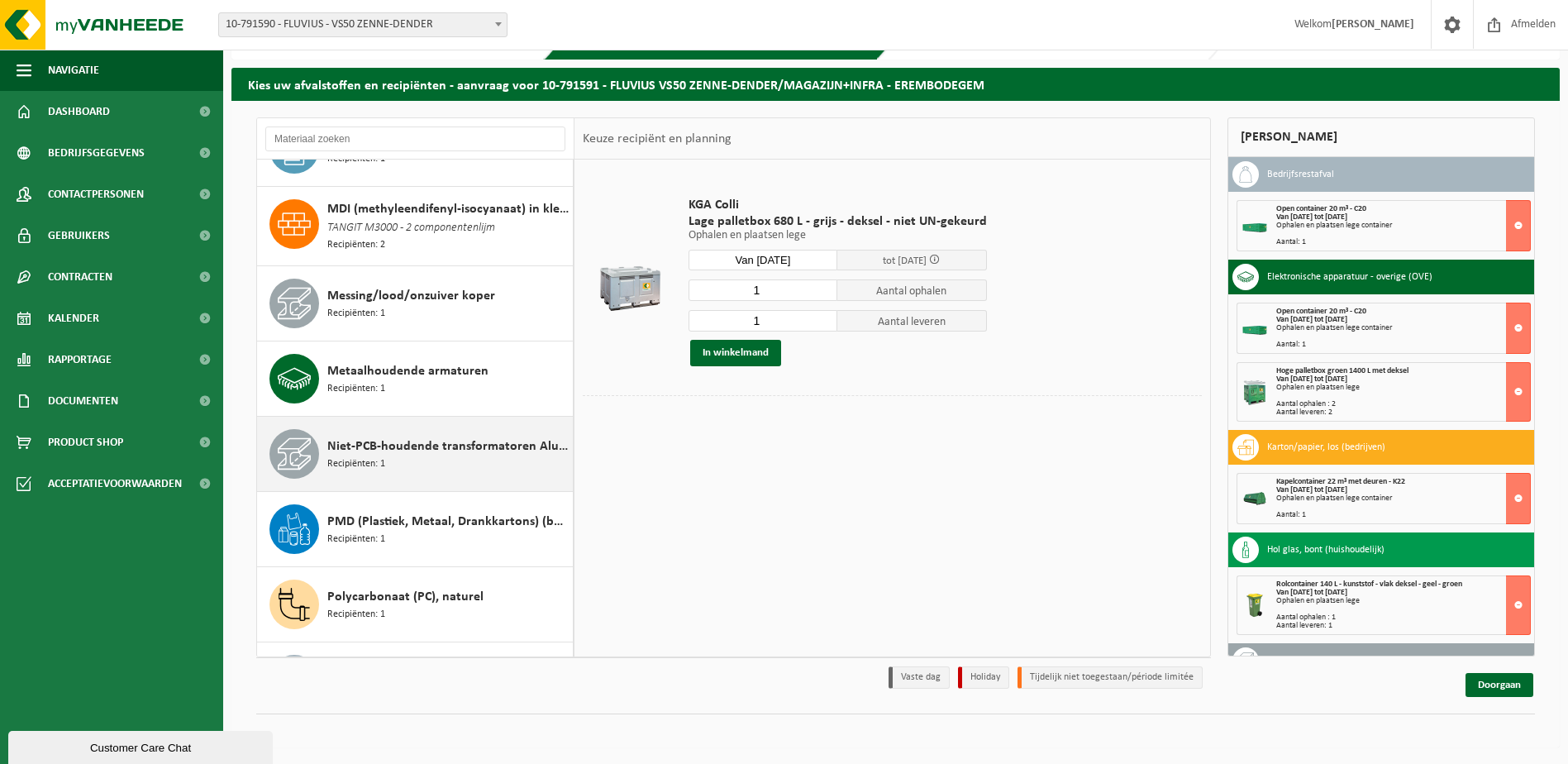
scroll to position [1470, 0]
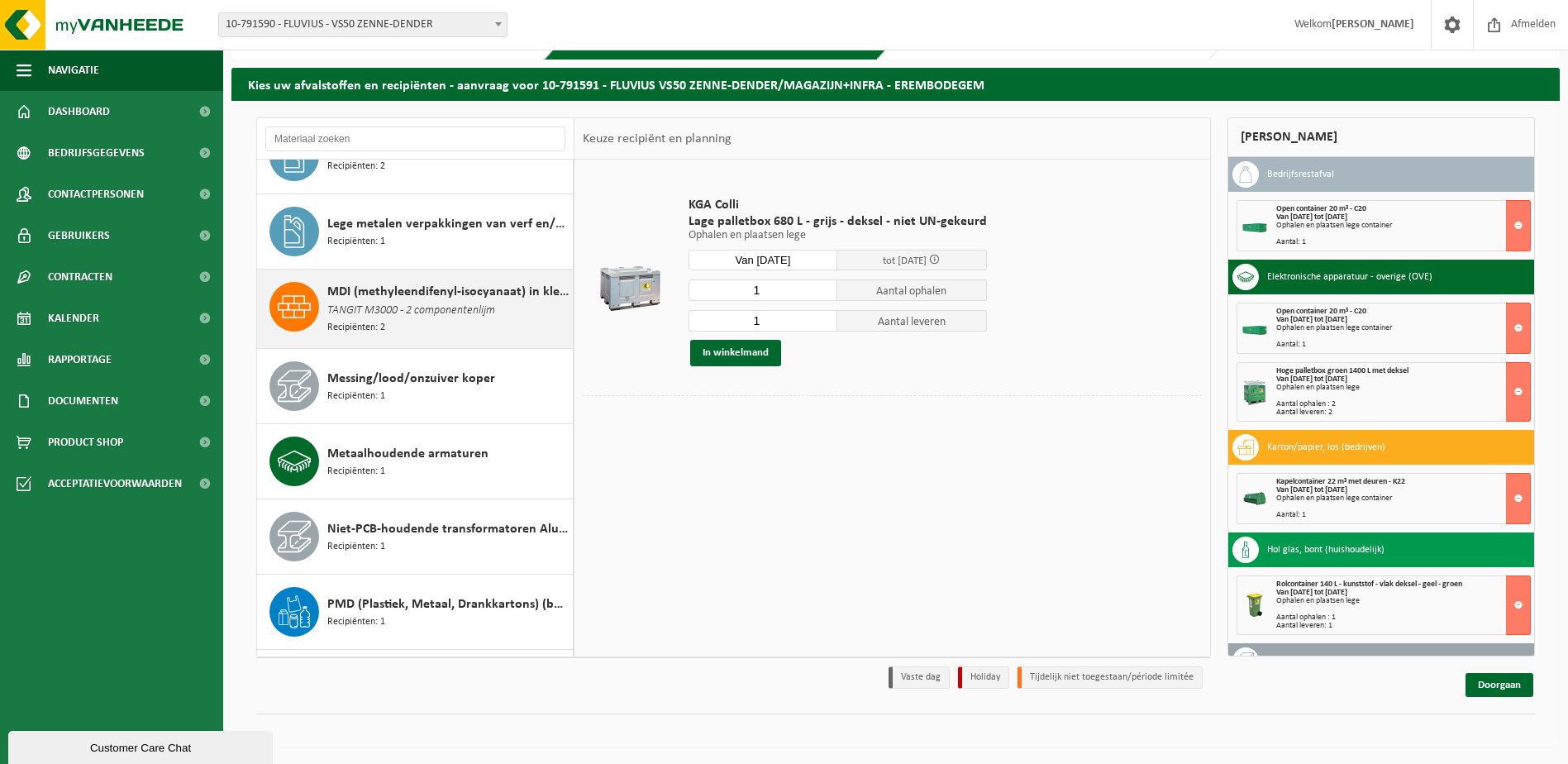
click at [431, 315] on span "TANGIT M3000 - 2 componentenlijm" at bounding box center [411, 310] width 168 height 18
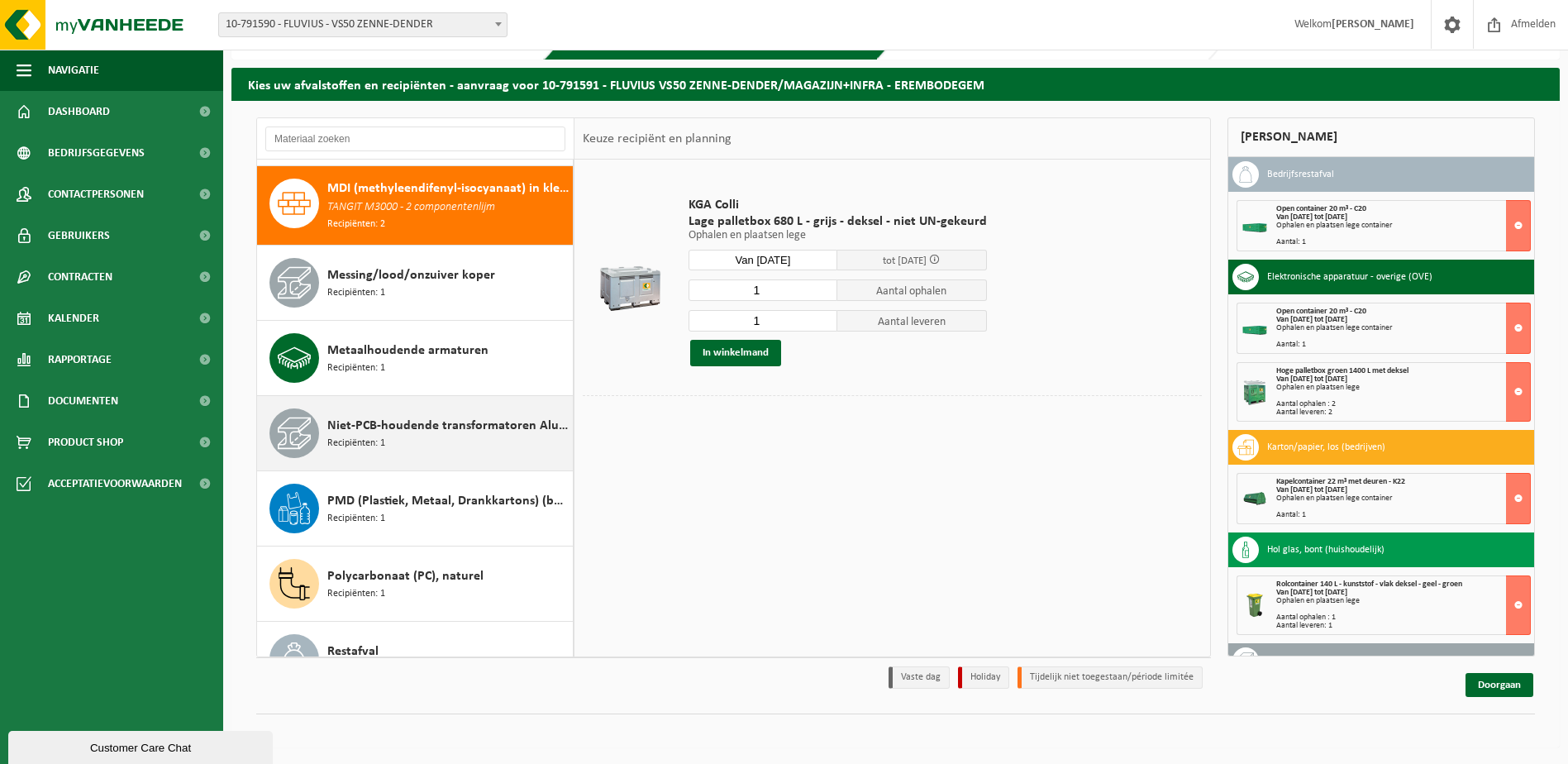
scroll to position [1580, 0]
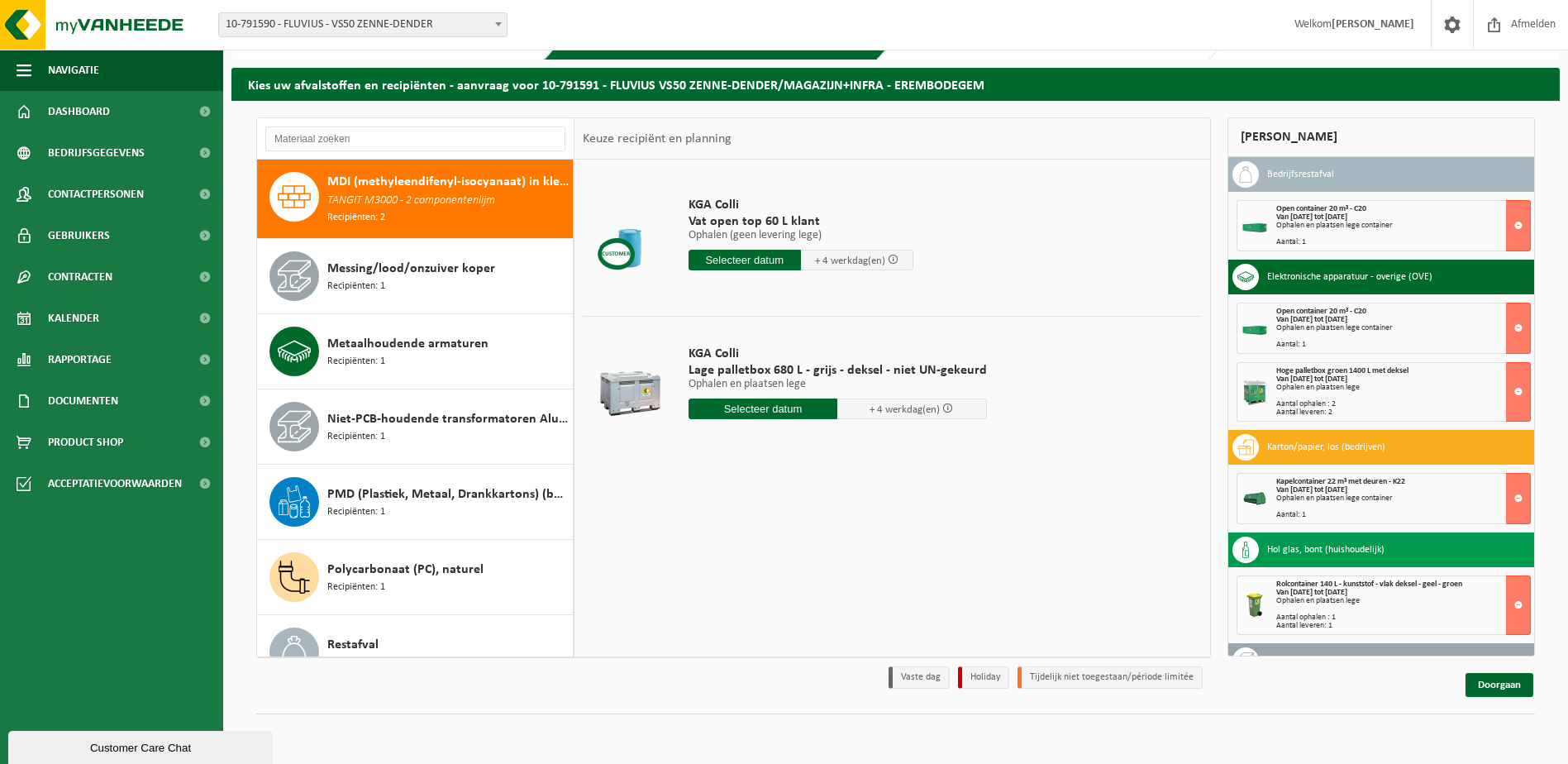
click at [720, 260] on input "text" at bounding box center [744, 259] width 112 height 21
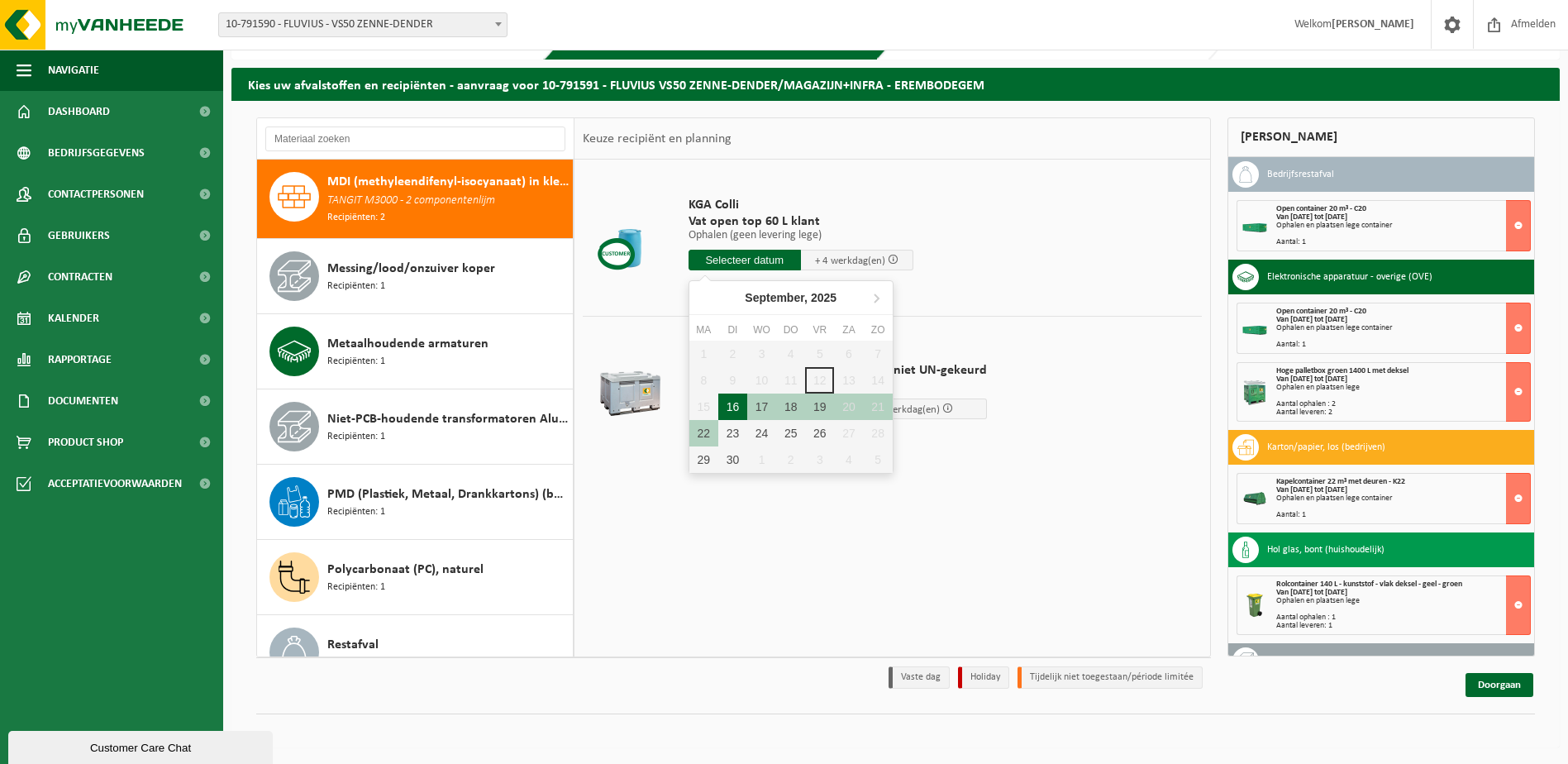
click at [741, 407] on div "16" at bounding box center [733, 407] width 29 height 27
type input "Van 2025-09-16"
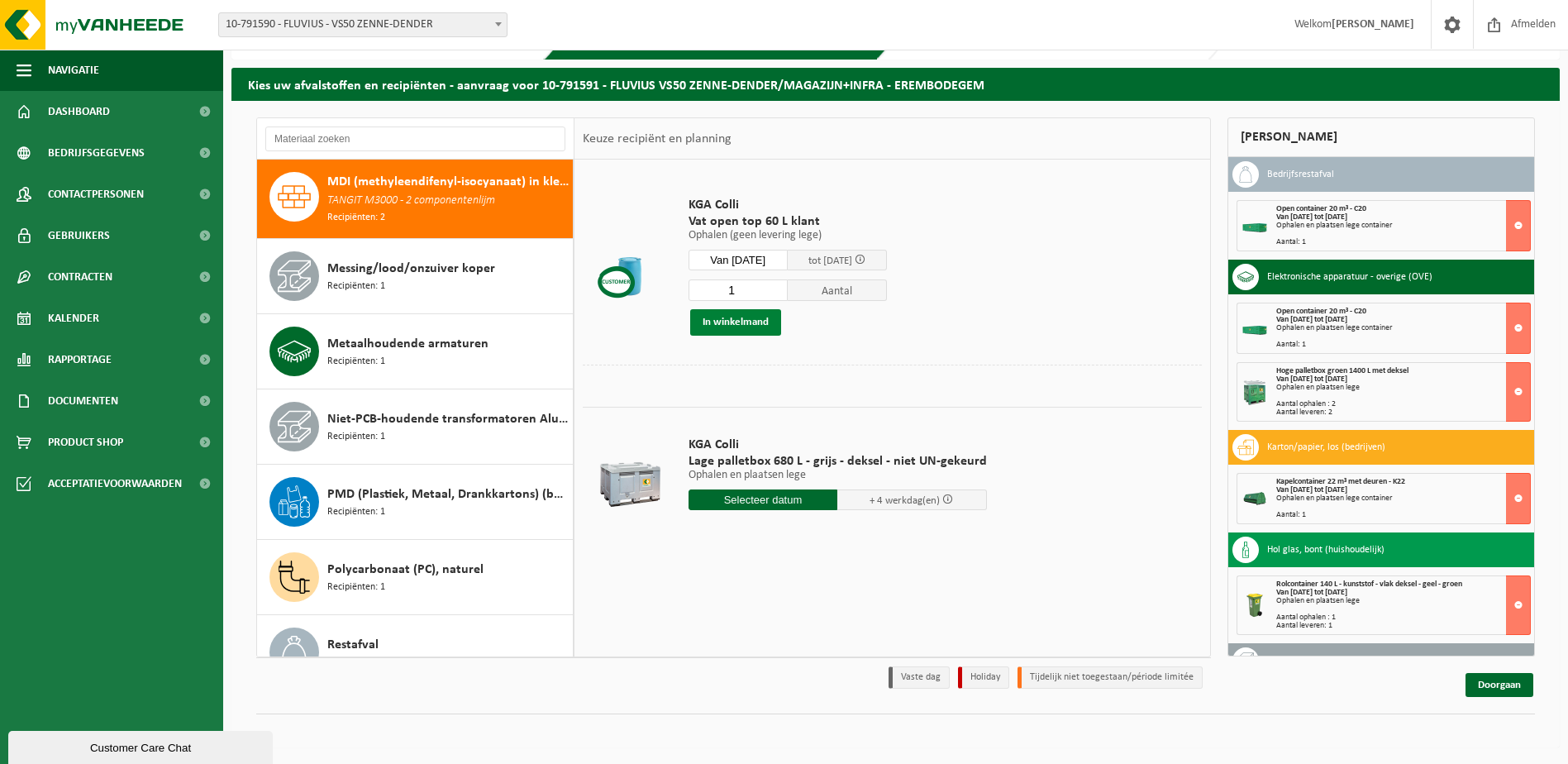
click at [744, 323] on button "In winkelmand" at bounding box center [735, 323] width 91 height 27
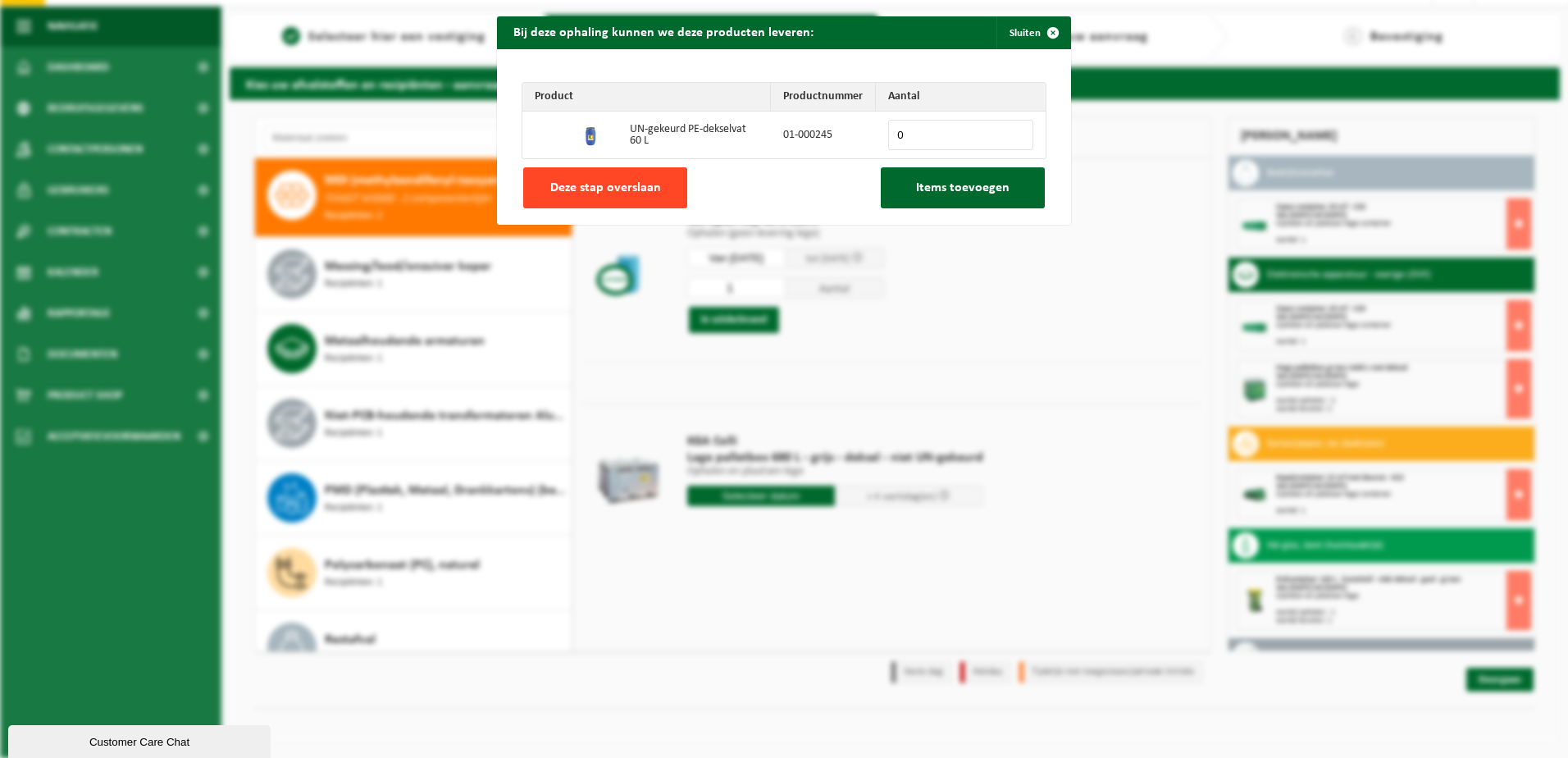
click at [615, 171] on button "Deze stap overslaan" at bounding box center [605, 188] width 164 height 41
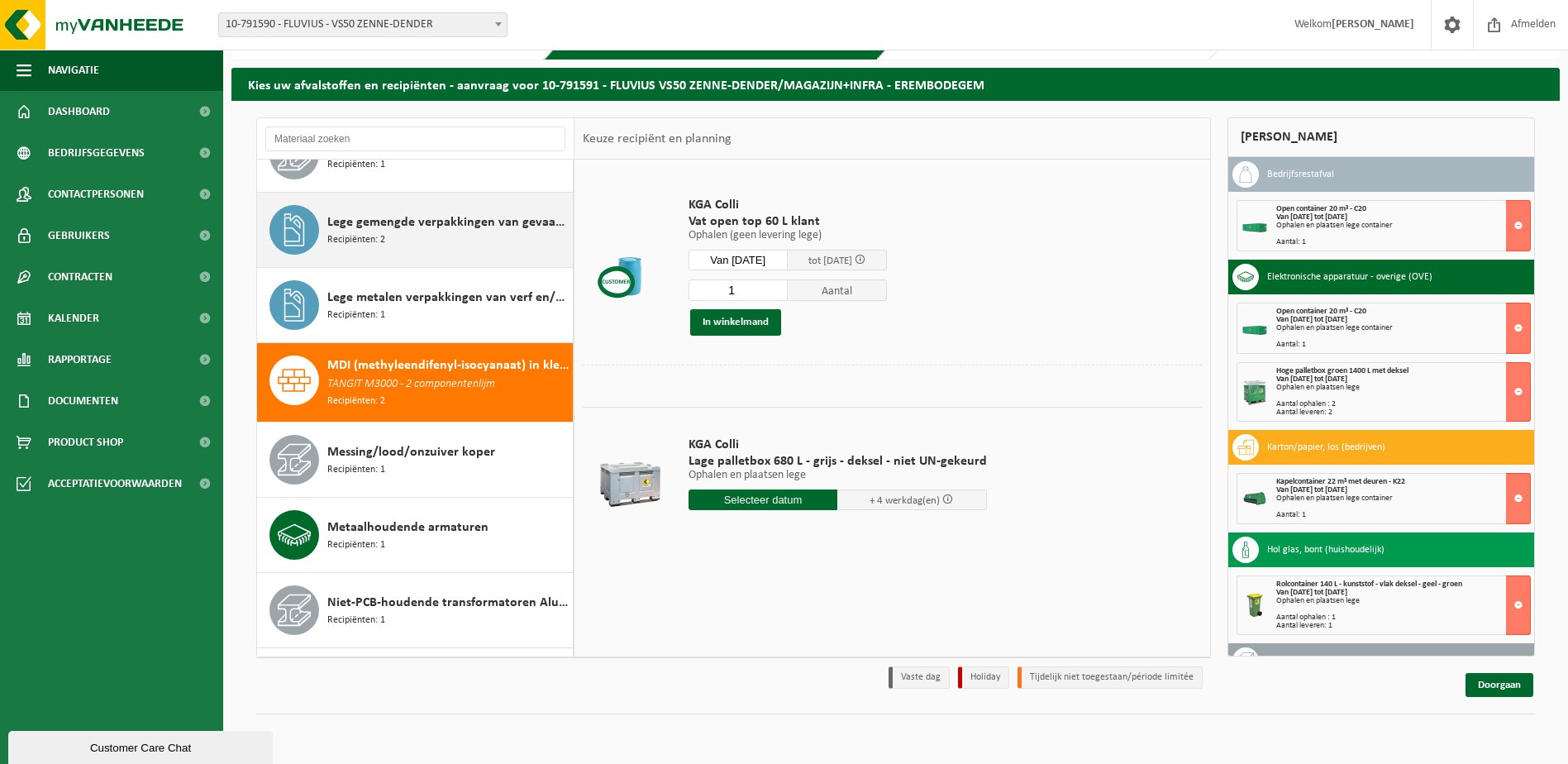
scroll to position [1249, 0]
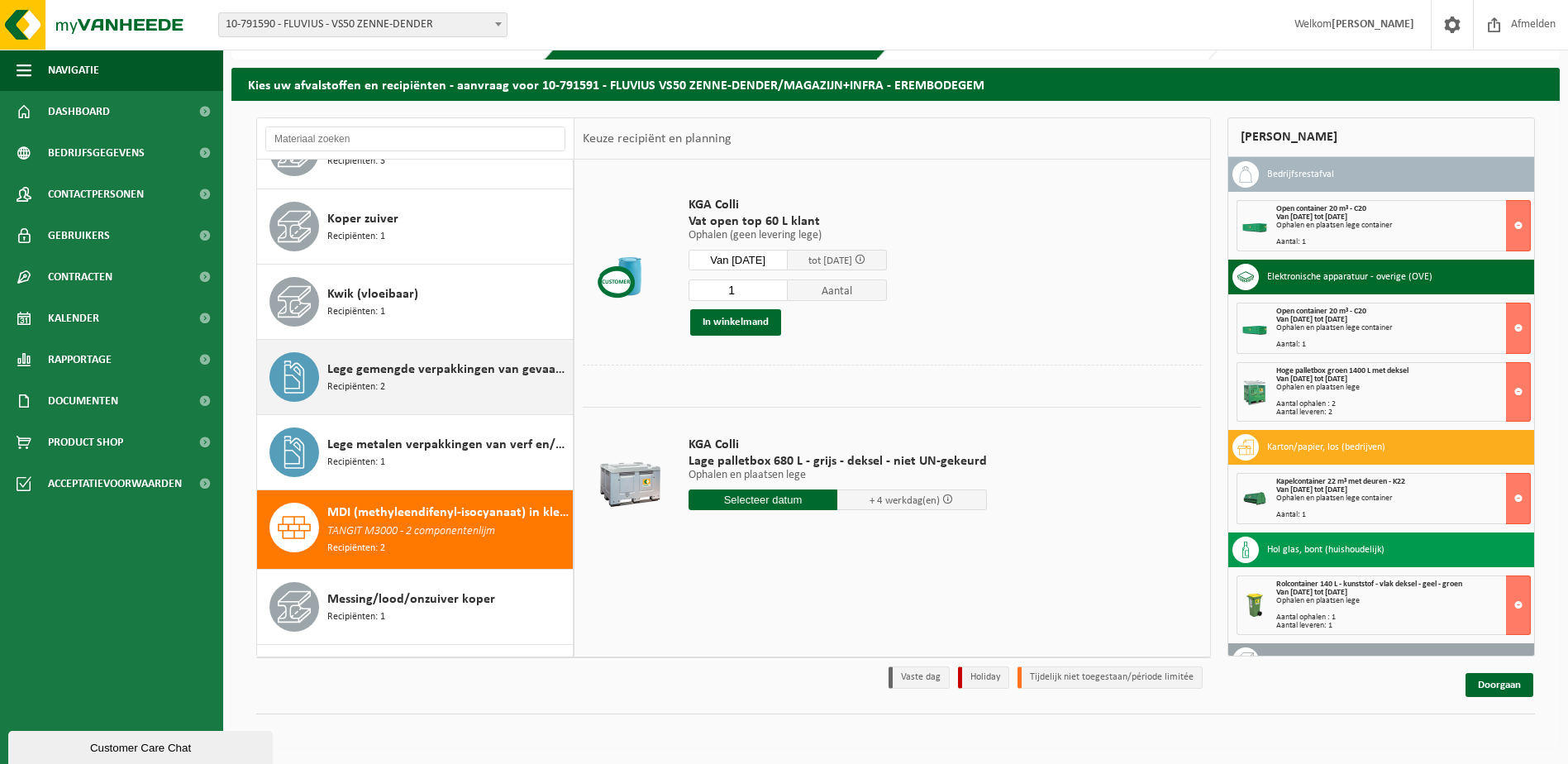
click at [373, 378] on span "Lege gemengde verpakkingen van gevaarlijke stoffen" at bounding box center [447, 369] width 242 height 20
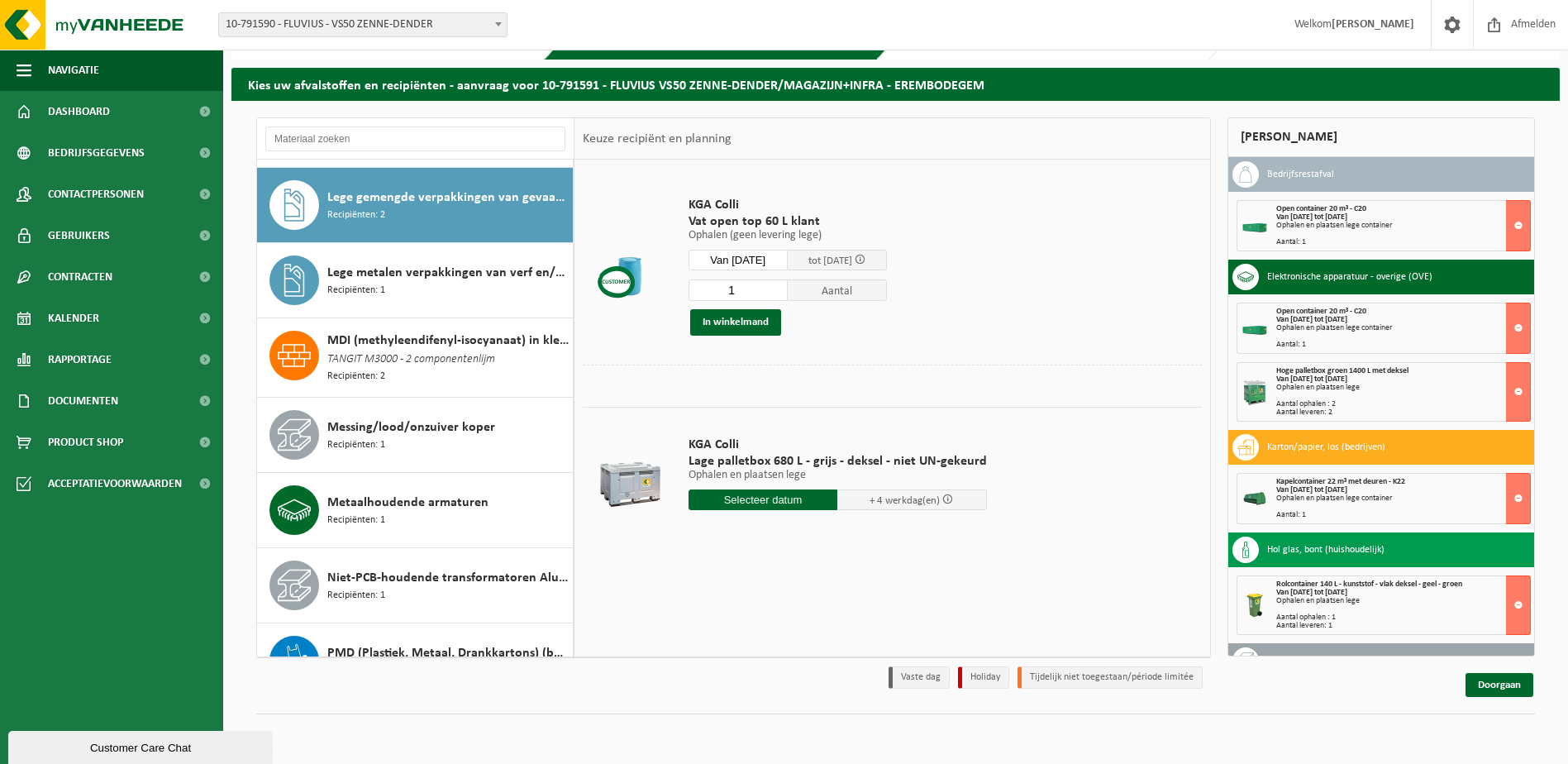
scroll to position [1429, 0]
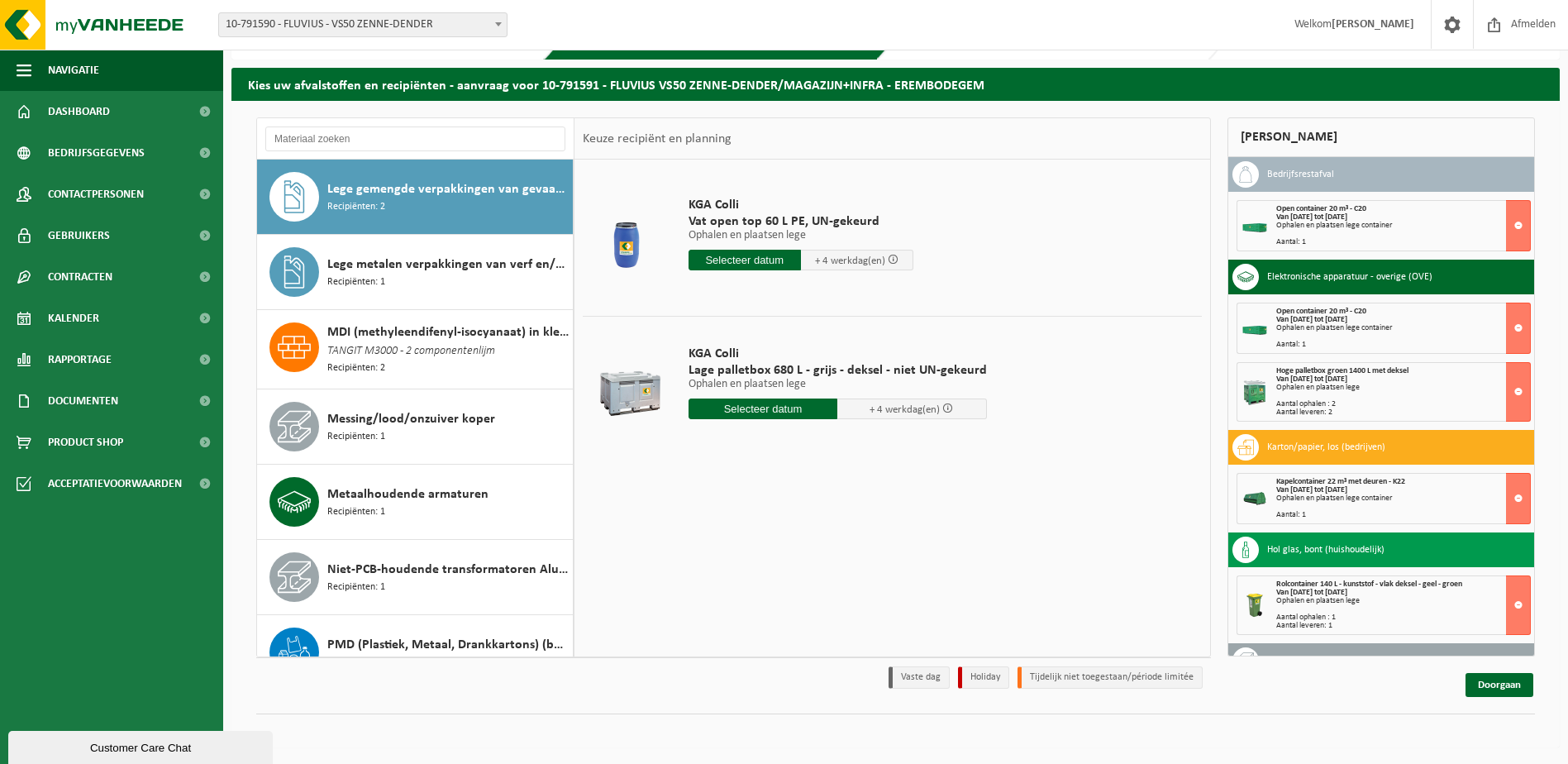
click at [738, 407] on input "text" at bounding box center [763, 408] width 150 height 21
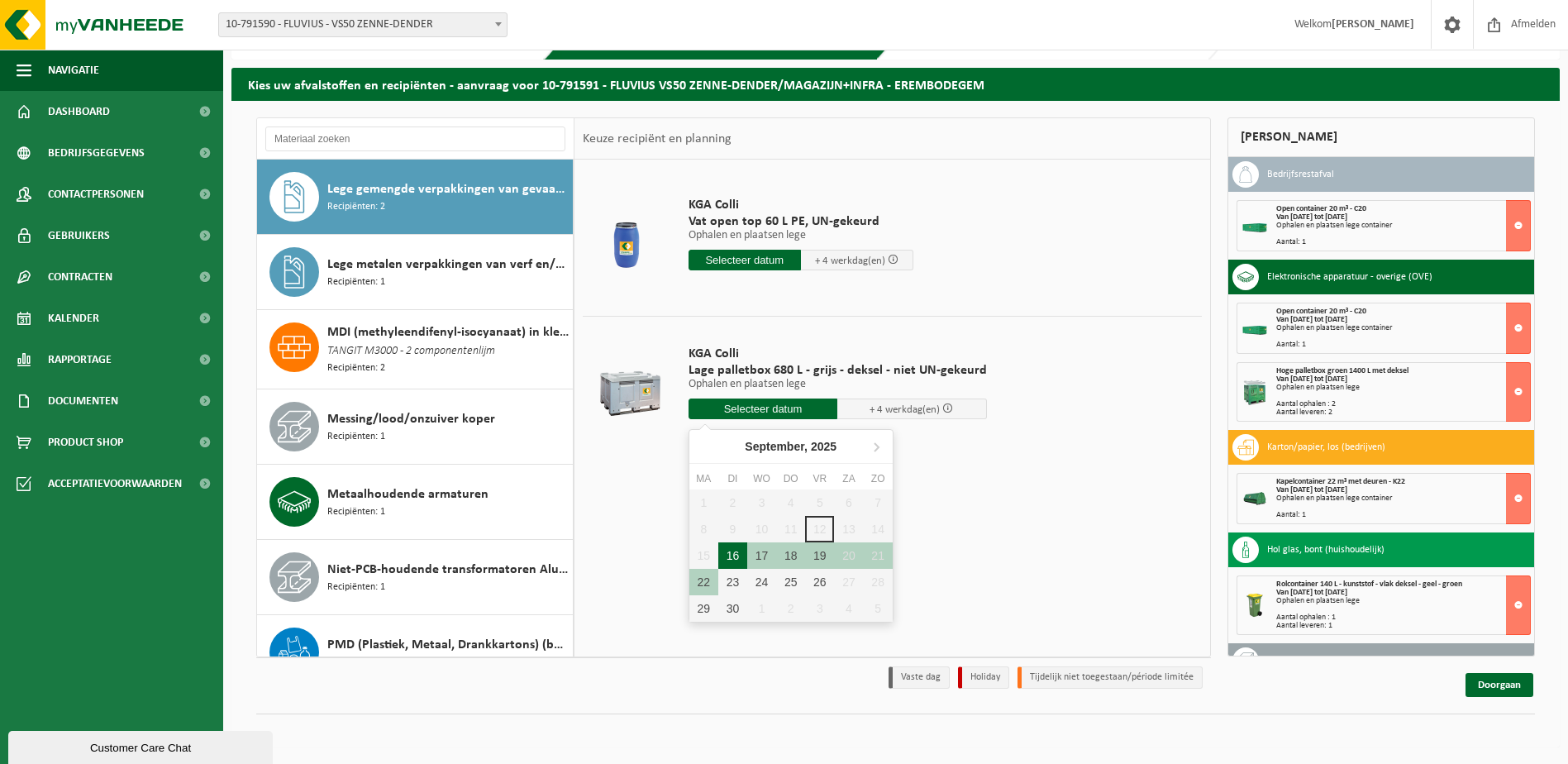
click at [738, 552] on div "16" at bounding box center [733, 555] width 29 height 27
type input "Van 2025-09-16"
type input "2025-09-16"
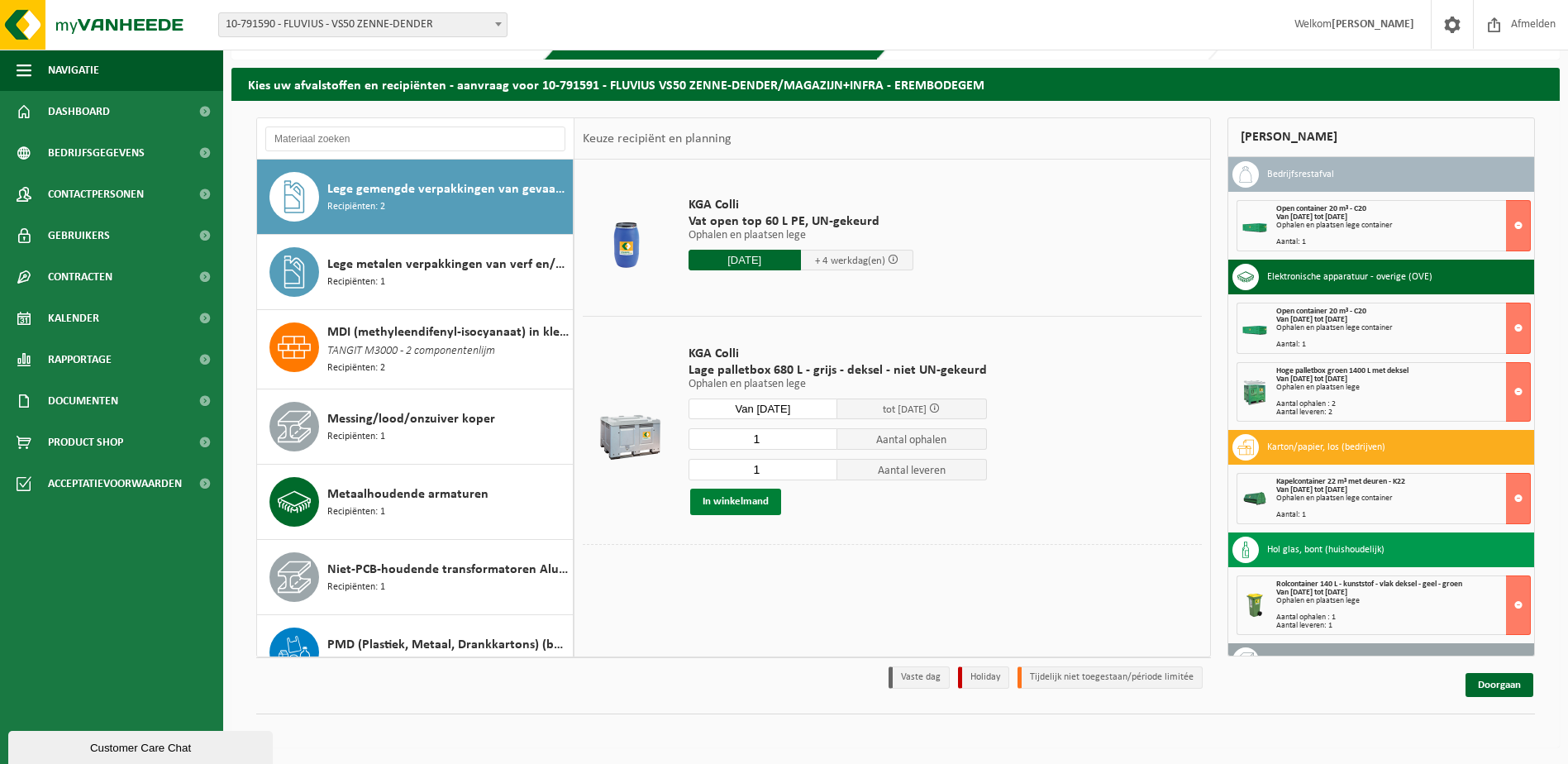
click at [733, 501] on button "In winkelmand" at bounding box center [735, 502] width 91 height 27
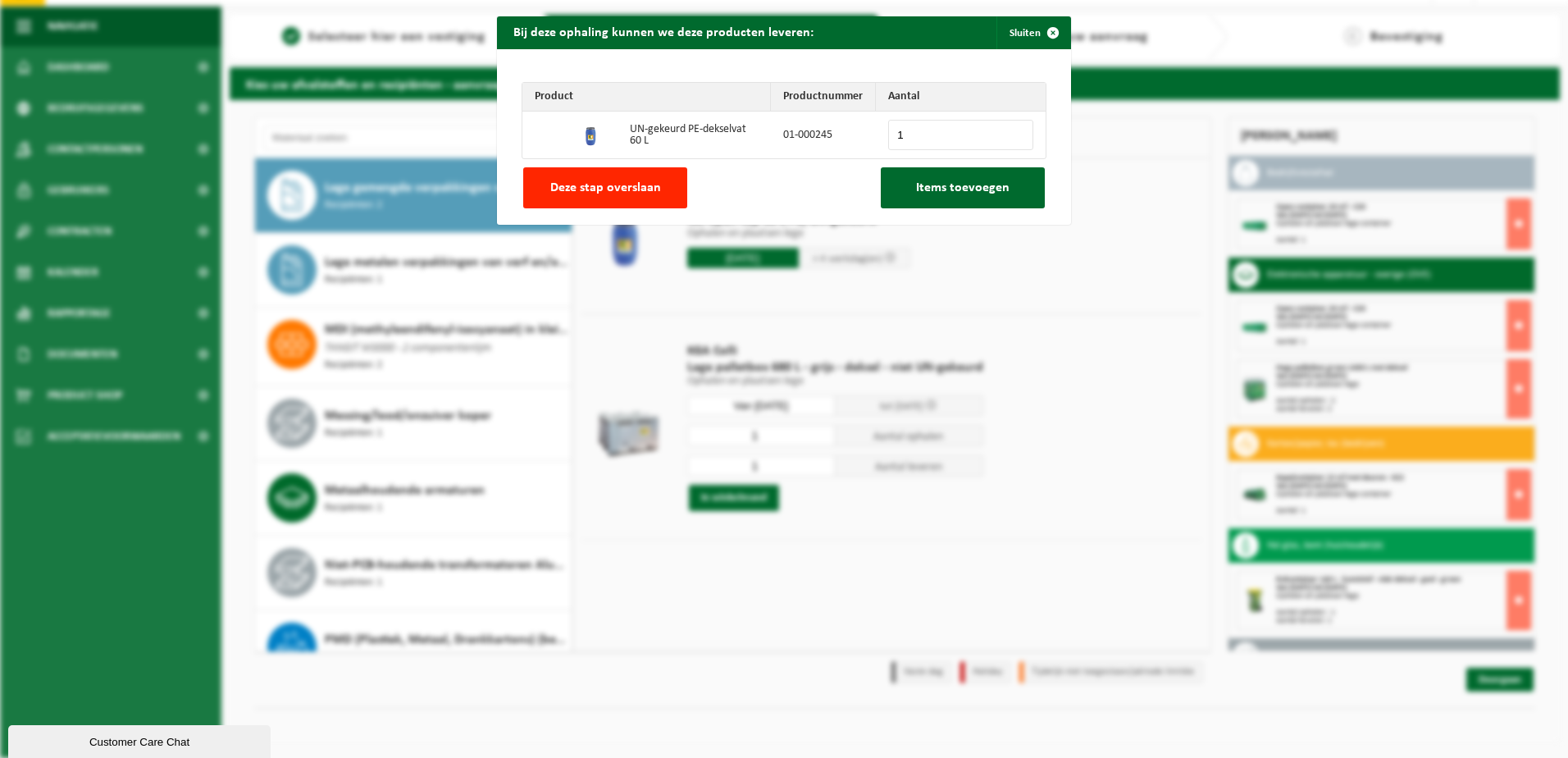
click at [1010, 130] on input "1" at bounding box center [960, 134] width 145 height 30
click at [602, 186] on span "Deze stap overslaan" at bounding box center [605, 188] width 111 height 13
type input "0"
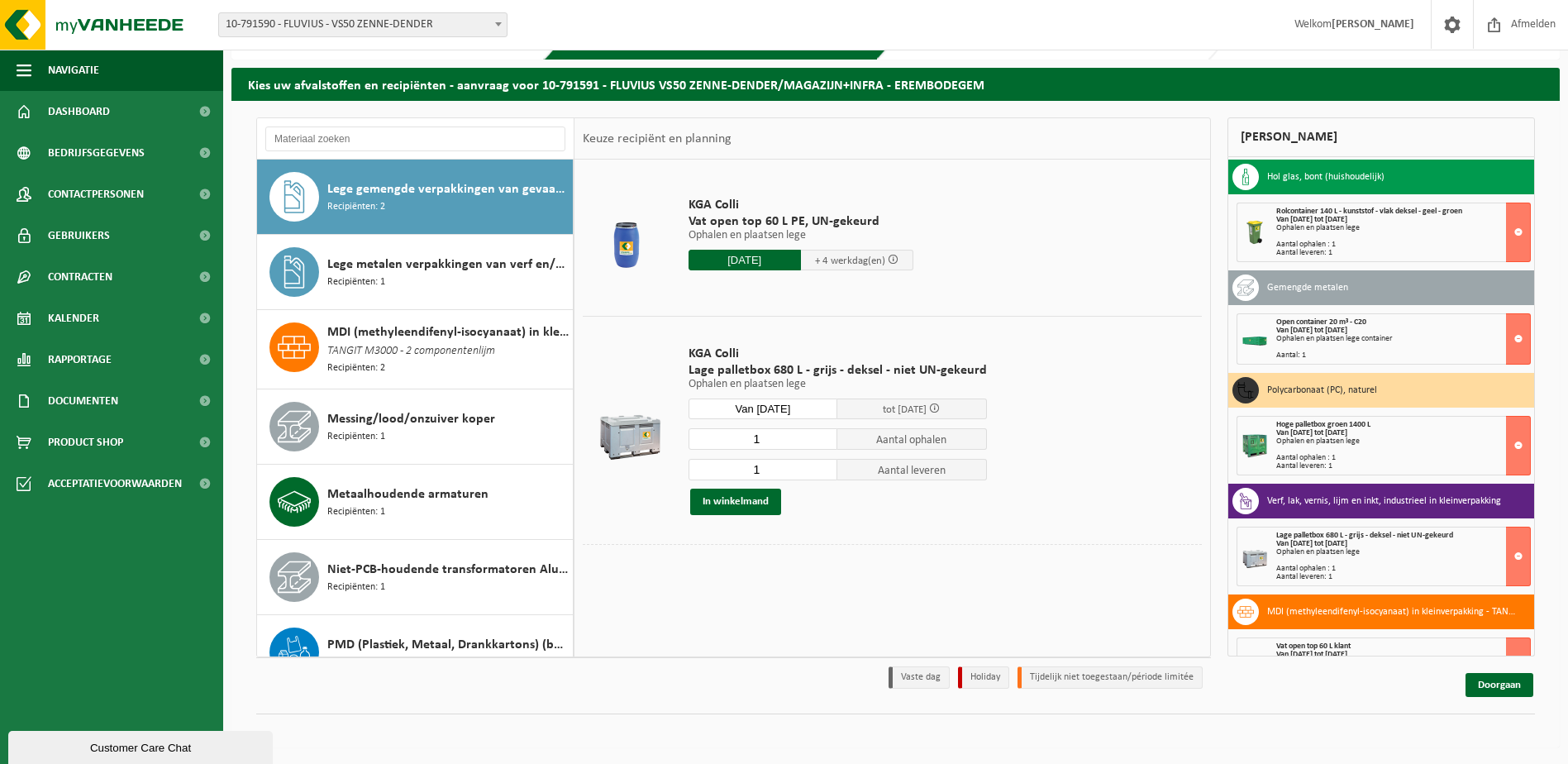
scroll to position [442, 0]
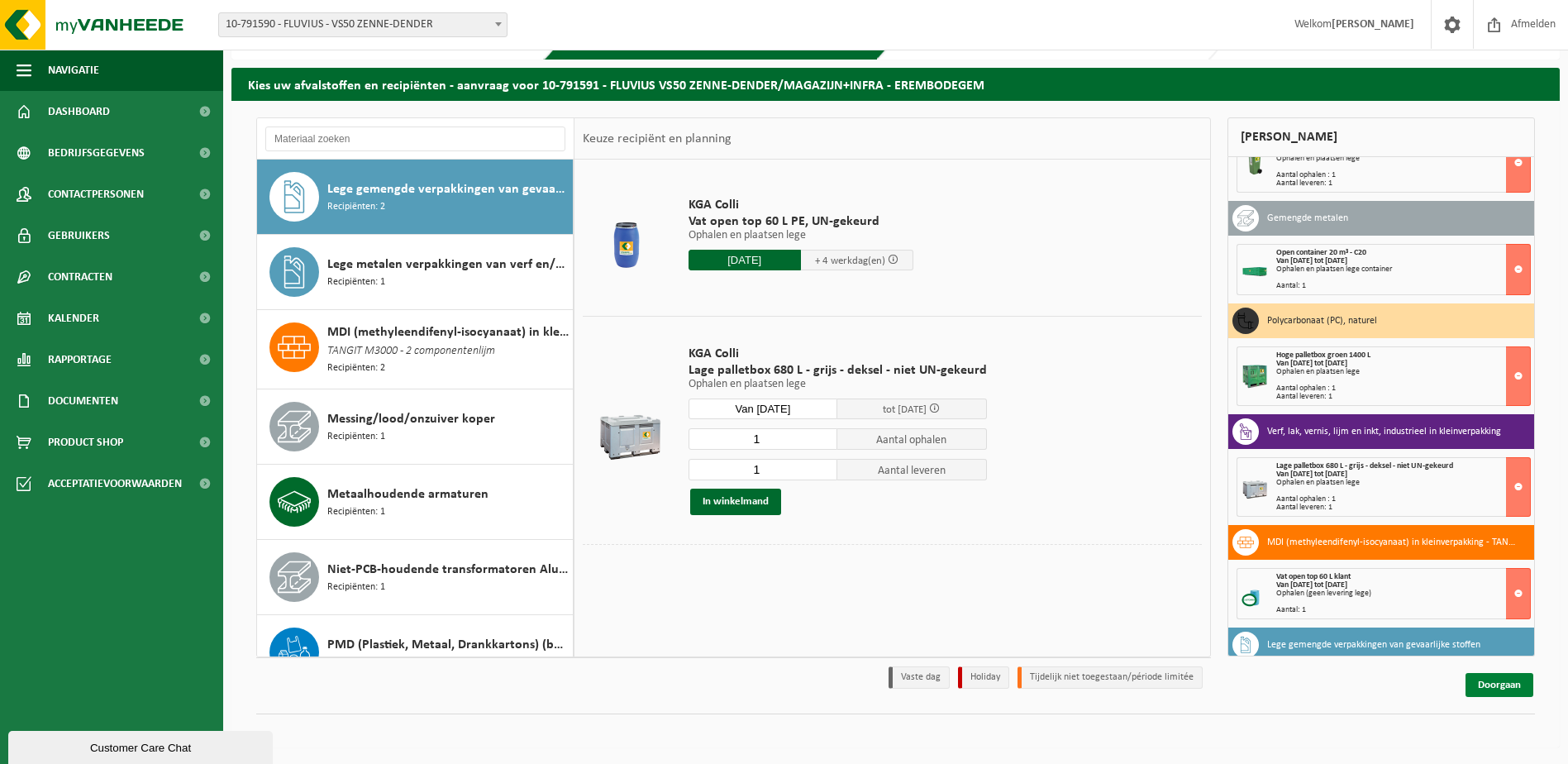
click at [1500, 687] on link "Doorgaan" at bounding box center [1499, 685] width 68 height 24
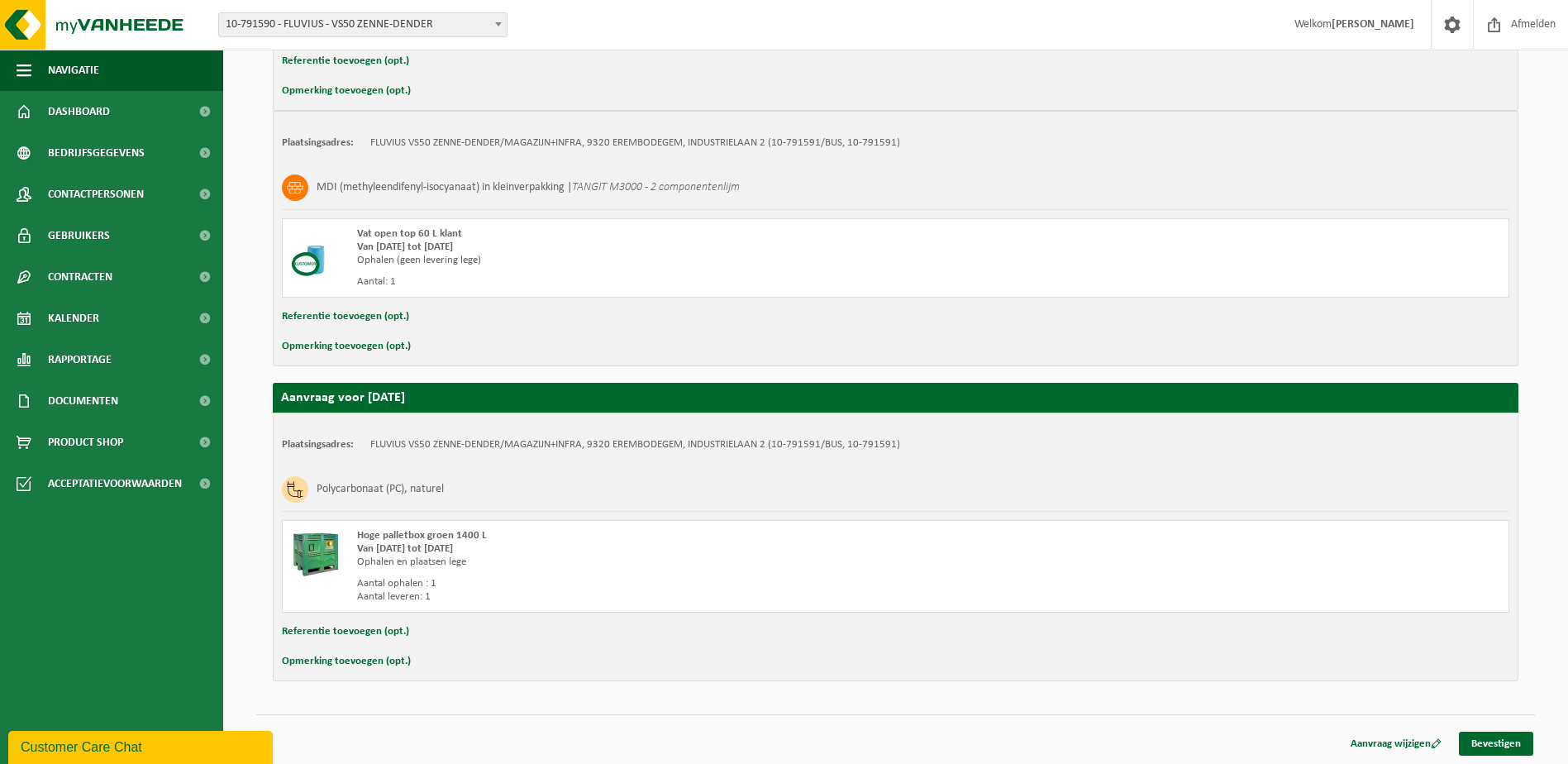
scroll to position [2357, 0]
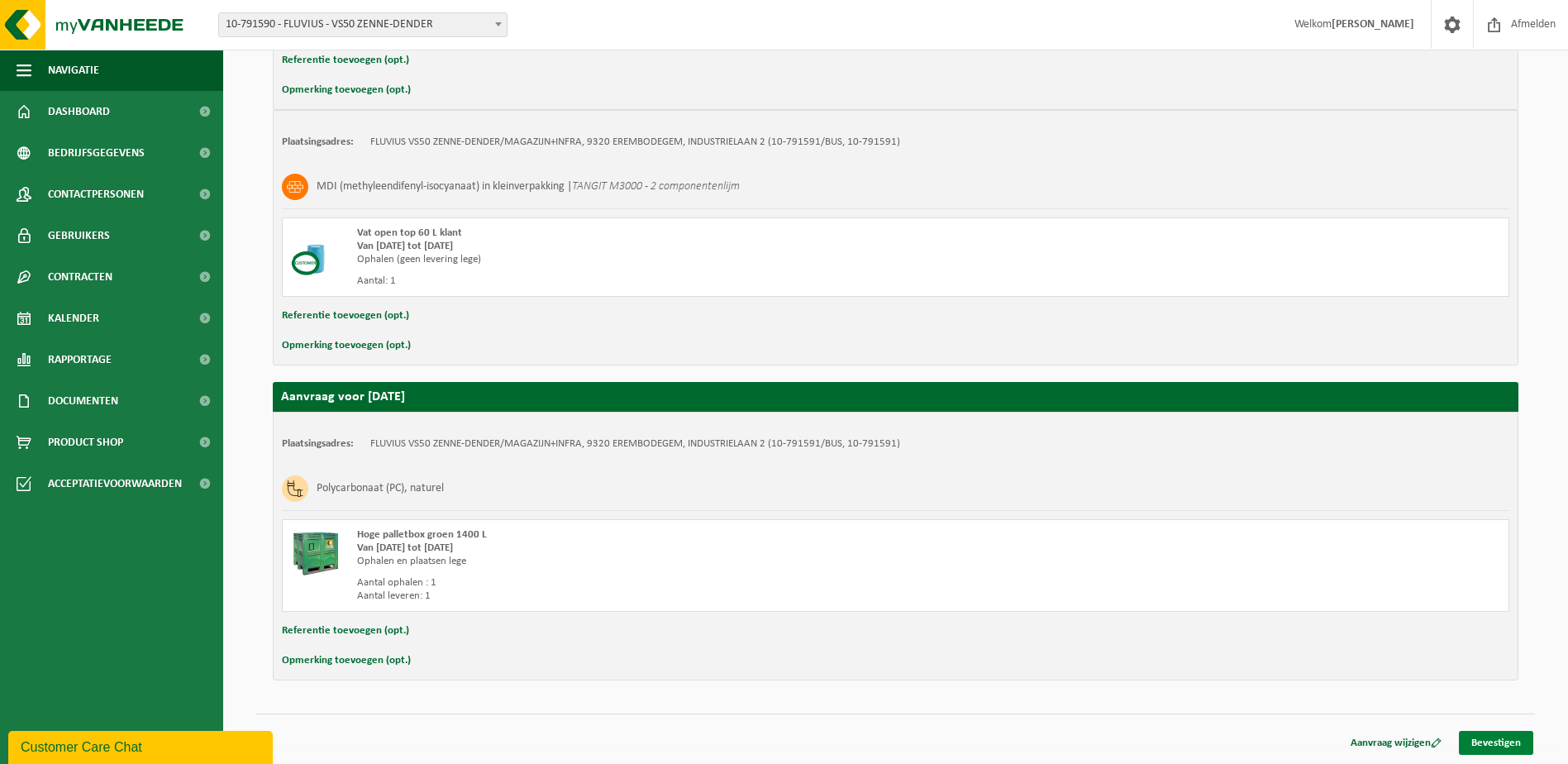
click at [1500, 740] on link "Bevestigen" at bounding box center [1496, 743] width 74 height 24
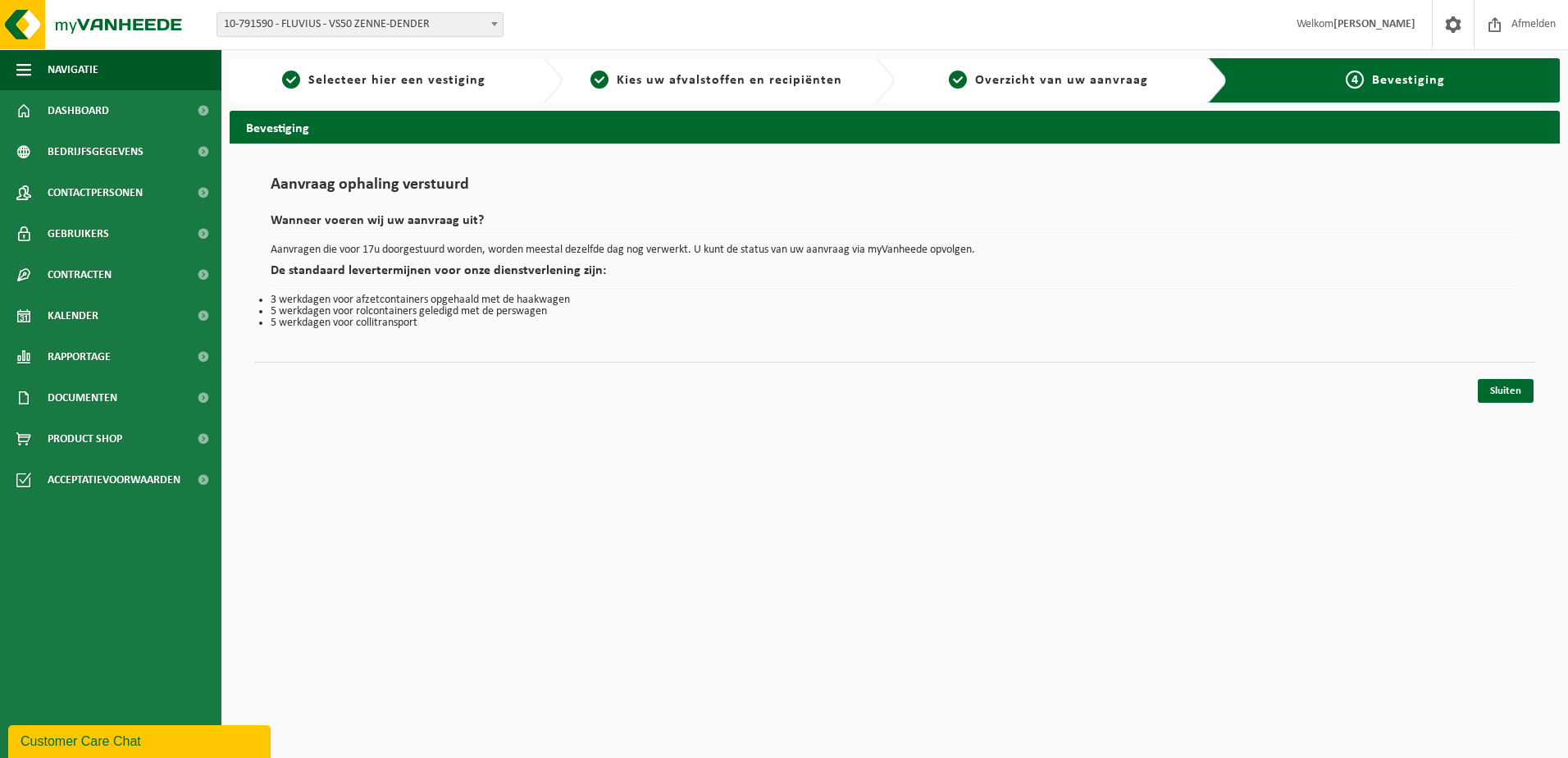
click at [1514, 389] on link "Sluiten" at bounding box center [1505, 390] width 56 height 24
